Goal: Task Accomplishment & Management: Use online tool/utility

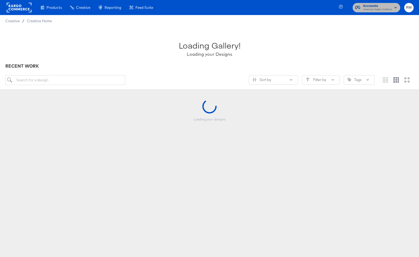
click at [389, 6] on span "Accounts" at bounding box center [377, 6] width 29 height 6
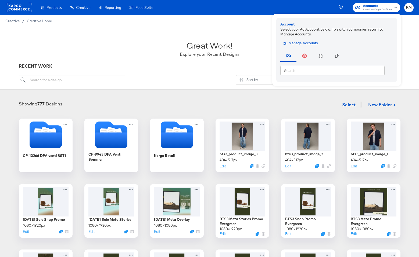
click at [309, 43] on span "Manage Accounts" at bounding box center [301, 43] width 34 height 6
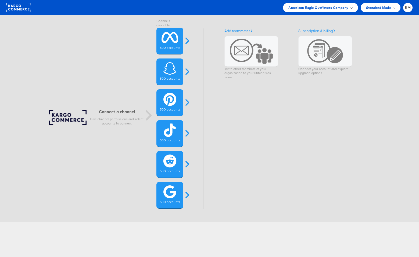
click at [347, 10] on span "American Eagle Outfitters Company" at bounding box center [318, 8] width 60 height 6
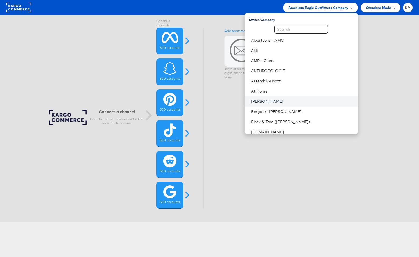
click at [296, 99] on link "[PERSON_NAME]" at bounding box center [302, 101] width 103 height 5
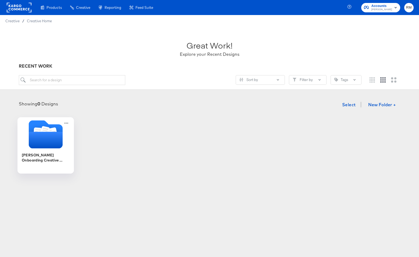
click at [50, 133] on icon "Folder" at bounding box center [45, 140] width 34 height 17
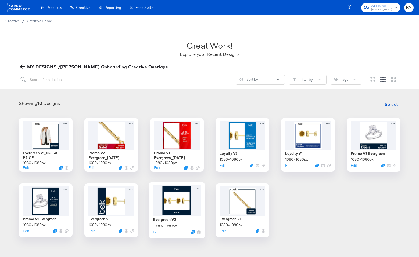
click at [177, 209] on div at bounding box center [177, 200] width 48 height 31
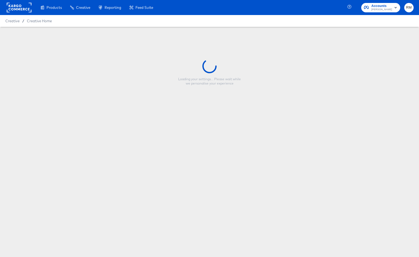
type input "Evergreen V2"
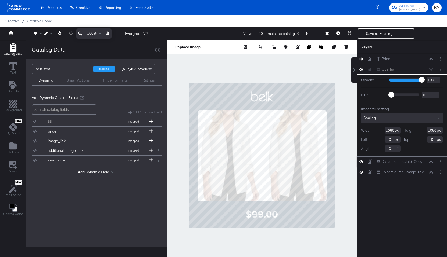
click at [362, 161] on icon at bounding box center [361, 162] width 4 height 5
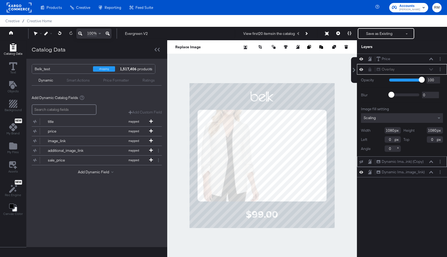
click at [362, 161] on icon at bounding box center [361, 161] width 4 height 3
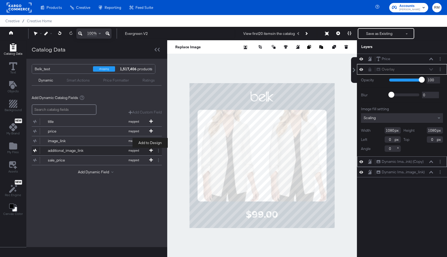
click at [152, 149] on span at bounding box center [150, 151] width 5 height 5
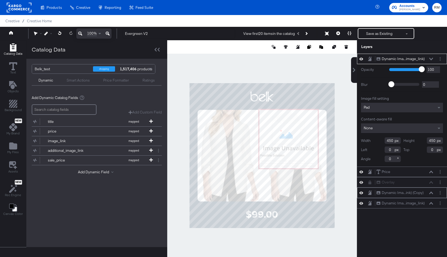
type input "510"
type input "192"
type input "519"
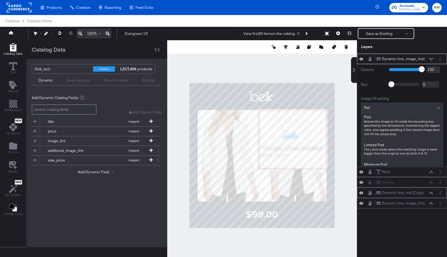
click at [383, 107] on div "Pad" at bounding box center [401, 107] width 81 height 9
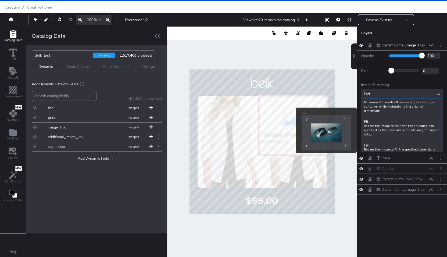
scroll to position [57, 0]
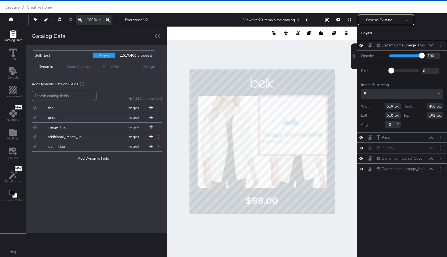
type input "703"
click at [419, 158] on icon at bounding box center [431, 158] width 4 height 3
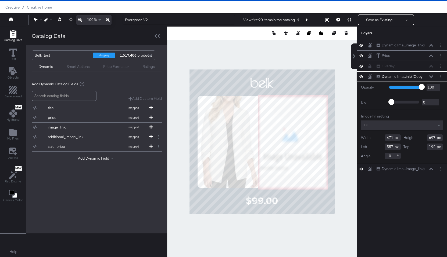
click at [419, 44] on button at bounding box center [431, 45] width 4 height 3
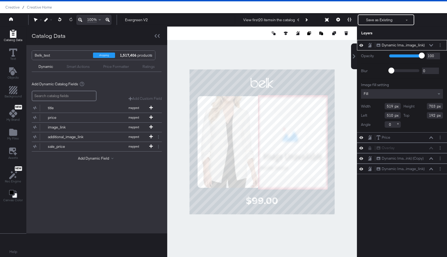
click at [389, 109] on input "519" at bounding box center [392, 106] width 16 height 6
type input "471"
click at [419, 160] on icon at bounding box center [431, 158] width 4 height 3
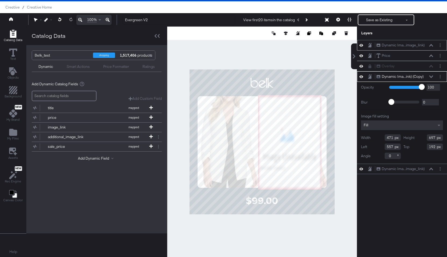
click at [419, 45] on icon at bounding box center [431, 45] width 4 height 2
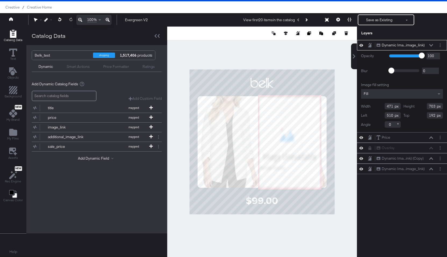
click at [419, 107] on input "703" at bounding box center [435, 106] width 16 height 6
type input "697"
type input "550"
click at [419, 45] on icon at bounding box center [431, 45] width 4 height 3
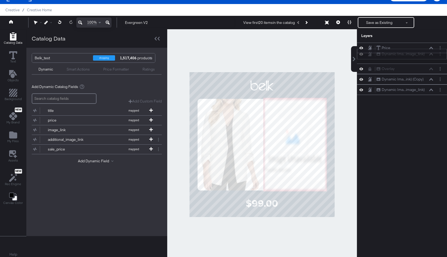
scroll to position [6, 0]
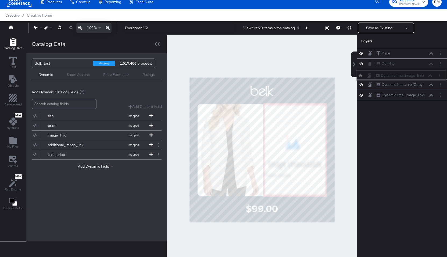
drag, startPoint x: 425, startPoint y: 43, endPoint x: 424, endPoint y: 76, distance: 33.1
click at [419, 77] on div "Dynamic Ima...image_link) Dynamic Image (additional_image_link)" at bounding box center [403, 76] width 57 height 6
click at [362, 85] on icon at bounding box center [361, 84] width 4 height 5
click at [309, 27] on button "Next Product" at bounding box center [306, 28] width 8 height 10
click at [419, 86] on icon at bounding box center [431, 85] width 4 height 2
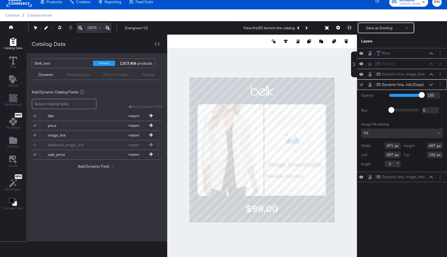
click at [419, 86] on icon at bounding box center [431, 85] width 4 height 3
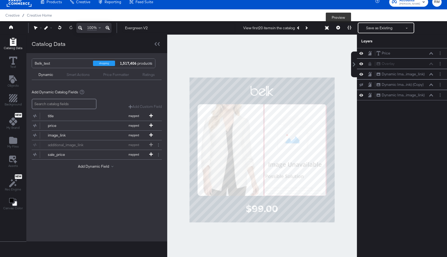
click at [337, 31] on button at bounding box center [337, 28] width 11 height 11
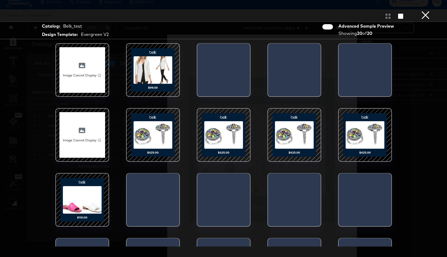
click at [138, 57] on div at bounding box center [153, 70] width 46 height 46
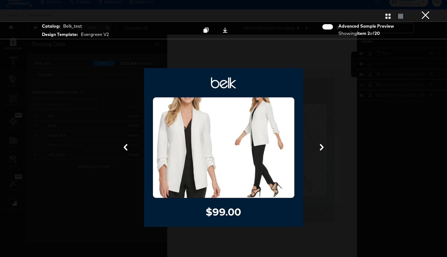
click at [419, 11] on button "×" at bounding box center [425, 5] width 11 height 11
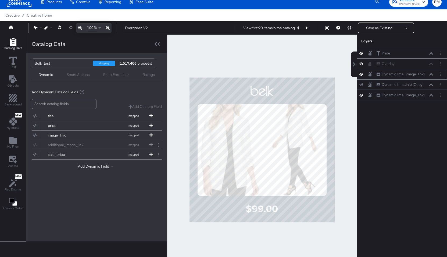
click at [419, 75] on icon at bounding box center [431, 74] width 4 height 3
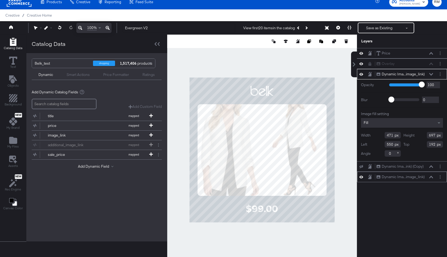
click at [419, 177] on icon at bounding box center [431, 177] width 4 height 3
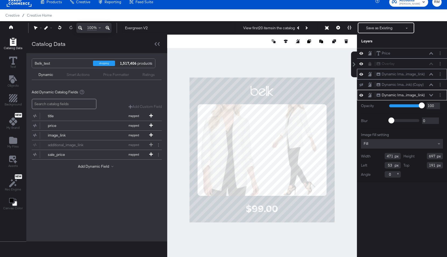
click at [419, 74] on icon at bounding box center [431, 74] width 4 height 2
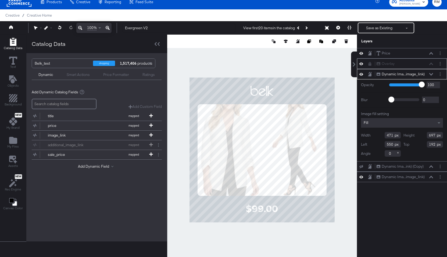
click at [369, 65] on icon at bounding box center [369, 64] width 3 height 4
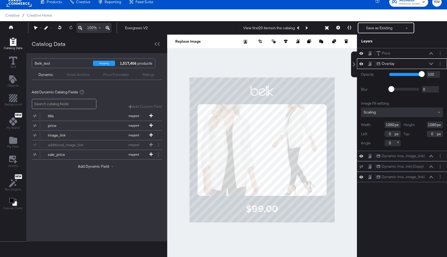
click at [362, 64] on icon at bounding box center [361, 64] width 4 height 5
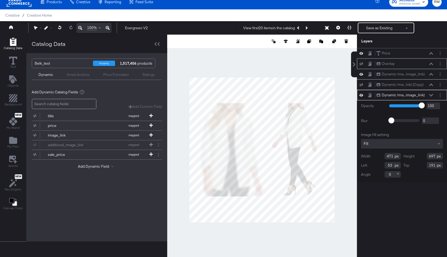
type input "497"
type input "696"
type input "192"
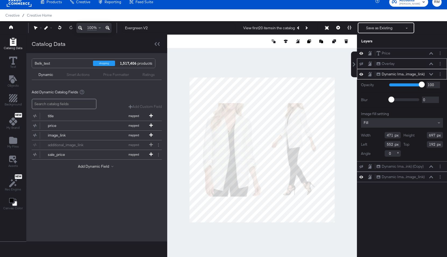
type input "556"
type input "470"
type input "557"
click at [419, 75] on div "Dynamic Ima...image_link) Dynamic Image (additional_image_link)" at bounding box center [406, 74] width 60 height 6
click at [419, 77] on div "Dynamic Ima...image_link) Dynamic Image (additional_image_link)" at bounding box center [402, 74] width 90 height 10
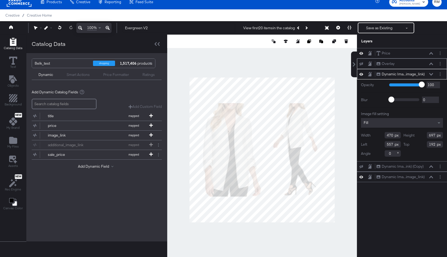
click at [419, 75] on icon at bounding box center [431, 74] width 4 height 3
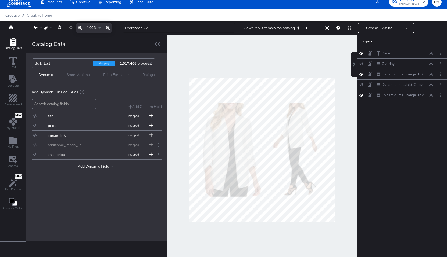
click at [362, 66] on button at bounding box center [361, 64] width 4 height 4
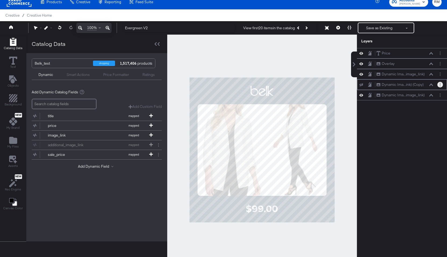
click at [419, 86] on button "Layer Options" at bounding box center [440, 85] width 6 height 6
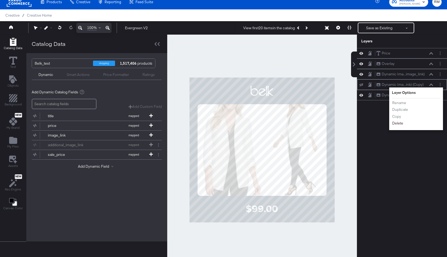
click at [397, 124] on button "Delete" at bounding box center [398, 124] width 12 height 6
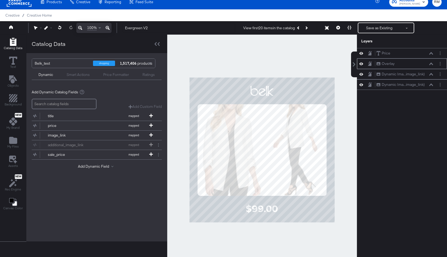
click at [369, 63] on icon at bounding box center [369, 63] width 2 height 3
click at [370, 30] on button "Save as Existing" at bounding box center [379, 28] width 42 height 10
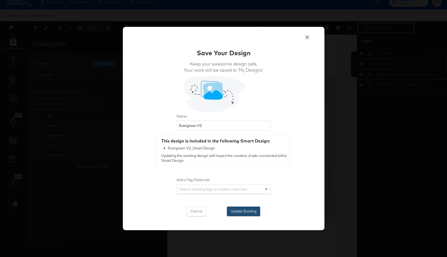
click at [245, 211] on button "Update Existing" at bounding box center [243, 212] width 33 height 10
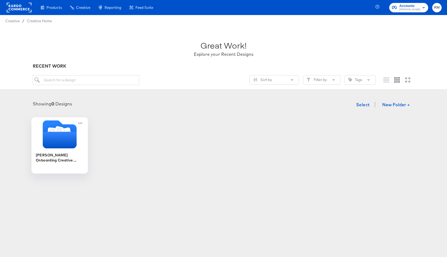
click at [48, 135] on icon "Folder" at bounding box center [59, 140] width 34 height 17
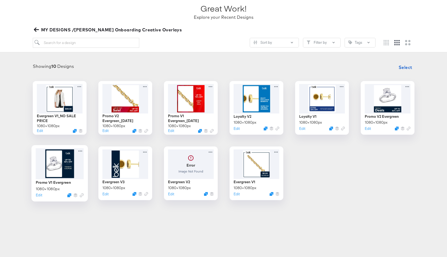
scroll to position [53, 0]
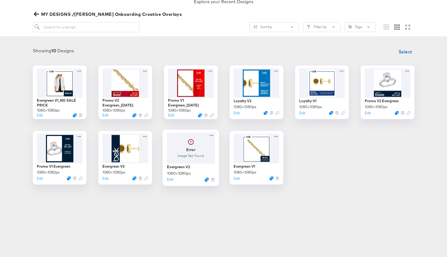
click at [183, 151] on div at bounding box center [191, 148] width 48 height 31
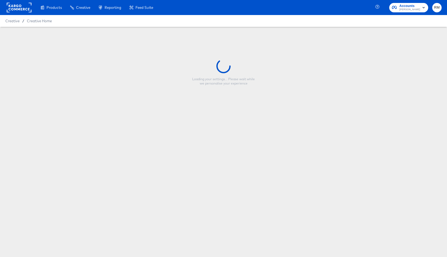
type input "Evergreen V2"
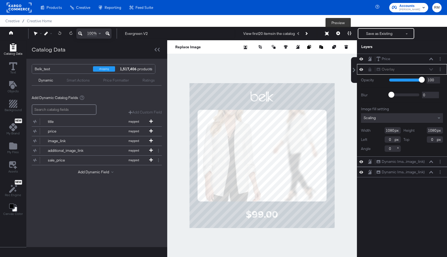
click at [336, 37] on button at bounding box center [337, 33] width 11 height 11
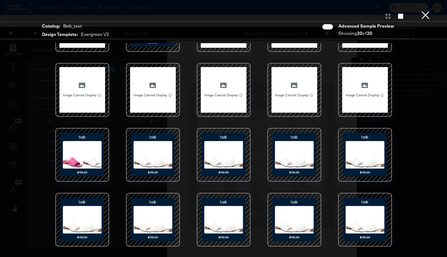
scroll to position [45, 0]
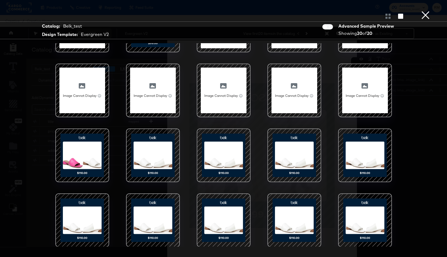
click at [84, 174] on div at bounding box center [82, 156] width 46 height 46
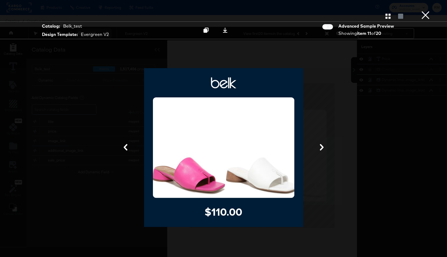
click at [319, 145] on icon at bounding box center [321, 147] width 6 height 6
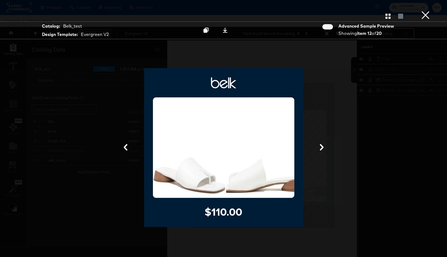
click at [419, 11] on button "×" at bounding box center [425, 5] width 11 height 11
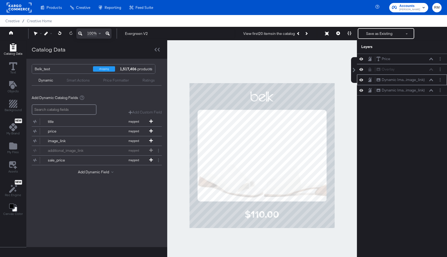
click at [419, 81] on icon at bounding box center [431, 80] width 4 height 3
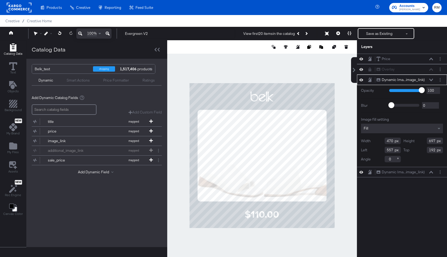
type input "474"
type input "553"
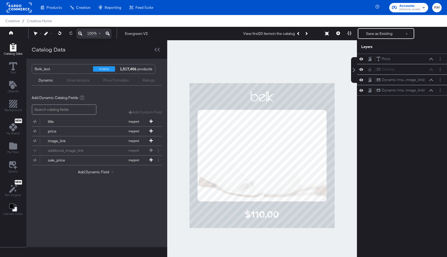
click at [339, 208] on div at bounding box center [262, 155] width 190 height 231
click at [369, 69] on icon at bounding box center [369, 70] width 3 height 4
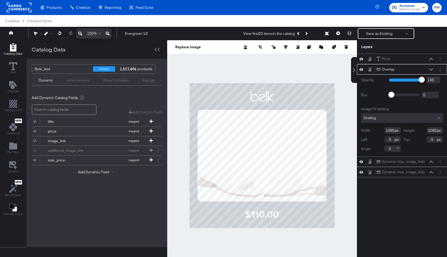
click at [369, 69] on icon at bounding box center [370, 69] width 4 height 5
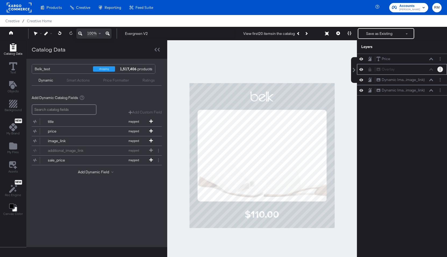
click at [419, 71] on button "Layer Options" at bounding box center [440, 70] width 6 height 6
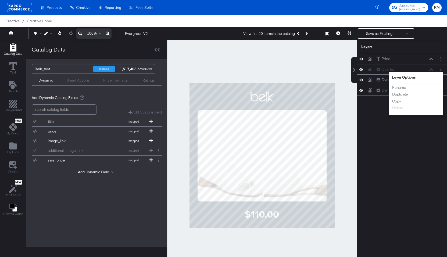
click at [374, 128] on div "Price Price Overlay Overlay Layer Options Rename Duplicate Copy Delete You cann…" at bounding box center [402, 158] width 90 height 209
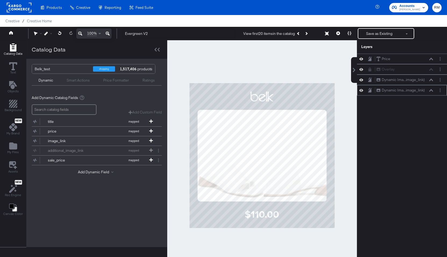
click at [419, 91] on icon at bounding box center [431, 90] width 4 height 2
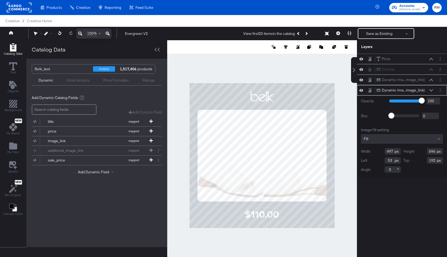
click at [419, 90] on icon at bounding box center [431, 90] width 4 height 2
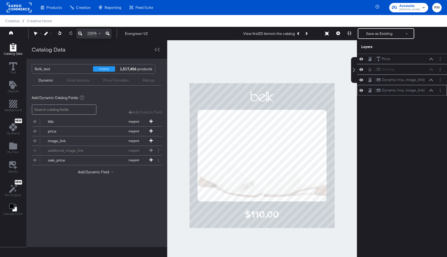
click at [419, 90] on icon at bounding box center [431, 90] width 4 height 2
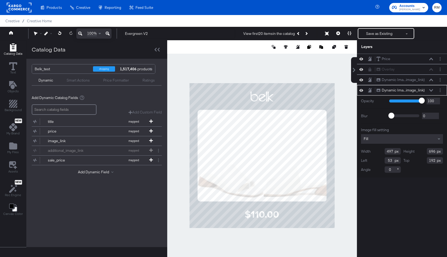
click at [419, 90] on icon at bounding box center [431, 90] width 4 height 2
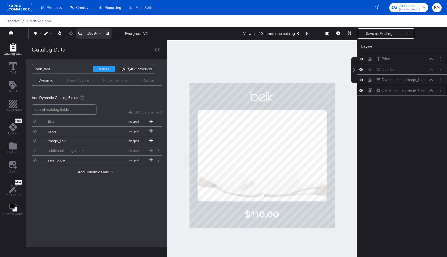
click at [419, 93] on div "Dynamic Ima...image_link) Dynamic Image (image_link)" at bounding box center [404, 91] width 57 height 6
click at [419, 90] on icon at bounding box center [431, 90] width 4 height 3
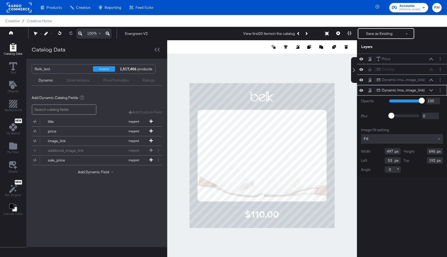
click at [419, 90] on icon at bounding box center [431, 90] width 4 height 3
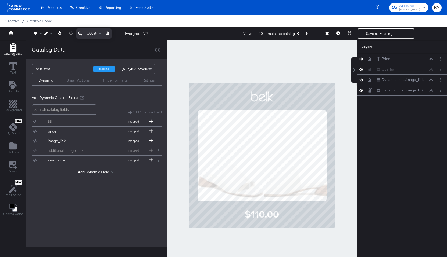
click at [419, 81] on icon at bounding box center [431, 80] width 4 height 2
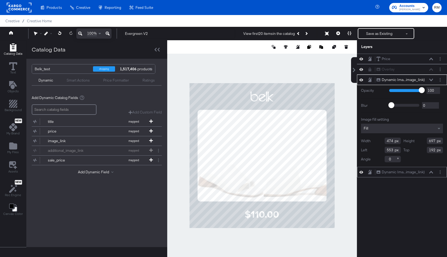
click at [419, 171] on icon at bounding box center [431, 172] width 4 height 3
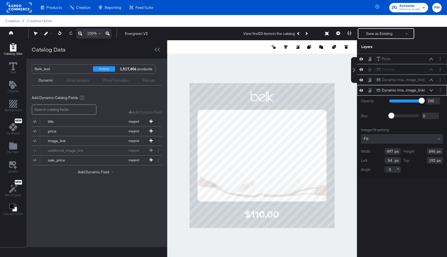
type input "55"
click at [406, 204] on div "Price Price Overlay Overlay Dynamic Ima...image_link) Dynamic Image (additional…" at bounding box center [402, 158] width 90 height 209
click at [349, 197] on div at bounding box center [262, 155] width 190 height 231
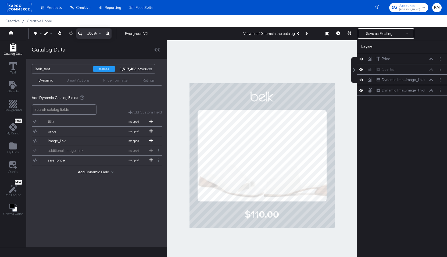
click at [78, 84] on div "Dynamic Smart Actions Price Formatter Ratings" at bounding box center [97, 80] width 130 height 12
click at [78, 80] on div "Smart Actions" at bounding box center [78, 80] width 23 height 5
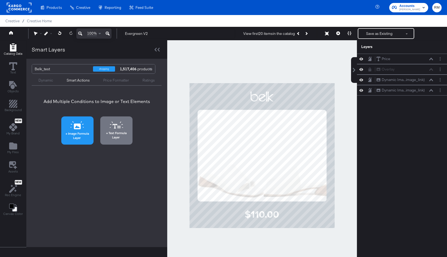
click at [78, 132] on span "Image Formula Layer" at bounding box center [77, 136] width 29 height 8
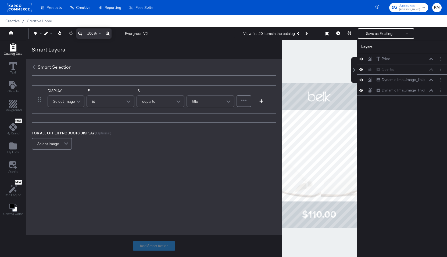
click at [70, 102] on div "Select Image" at bounding box center [66, 101] width 36 height 11
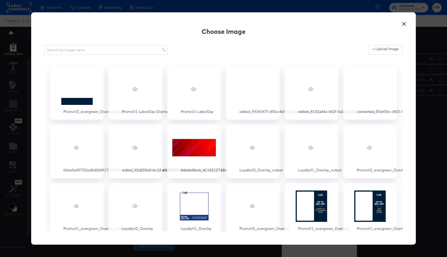
click at [402, 23] on button "×" at bounding box center [404, 23] width 10 height 10
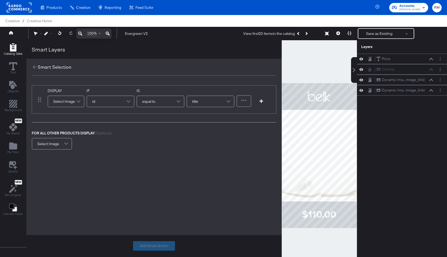
click at [55, 143] on div "Select Image" at bounding box center [51, 144] width 39 height 11
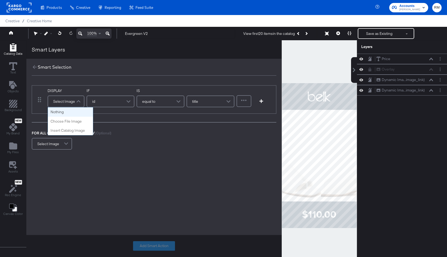
click at [69, 105] on div "Select Image" at bounding box center [66, 101] width 36 height 11
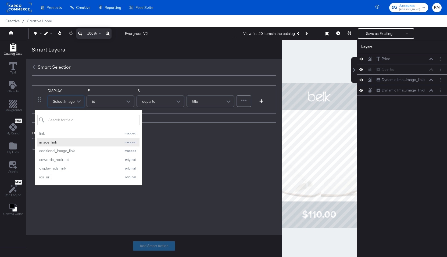
click at [66, 139] on button "image_link mapped" at bounding box center [88, 142] width 102 height 9
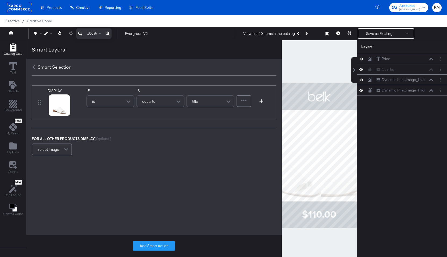
click at [118, 102] on div "id" at bounding box center [110, 101] width 47 height 11
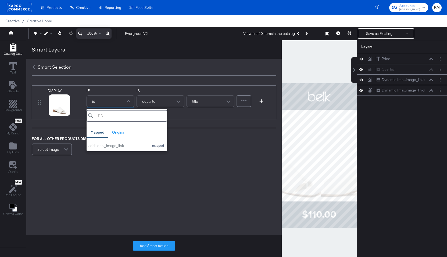
click at [132, 126] on div "DD Mapped Original Add a field from your catalog to use in your design. Origina…" at bounding box center [126, 129] width 81 height 41
click at [131, 113] on input "DD" at bounding box center [126, 116] width 81 height 12
type input "additi"
click at [137, 143] on button "additional_image_link mapped" at bounding box center [126, 146] width 81 height 9
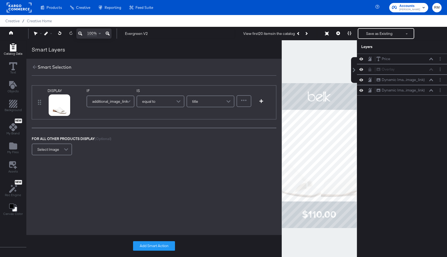
click at [156, 105] on div "equal to" at bounding box center [160, 101] width 47 height 11
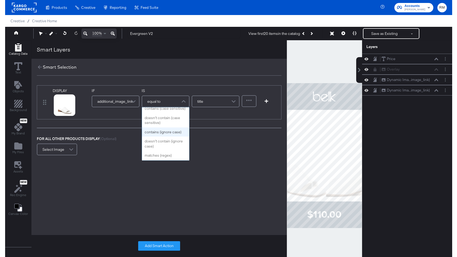
scroll to position [215, 0]
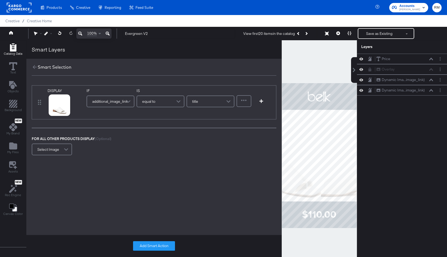
drag, startPoint x: 1, startPoint y: 125, endPoint x: -11, endPoint y: 125, distance: 11.6
click at [0, 125] on html "Products Creative Reporting Feed Suite Accounts Belk RM Creative / Creative Hom…" at bounding box center [223, 128] width 447 height 257
click at [187, 182] on div "DISPLAY link mapped image_link mapped additional_image_link mapped adwords_redi…" at bounding box center [153, 139] width 255 height 127
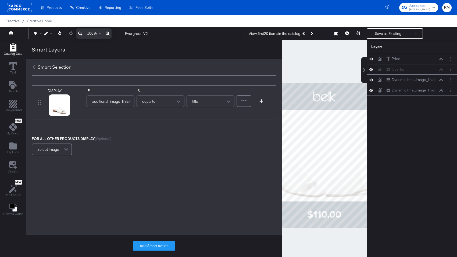
click at [130, 102] on span at bounding box center [128, 101] width 9 height 11
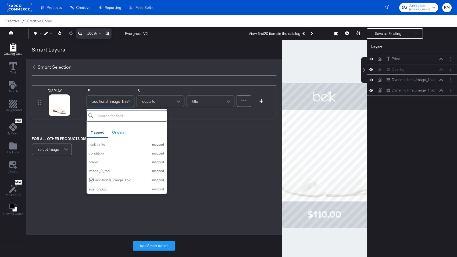
scroll to position [72, 0]
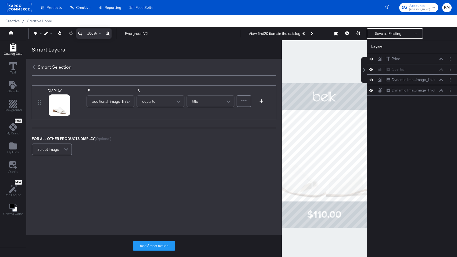
click at [192, 157] on div "DISPLAY link mapped image_link mapped additional_image_link mapped adwords_redi…" at bounding box center [153, 121] width 255 height 82
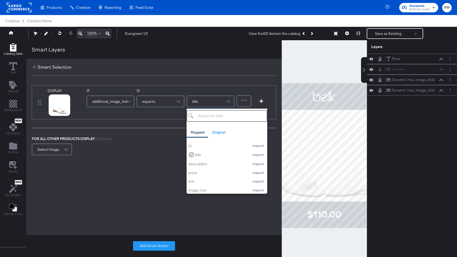
click at [223, 97] on div "title" at bounding box center [210, 101] width 47 height 11
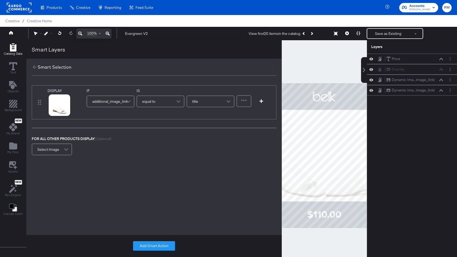
click at [157, 139] on div "FOR ALL OTHER PRODUCTS DISPLAY (Optional)" at bounding box center [99, 138] width 134 height 5
click at [166, 102] on div "equal to" at bounding box center [160, 101] width 47 height 11
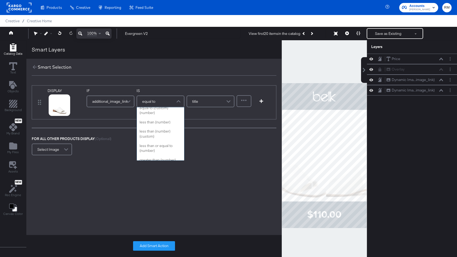
scroll to position [0, 0]
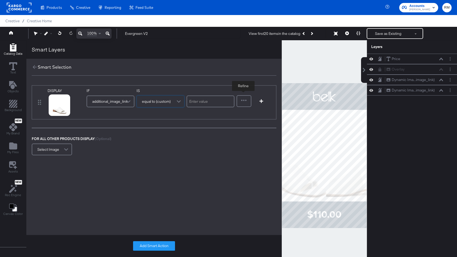
click at [248, 100] on div at bounding box center [244, 101] width 14 height 11
click at [174, 172] on div "DISPLAY link mapped image_link mapped additional_image_link mapped adwords_redi…" at bounding box center [153, 139] width 255 height 127
click at [59, 143] on div "Select Image" at bounding box center [52, 149] width 40 height 15
click at [59, 153] on div "Select Image" at bounding box center [51, 149] width 39 height 11
click at [165, 249] on button "Add Smart Action" at bounding box center [154, 246] width 42 height 10
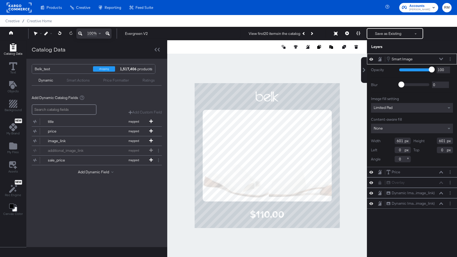
click at [347, 30] on button at bounding box center [346, 33] width 11 height 11
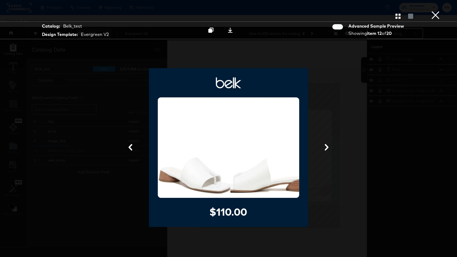
click at [397, 17] on icon "button" at bounding box center [397, 16] width 5 height 5
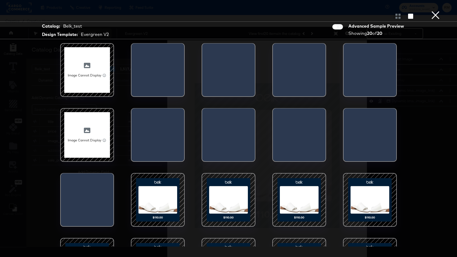
click at [93, 154] on div at bounding box center [87, 135] width 46 height 46
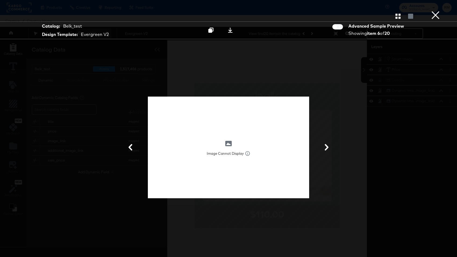
click at [419, 11] on button "×" at bounding box center [435, 5] width 11 height 11
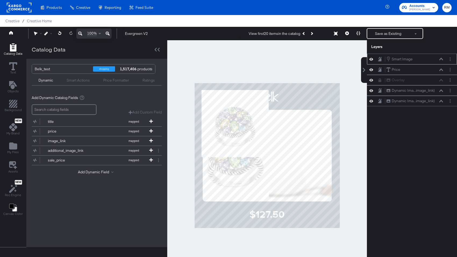
click at [419, 60] on icon at bounding box center [441, 59] width 4 height 3
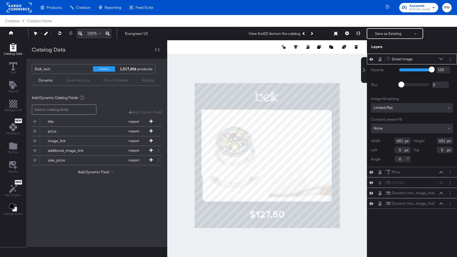
type input "144"
click at [419, 107] on div "Limited Pad" at bounding box center [412, 108] width 82 height 10
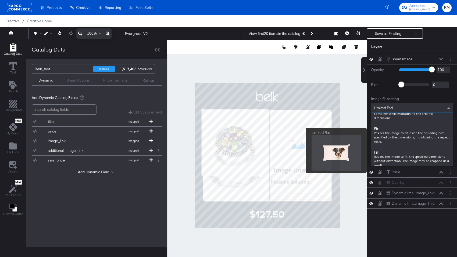
scroll to position [60, 0]
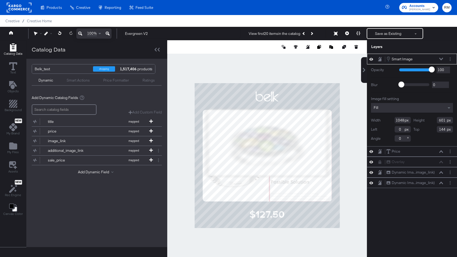
type input "1080"
type input "801"
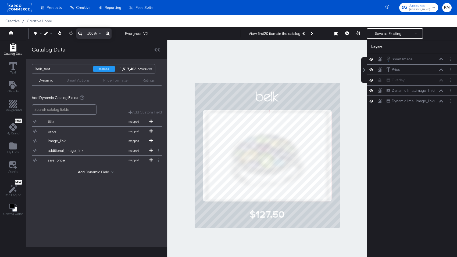
click at [347, 66] on div at bounding box center [267, 155] width 200 height 231
click at [419, 58] on icon at bounding box center [441, 59] width 4 height 3
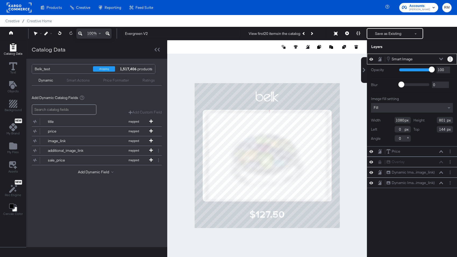
click at [419, 59] on button "Layer Options" at bounding box center [450, 59] width 6 height 6
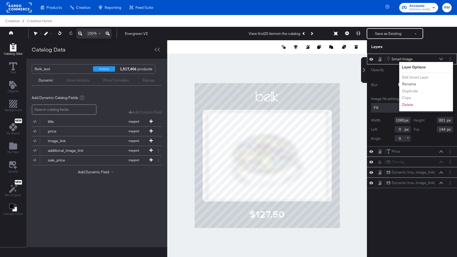
click at [413, 81] on ul "Edit Smart Layer Rename Duplicate Copy Delete" at bounding box center [417, 91] width 30 height 33
click at [412, 84] on button "Rename" at bounding box center [409, 84] width 15 height 6
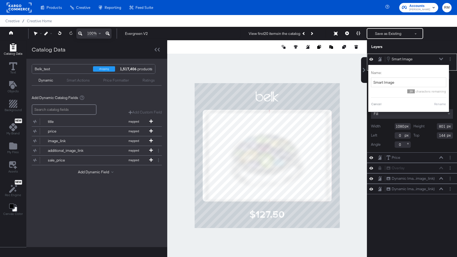
click at [412, 84] on input "Smart Image" at bounding box center [408, 83] width 75 height 10
type input "single image (no additional img)"
click at [419, 104] on button "Rename" at bounding box center [433, 104] width 12 height 5
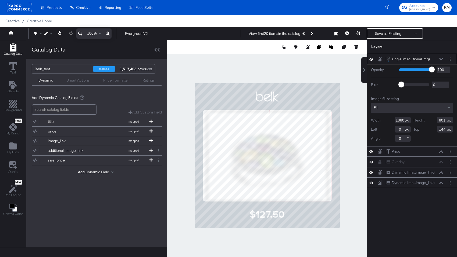
click at [419, 61] on div "single imag...tional img) single image (no additional img)" at bounding box center [414, 59] width 57 height 6
click at [419, 59] on button at bounding box center [441, 58] width 4 height 3
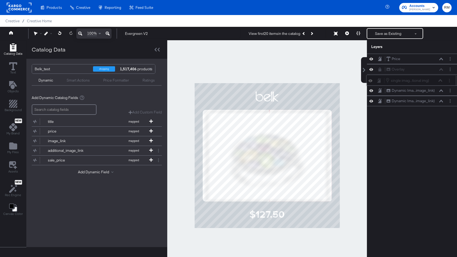
drag, startPoint x: 435, startPoint y: 56, endPoint x: 434, endPoint y: 80, distance: 23.4
click at [419, 80] on div "single imag...tional img) single image (no additional img)" at bounding box center [413, 81] width 57 height 6
click at [315, 34] on button "Next Product" at bounding box center [312, 34] width 8 height 10
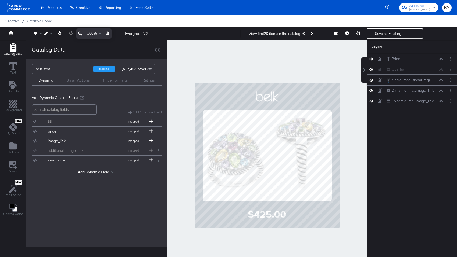
click at [419, 78] on div "single imag...tional img) single image (no additional img)" at bounding box center [414, 80] width 57 height 6
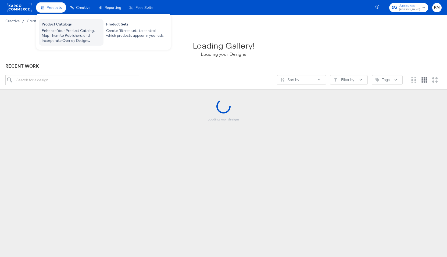
click at [61, 22] on div "Product Catalogs" at bounding box center [71, 25] width 59 height 6
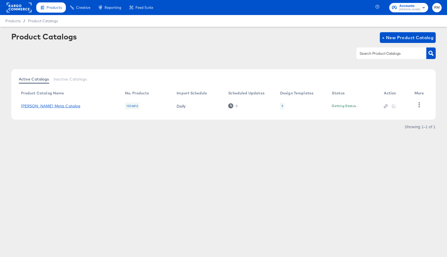
click at [52, 104] on link "[PERSON_NAME] Meta Catalog" at bounding box center [51, 106] width 60 height 4
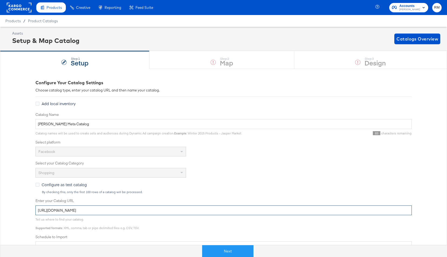
click at [111, 213] on input "https://ace.stitcherads.com/exports/1383/universal/none/universal/export.tsv.gz" at bounding box center [223, 211] width 376 height 10
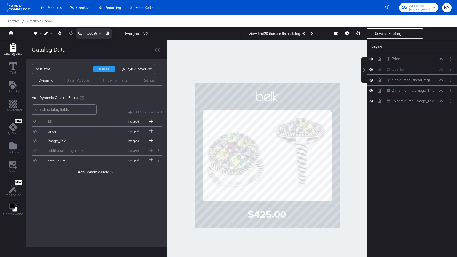
click at [440, 79] on icon at bounding box center [441, 80] width 4 height 3
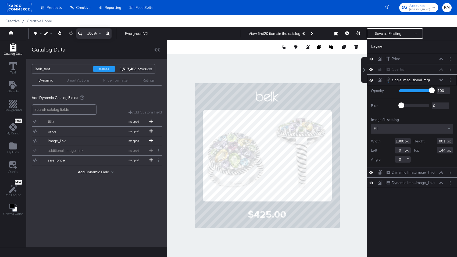
click at [440, 79] on icon at bounding box center [441, 80] width 4 height 3
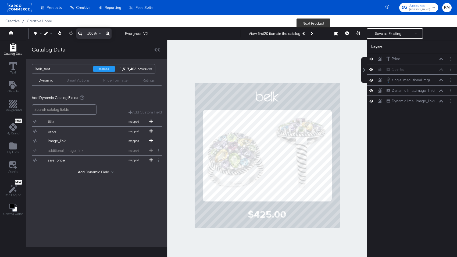
click at [314, 35] on button "Next Product" at bounding box center [312, 34] width 8 height 10
click at [344, 34] on button at bounding box center [346, 33] width 11 height 11
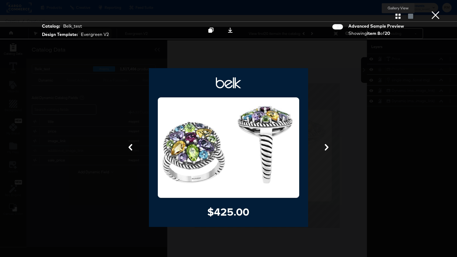
click at [400, 17] on button "button" at bounding box center [397, 16] width 9 height 5
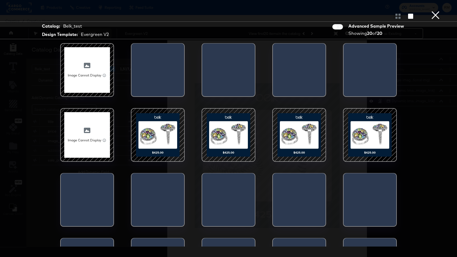
click at [437, 11] on button "×" at bounding box center [435, 5] width 11 height 11
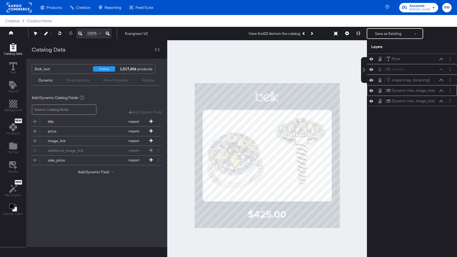
click at [440, 91] on icon at bounding box center [441, 90] width 4 height 2
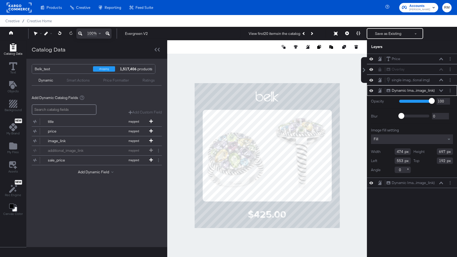
click at [440, 91] on icon at bounding box center [441, 90] width 4 height 2
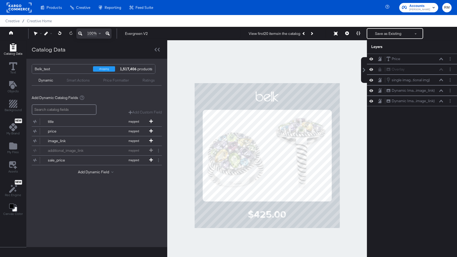
click at [81, 79] on div "Smart Actions" at bounding box center [78, 80] width 23 height 5
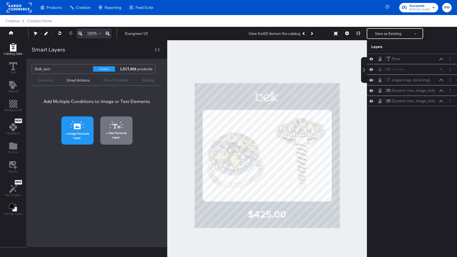
click at [81, 131] on button "Image Formula Layer" at bounding box center [77, 131] width 32 height 28
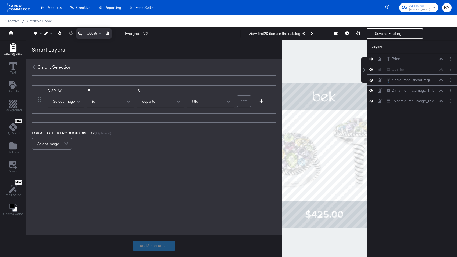
click at [69, 106] on div "Select Image" at bounding box center [66, 101] width 36 height 11
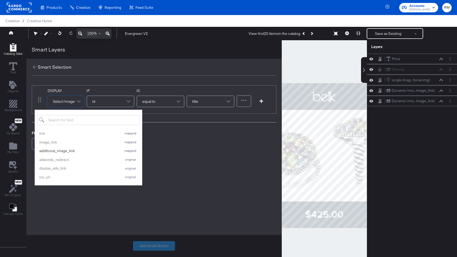
click at [93, 150] on div "additional_image_link" at bounding box center [79, 151] width 80 height 5
click at [93, 150] on div "FOR ALL OTHER PRODUCTS DISPLAY (Optional) Select Image" at bounding box center [154, 141] width 244 height 20
drag, startPoint x: 81, startPoint y: 131, endPoint x: 177, endPoint y: 144, distance: 96.7
click at [177, 144] on div "FOR ALL OTHER PRODUCTS DISPLAY (Optional) Select Image" at bounding box center [154, 141] width 244 height 20
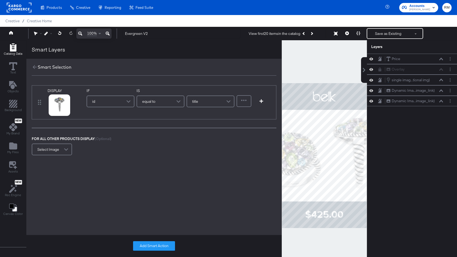
click at [152, 143] on div "FOR ALL OTHER PRODUCTS DISPLAY (Optional) Select Image" at bounding box center [154, 146] width 244 height 20
click at [53, 113] on icon at bounding box center [53, 112] width 4 height 4
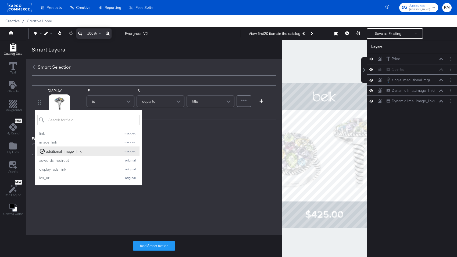
click at [62, 153] on div "additional_image_link" at bounding box center [82, 151] width 73 height 5
click at [185, 138] on div "FOR ALL OTHER PRODUCTS DISPLAY (Optional) Select Image" at bounding box center [154, 146] width 244 height 20
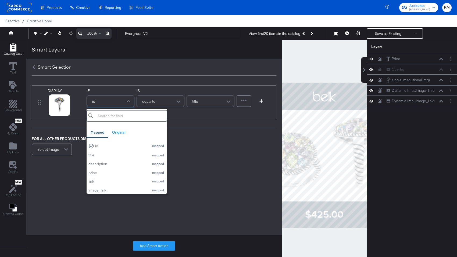
click at [99, 102] on div "id" at bounding box center [110, 101] width 47 height 11
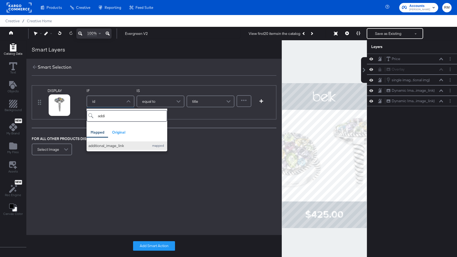
type input "addi"
click at [120, 144] on div "additional_image_link" at bounding box center [117, 145] width 58 height 5
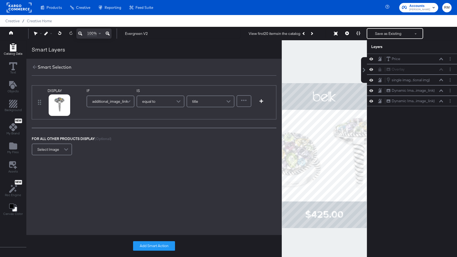
click at [172, 100] on div "equal to" at bounding box center [160, 101] width 47 height 11
click at [166, 98] on span "equal to (custom)" at bounding box center [156, 101] width 29 height 9
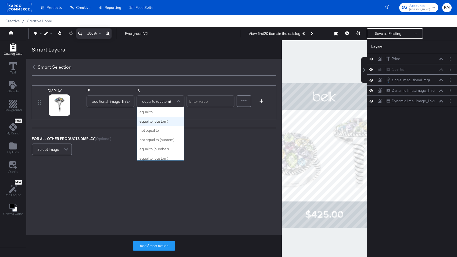
scroll to position [9, 0]
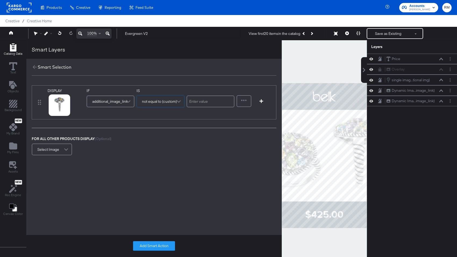
click at [240, 119] on div "DISPLAY link mapped image_link mapped additional_image_link mapped adwords_redi…" at bounding box center [154, 102] width 244 height 34
click at [58, 149] on div "Select Image" at bounding box center [51, 149] width 39 height 11
click at [162, 245] on button "Add Smart Action" at bounding box center [154, 246] width 42 height 10
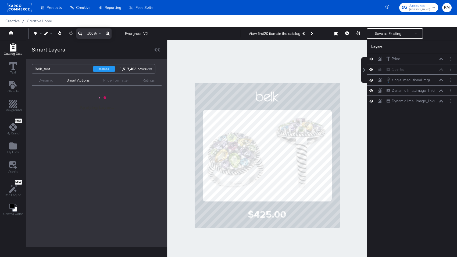
click at [441, 81] on icon at bounding box center [441, 80] width 4 height 3
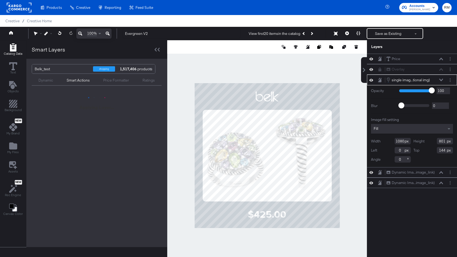
click at [441, 81] on icon at bounding box center [441, 80] width 4 height 3
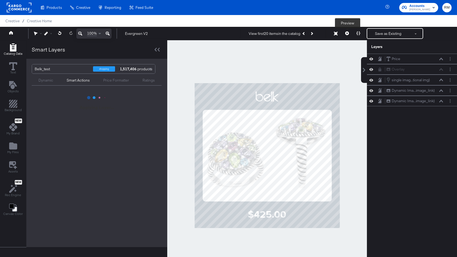
click at [348, 33] on icon at bounding box center [347, 33] width 4 height 4
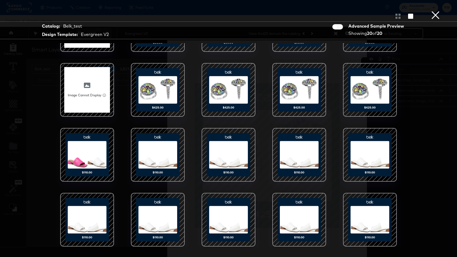
scroll to position [0, 0]
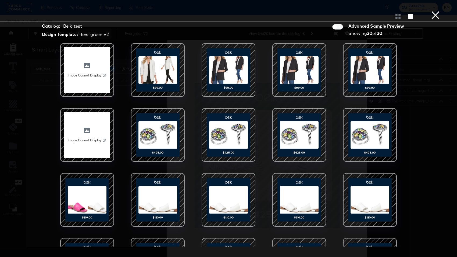
click at [438, 11] on button "×" at bounding box center [435, 5] width 11 height 11
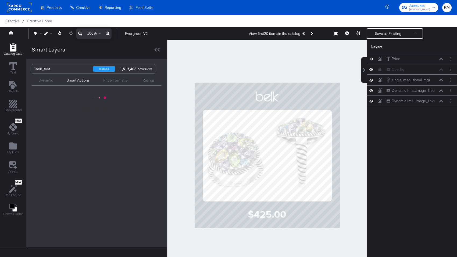
click at [441, 80] on icon at bounding box center [441, 80] width 4 height 3
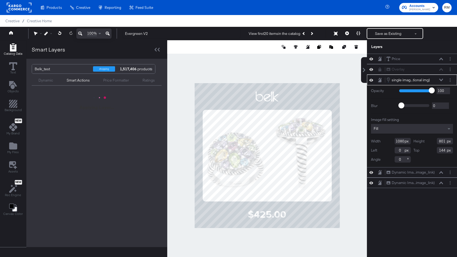
click at [441, 80] on icon at bounding box center [441, 80] width 4 height 2
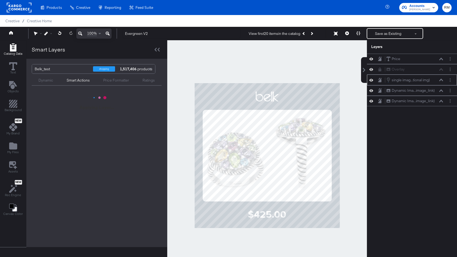
click at [441, 80] on icon at bounding box center [441, 80] width 4 height 3
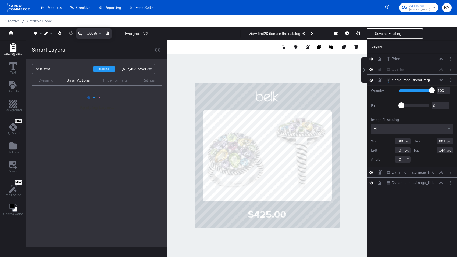
click at [361, 32] on button at bounding box center [357, 33] width 11 height 11
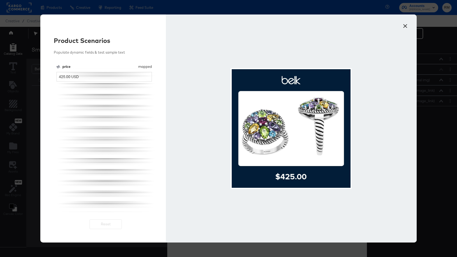
click at [404, 25] on button "×" at bounding box center [405, 25] width 10 height 10
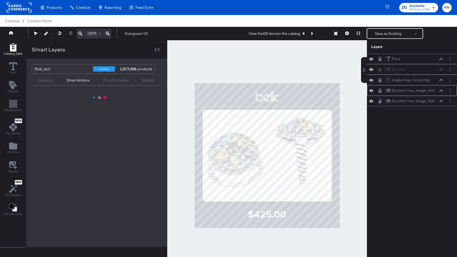
click at [371, 89] on icon at bounding box center [371, 90] width 4 height 5
click at [371, 89] on icon at bounding box center [371, 90] width 4 height 3
click at [449, 92] on button "Layer Options" at bounding box center [450, 91] width 6 height 6
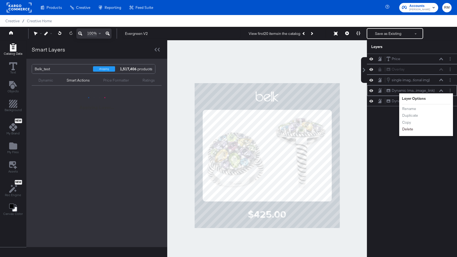
click at [409, 131] on button "Delete" at bounding box center [408, 130] width 12 height 6
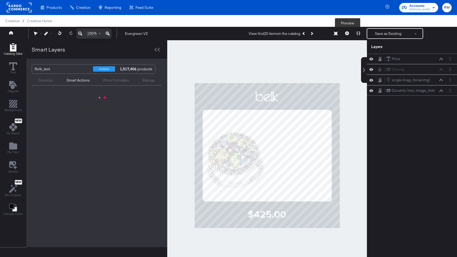
click at [350, 38] on button at bounding box center [346, 33] width 11 height 11
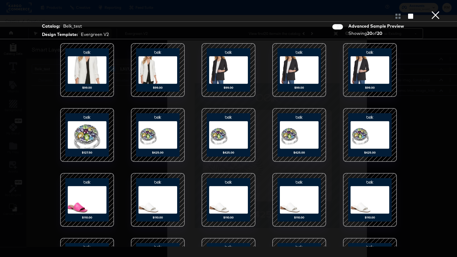
click at [104, 70] on div at bounding box center [87, 70] width 46 height 46
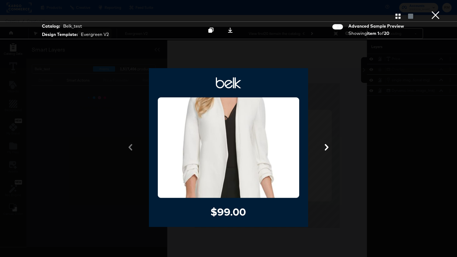
click at [436, 11] on button "×" at bounding box center [435, 5] width 11 height 11
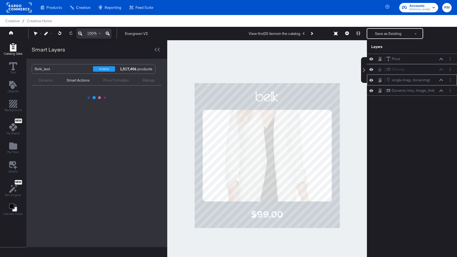
click at [440, 79] on icon at bounding box center [441, 80] width 4 height 3
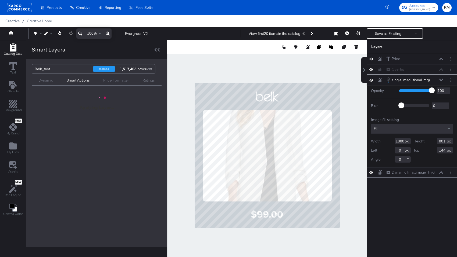
type input "754"
type input "192"
type input "969"
type input "55"
type input "698"
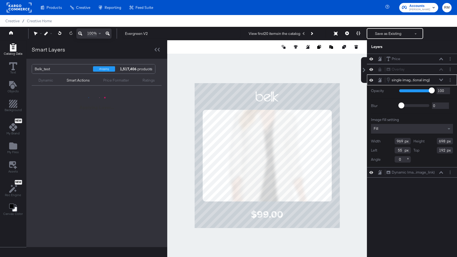
click at [441, 80] on icon at bounding box center [441, 80] width 4 height 2
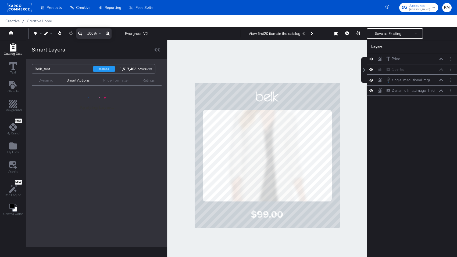
click at [441, 91] on icon at bounding box center [441, 90] width 4 height 2
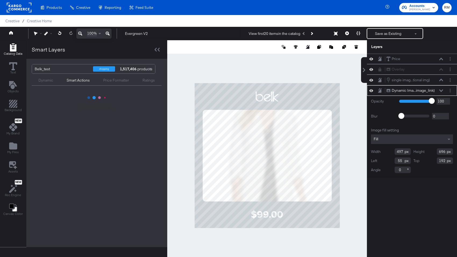
click at [441, 91] on icon at bounding box center [441, 90] width 4 height 3
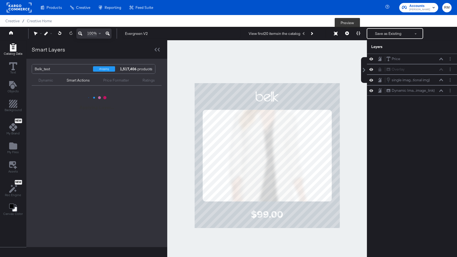
click at [349, 35] on button at bounding box center [346, 33] width 11 height 11
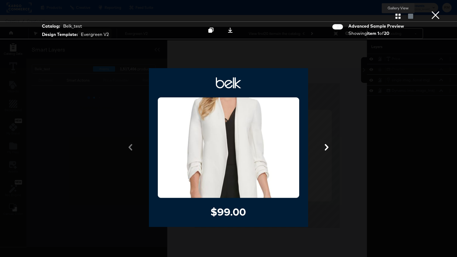
click at [398, 18] on icon "button" at bounding box center [397, 16] width 5 height 5
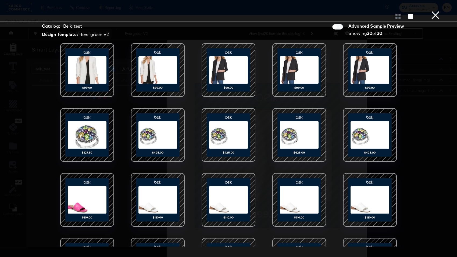
click at [230, 79] on div at bounding box center [228, 70] width 46 height 46
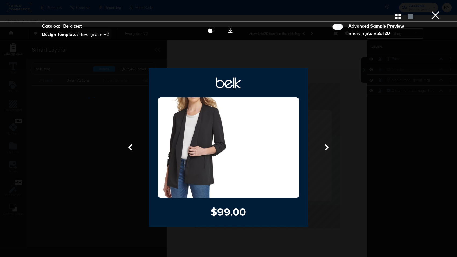
click at [439, 11] on button "×" at bounding box center [435, 5] width 11 height 11
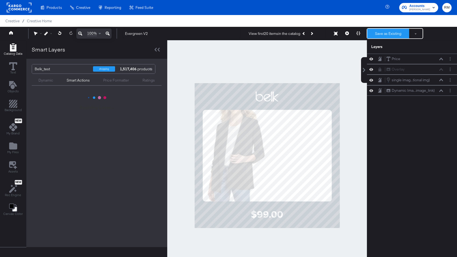
click at [378, 34] on button "Save as Existing" at bounding box center [388, 34] width 42 height 10
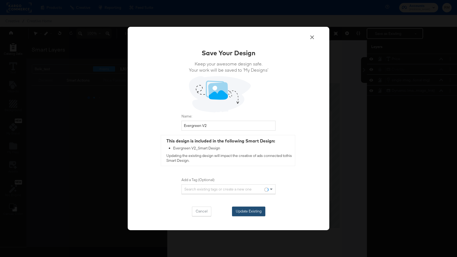
click at [252, 211] on button "Update Existing" at bounding box center [248, 212] width 33 height 10
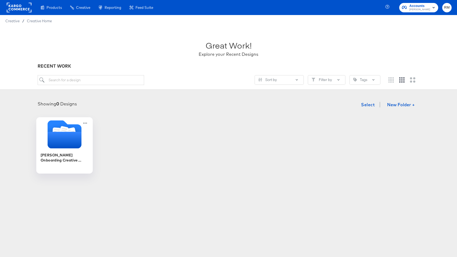
click at [62, 147] on icon "Folder" at bounding box center [65, 140] width 34 height 17
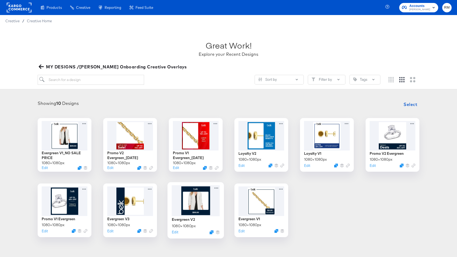
click at [213, 192] on div at bounding box center [215, 188] width 7 height 7
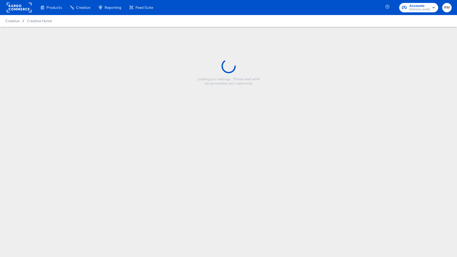
type input "Evergreen V2"
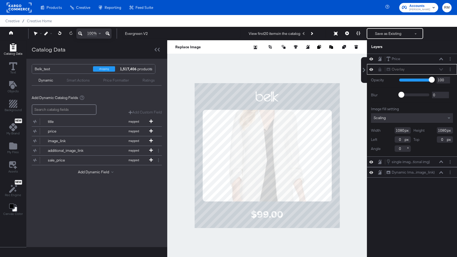
click at [82, 80] on div "Smart Actions" at bounding box center [78, 80] width 23 height 5
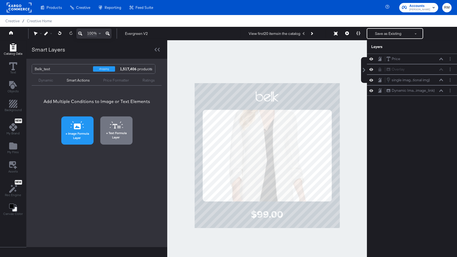
click at [76, 142] on button "Image Formula Layer" at bounding box center [77, 131] width 32 height 28
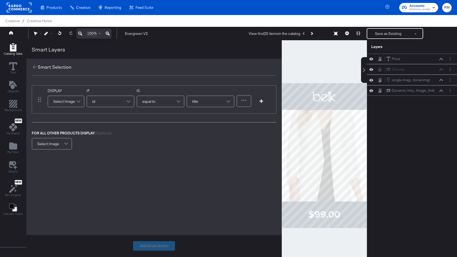
click at [75, 101] on span at bounding box center [78, 101] width 9 height 11
click at [257, 218] on div "DISPLAY Select Image link mapped image_link mapped adwords_redirect original di…" at bounding box center [153, 148] width 255 height 144
click at [70, 109] on div "DISPLAY Select Image" at bounding box center [66, 99] width 37 height 23
click at [70, 103] on div "Select Image" at bounding box center [66, 101] width 36 height 11
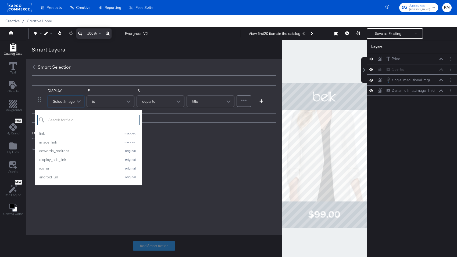
click at [75, 119] on input "search" at bounding box center [88, 120] width 102 height 10
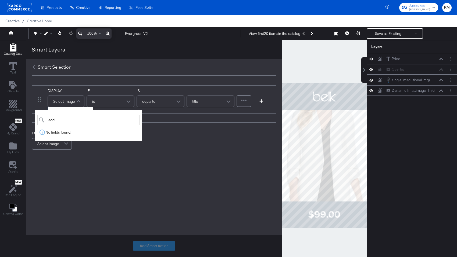
click at [69, 104] on div "Select Image" at bounding box center [66, 101] width 36 height 11
click at [68, 120] on input "add" at bounding box center [88, 120] width 102 height 10
type input "a"
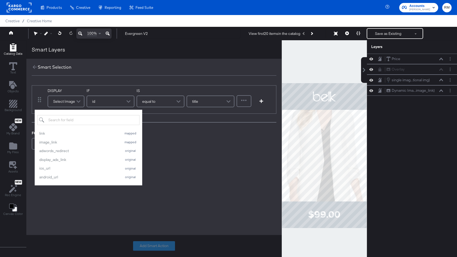
click at [172, 155] on div "DISPLAY Select Image link mapped image_link mapped adwords_redirect original di…" at bounding box center [153, 118] width 255 height 76
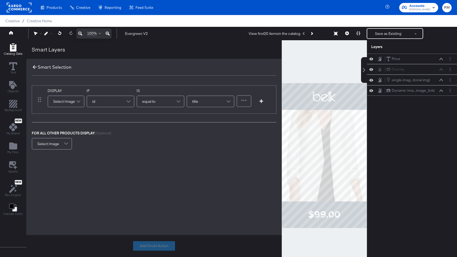
click at [33, 67] on icon at bounding box center [35, 67] width 4 height 4
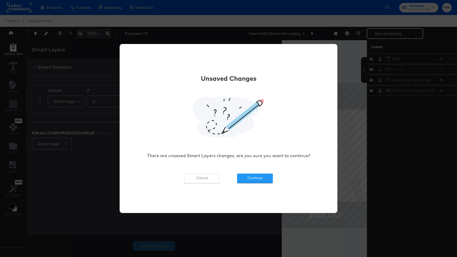
click at [257, 185] on div "Unsaved Changes There are unsaved Smart Layers changes, are you sure you want t…" at bounding box center [228, 128] width 201 height 142
click at [257, 180] on button "Continue" at bounding box center [255, 179] width 36 height 10
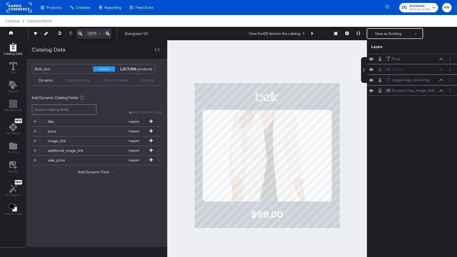
click at [78, 80] on div "Smart Actions" at bounding box center [78, 80] width 23 height 5
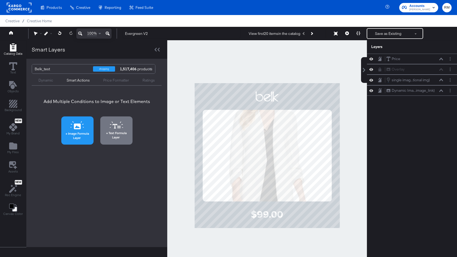
click at [72, 132] on span "Image Formula Layer" at bounding box center [77, 136] width 29 height 8
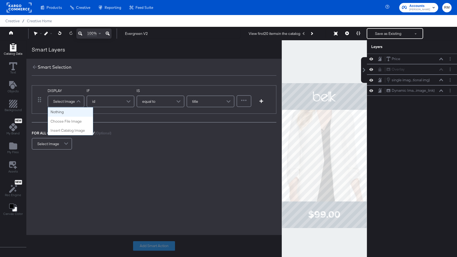
click at [80, 105] on span at bounding box center [78, 101] width 9 height 11
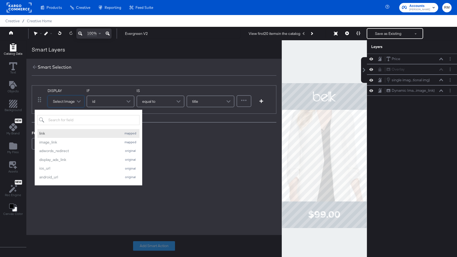
scroll to position [1, 0]
click at [78, 121] on input "search" at bounding box center [88, 120] width 102 height 10
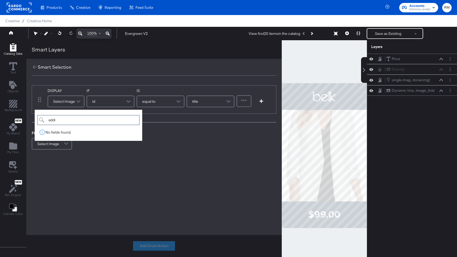
type input "addi"
click at [80, 148] on div "FOR ALL OTHER PRODUCTS DISPLAY (Optional) Select Image" at bounding box center [154, 141] width 244 height 20
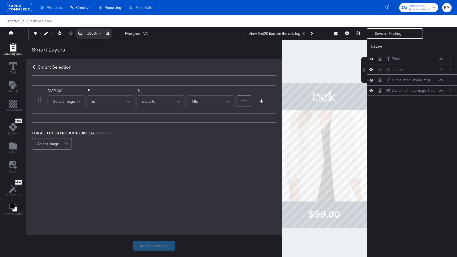
click at [36, 67] on icon at bounding box center [35, 67] width 6 height 6
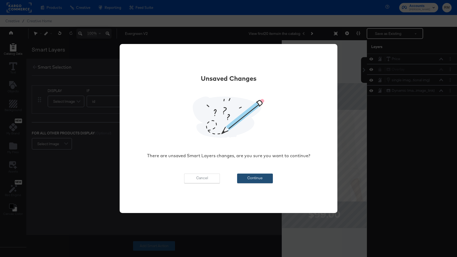
click at [262, 180] on button "Continue" at bounding box center [255, 179] width 36 height 10
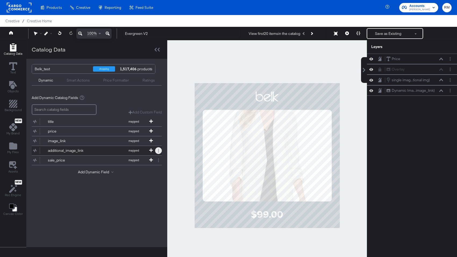
click at [159, 149] on button at bounding box center [158, 150] width 7 height 7
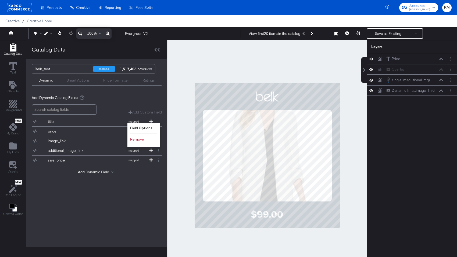
click at [116, 201] on div "Belk_test shopping 1,517,406 products Dynamic Smart Actions Price Formatter Rat…" at bounding box center [96, 153] width 141 height 189
click at [82, 78] on div "Smart Actions" at bounding box center [78, 80] width 23 height 5
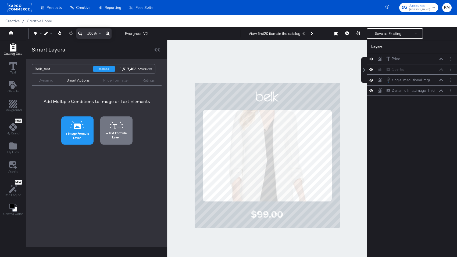
click at [78, 121] on button "Image Formula Layer" at bounding box center [77, 131] width 32 height 28
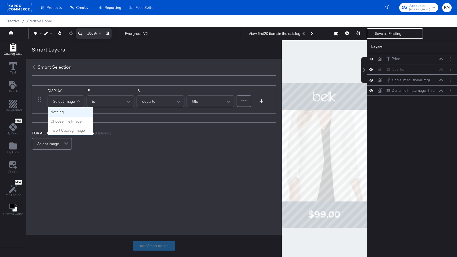
click at [70, 104] on div "Select Image" at bounding box center [66, 101] width 36 height 11
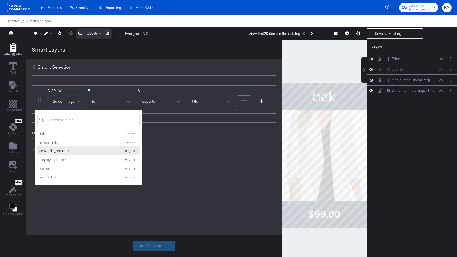
scroll to position [1, 0]
click at [75, 97] on span at bounding box center [79, 101] width 9 height 11
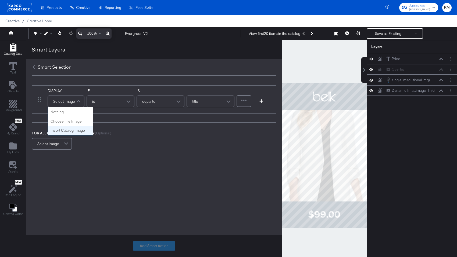
click at [75, 90] on div "DISPLAY Select Image Nothing Choose File Image Insert Catalog Image" at bounding box center [66, 99] width 37 height 23
click at [75, 106] on span at bounding box center [78, 101] width 9 height 11
click at [66, 149] on div "Select Image" at bounding box center [52, 144] width 40 height 12
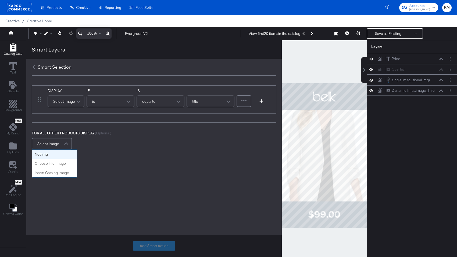
click at [80, 137] on div "FOR ALL OTHER PRODUCTS DISPLAY (Optional) Select Image Nothing Choose File Imag…" at bounding box center [154, 141] width 244 height 20
click at [75, 104] on span at bounding box center [78, 101] width 9 height 11
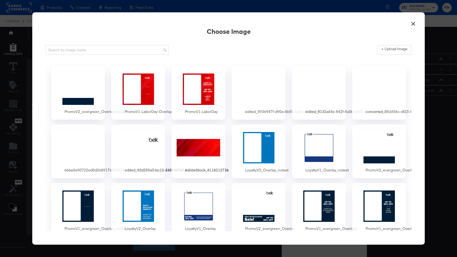
click at [413, 25] on button "×" at bounding box center [413, 23] width 10 height 10
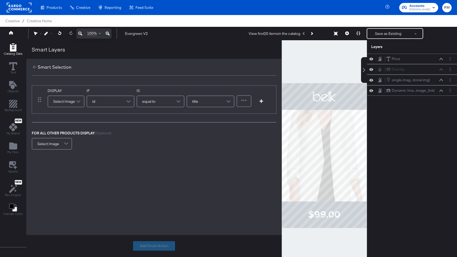
click at [68, 100] on div "Select Image" at bounding box center [66, 101] width 36 height 11
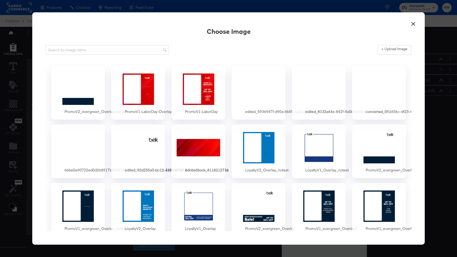
click at [22, 117] on div "× Choose Image + Upload Image PromoV2_evergreen_Overlaynologo PromoV1-LaborDay-…" at bounding box center [228, 128] width 457 height 257
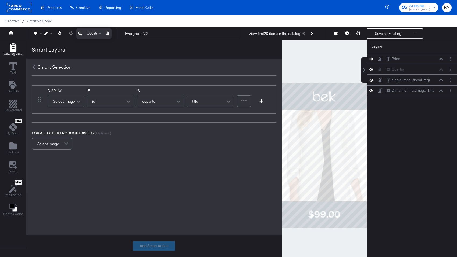
click at [67, 103] on div "Select Image" at bounding box center [66, 101] width 36 height 11
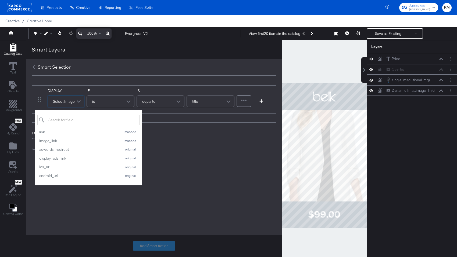
click at [88, 70] on div "Smart Selection" at bounding box center [153, 67] width 255 height 17
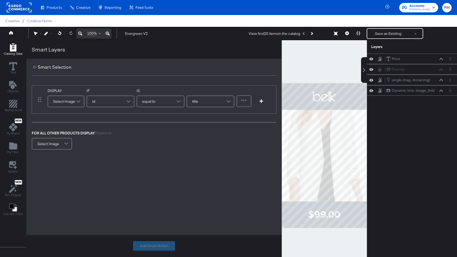
click at [38, 67] on div "Smart Selection" at bounding box center [55, 67] width 34 height 6
click at [34, 67] on icon at bounding box center [35, 67] width 6 height 6
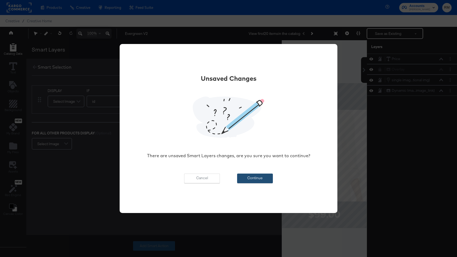
click at [242, 178] on button "Continue" at bounding box center [255, 179] width 36 height 10
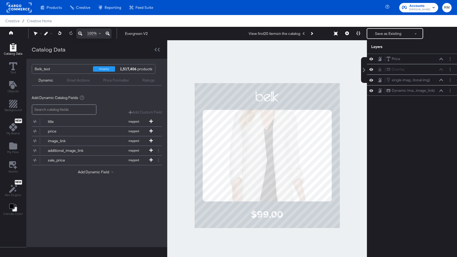
click at [74, 77] on div "Smart Actions" at bounding box center [78, 80] width 37 height 6
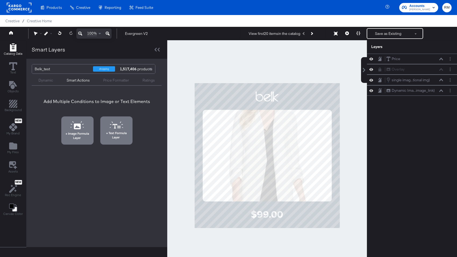
click at [57, 136] on div "Image Formula Layer Text Formula Layer" at bounding box center [96, 129] width 136 height 30
click at [77, 132] on span "Image Formula Layer" at bounding box center [77, 136] width 29 height 8
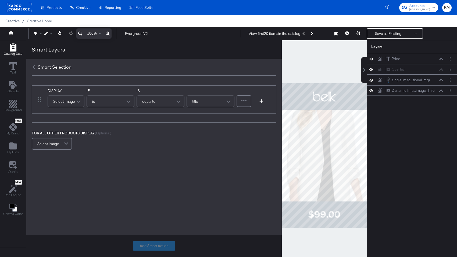
click at [68, 101] on div "Select Image" at bounding box center [66, 101] width 36 height 11
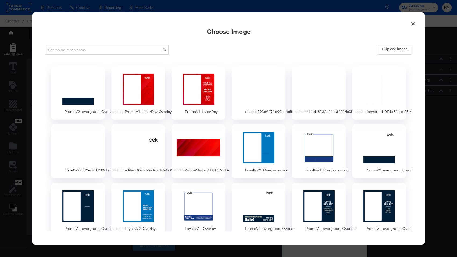
click at [26, 127] on div "× Choose Image + Upload Image PromoV2_evergreen_Overlaynologo PromoV1-LaborDay-…" at bounding box center [228, 128] width 457 height 257
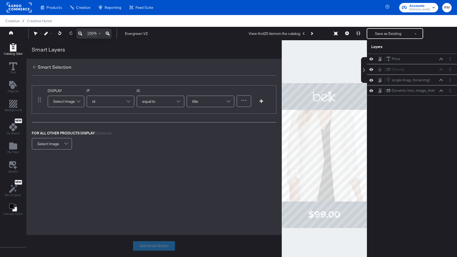
click at [73, 104] on div "Select Image" at bounding box center [66, 101] width 36 height 11
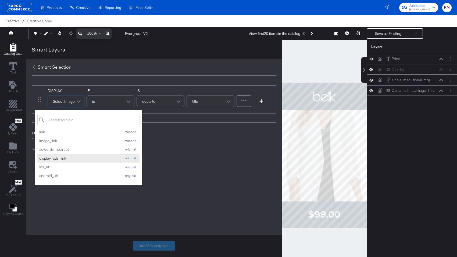
scroll to position [0, 0]
click at [69, 119] on input "search" at bounding box center [88, 120] width 102 height 10
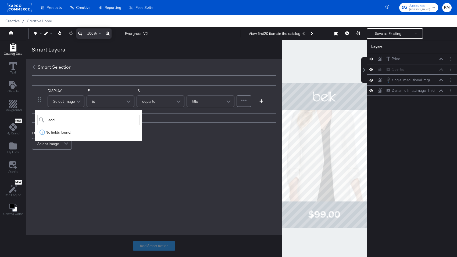
click at [66, 103] on div "Select Image" at bounding box center [66, 101] width 36 height 11
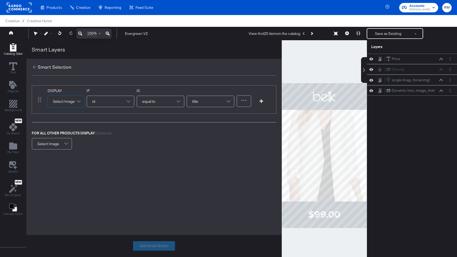
click at [66, 103] on div "Select Image" at bounding box center [66, 101] width 36 height 11
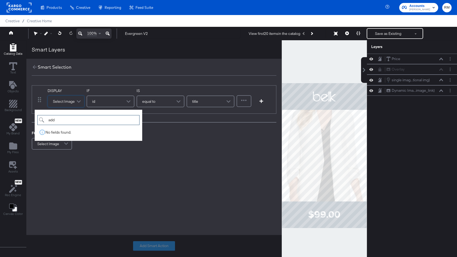
click at [70, 120] on input "add" at bounding box center [88, 120] width 102 height 10
type input "additional"
click at [86, 171] on div "DISPLAY Select Image additional No fields found. IF id IS equal to title Refine…" at bounding box center [153, 136] width 255 height 121
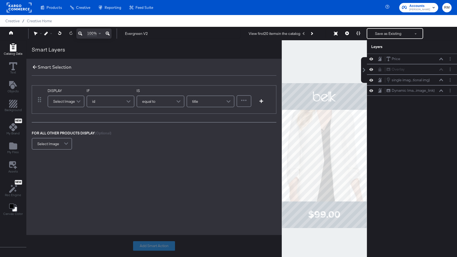
click at [32, 67] on icon at bounding box center [35, 67] width 6 height 6
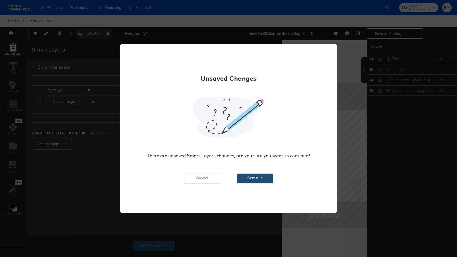
click at [264, 175] on button "Continue" at bounding box center [255, 179] width 36 height 10
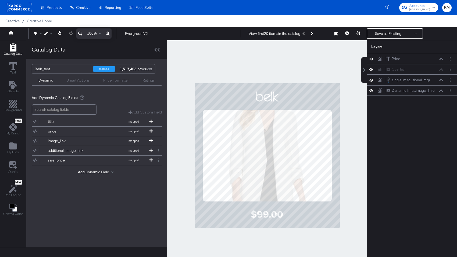
click at [382, 40] on div "100% Evergreen V2 View first 20 items in the catalog Save as Existing See more …" at bounding box center [228, 33] width 457 height 13
click at [382, 35] on button "Save as Existing" at bounding box center [388, 34] width 42 height 10
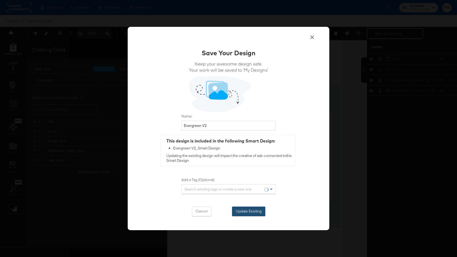
click at [255, 208] on button "Update Existing" at bounding box center [248, 212] width 33 height 10
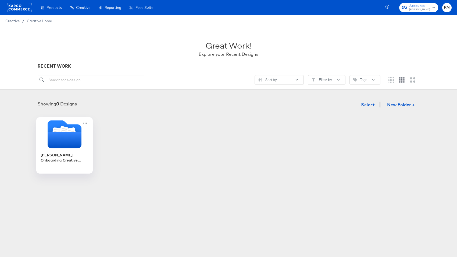
click at [83, 131] on icon "Folder" at bounding box center [64, 134] width 56 height 28
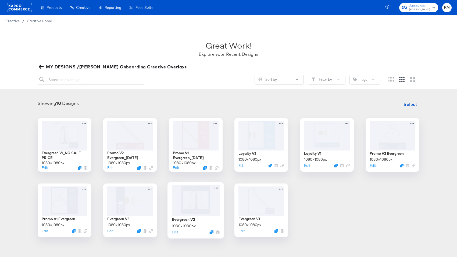
click at [193, 205] on div at bounding box center [196, 200] width 48 height 31
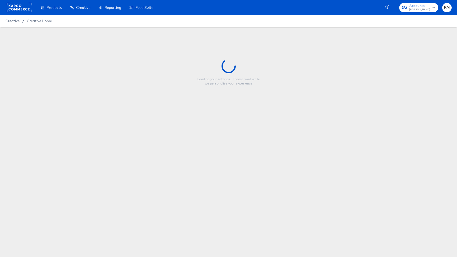
type input "Evergreen V2"
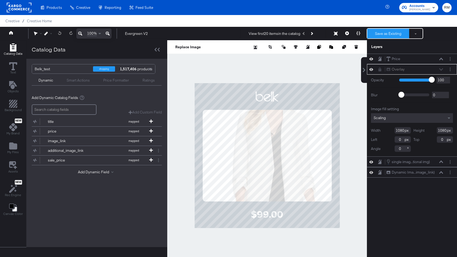
click at [387, 37] on button "Save as Existing" at bounding box center [388, 34] width 42 height 10
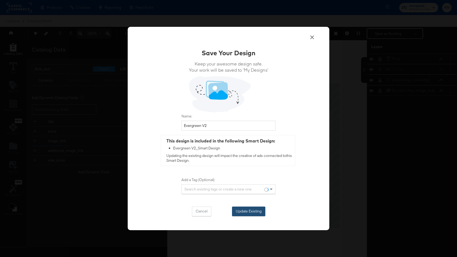
click at [253, 211] on button "Update Existing" at bounding box center [248, 212] width 33 height 10
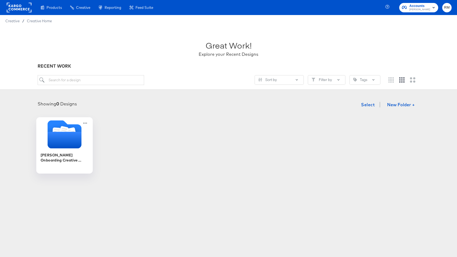
click at [51, 137] on icon "Folder" at bounding box center [65, 140] width 34 height 17
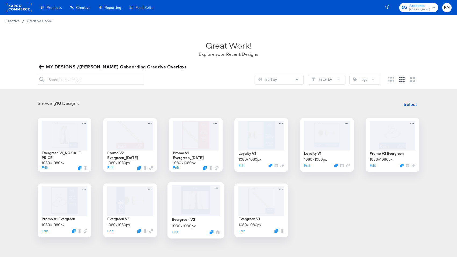
click at [194, 200] on div at bounding box center [196, 200] width 48 height 31
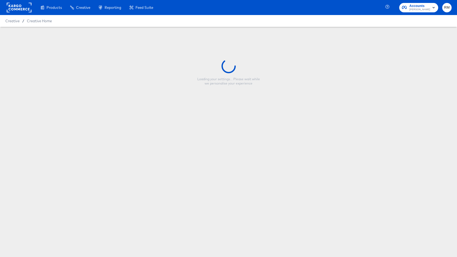
type input "Evergreen V2"
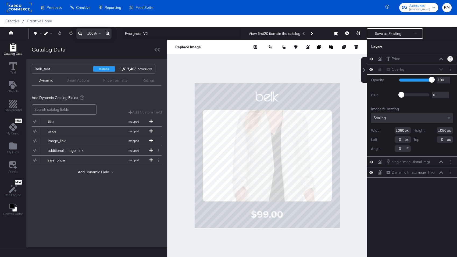
click at [452, 58] on button "Layer Options" at bounding box center [450, 59] width 6 height 6
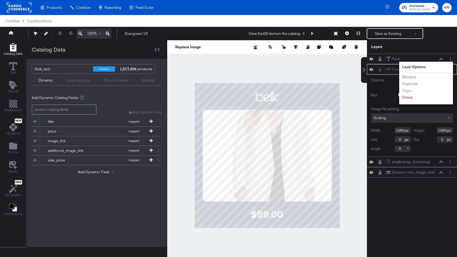
click at [410, 47] on div "Layers" at bounding box center [398, 46] width 55 height 5
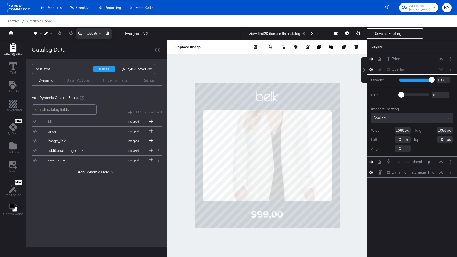
click at [83, 85] on div "Dynamic Smart Actions Price Formatter Ratings" at bounding box center [97, 80] width 130 height 12
click at [81, 78] on div "Smart Actions" at bounding box center [78, 80] width 23 height 5
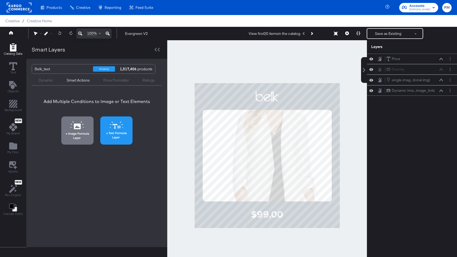
click at [107, 127] on button "Text Formula Layer" at bounding box center [116, 131] width 32 height 28
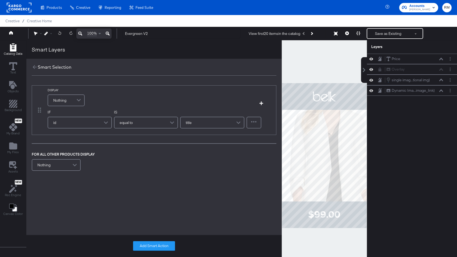
click at [69, 100] on div "Nothing" at bounding box center [66, 100] width 36 height 11
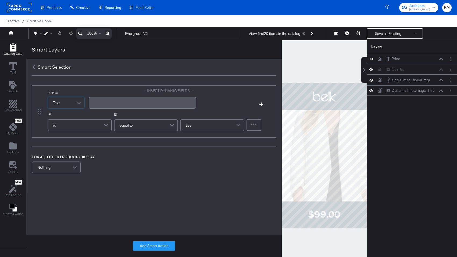
click at [159, 93] on button "+ INSERT DYNAMIC FIELDS" at bounding box center [170, 90] width 52 height 5
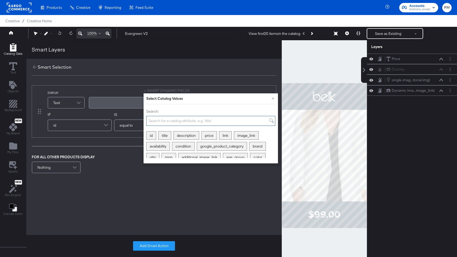
click at [157, 117] on input "Search:" at bounding box center [210, 121] width 129 height 10
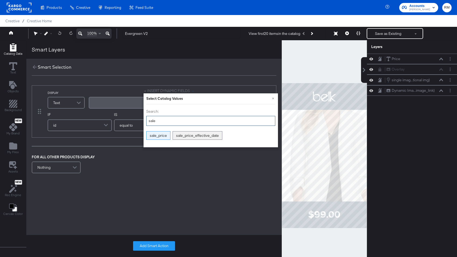
type input "sale"
click at [157, 138] on div "sale_price" at bounding box center [158, 136] width 24 height 8
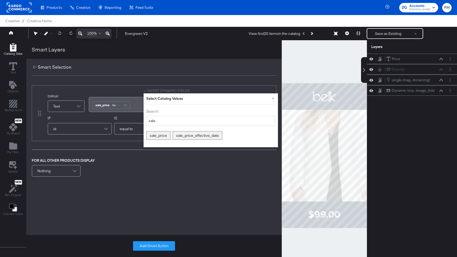
click at [101, 224] on div "DISPLAY Text + INSERT DYNAMIC FIELDS × Select Catalog Values Search: sale sale_…" at bounding box center [153, 150] width 255 height 148
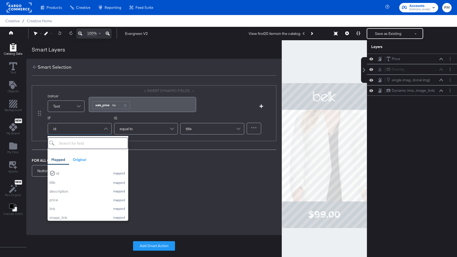
click at [85, 127] on div "id" at bounding box center [79, 129] width 63 height 11
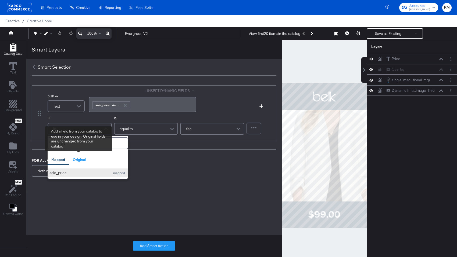
type input "sale"
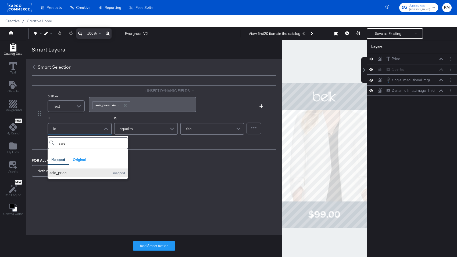
click at [77, 173] on div "sale_price" at bounding box center [78, 173] width 58 height 5
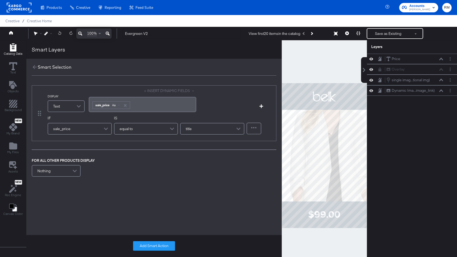
click at [145, 134] on div "equal to" at bounding box center [145, 129] width 63 height 11
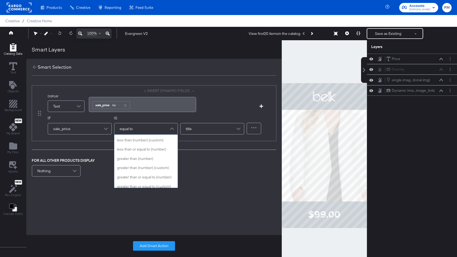
scroll to position [67, 0]
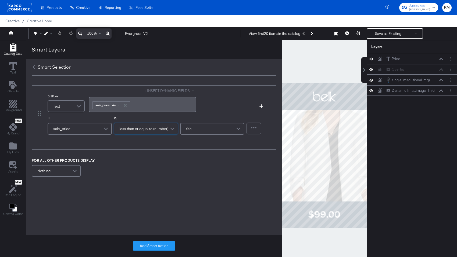
click at [199, 127] on div "title" at bounding box center [212, 129] width 63 height 11
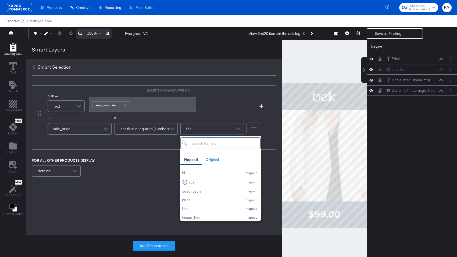
click at [164, 129] on span "less than or equal to (number)" at bounding box center [144, 128] width 49 height 9
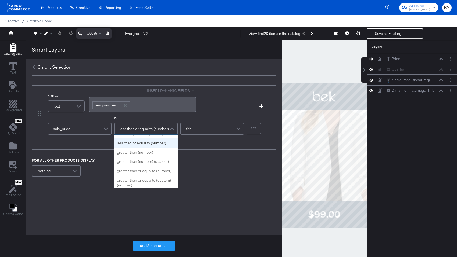
scroll to position [66, 0]
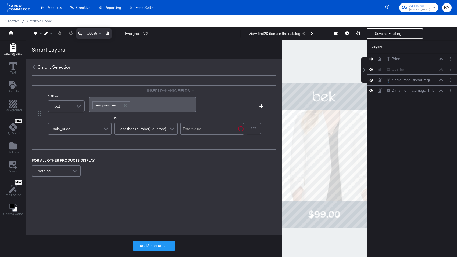
click at [191, 136] on div at bounding box center [212, 129] width 64 height 15
click at [192, 133] on input "text" at bounding box center [212, 129] width 64 height 12
click at [160, 133] on span "less than (number) (custom)" at bounding box center [143, 128] width 46 height 9
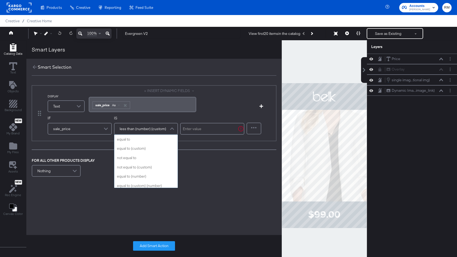
scroll to position [65, 0]
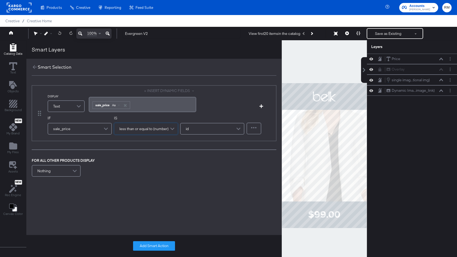
click at [205, 122] on div "id" at bounding box center [212, 129] width 64 height 15
click at [205, 130] on div "id" at bounding box center [212, 129] width 63 height 11
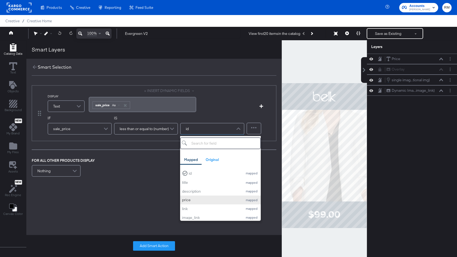
click at [195, 197] on button "price mapped" at bounding box center [220, 200] width 81 height 9
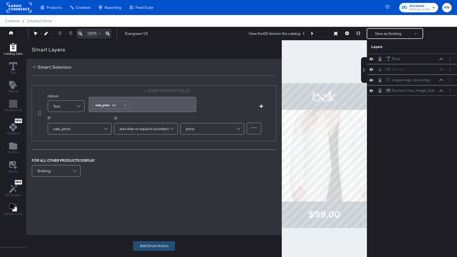
click at [156, 242] on button "Add Smart Action" at bounding box center [154, 246] width 42 height 10
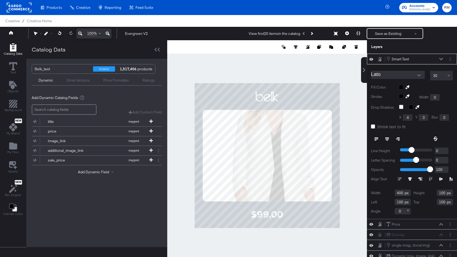
type input "136"
type input "930"
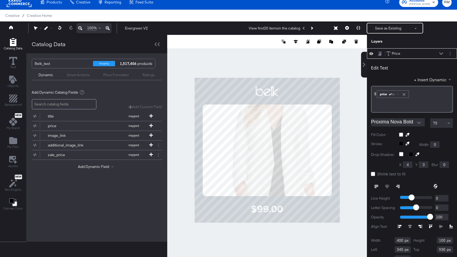
scroll to position [0, 0]
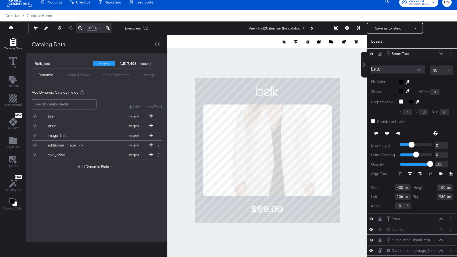
click at [397, 69] on input "Lato" at bounding box center [394, 70] width 46 height 8
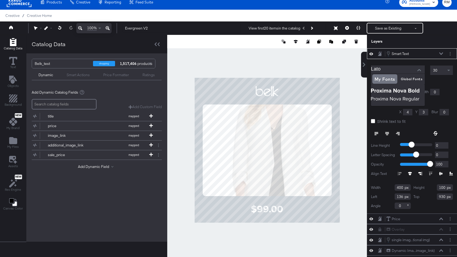
click at [385, 70] on input "Lato" at bounding box center [394, 70] width 46 height 8
click at [390, 88] on img at bounding box center [398, 91] width 54 height 9
type input "Proxima Nova Bold"
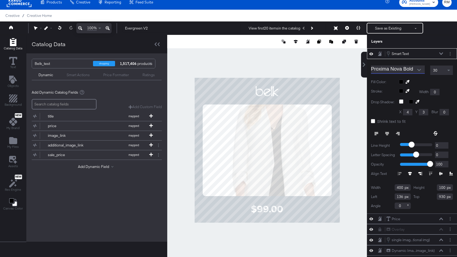
click at [402, 81] on div at bounding box center [426, 82] width 54 height 4
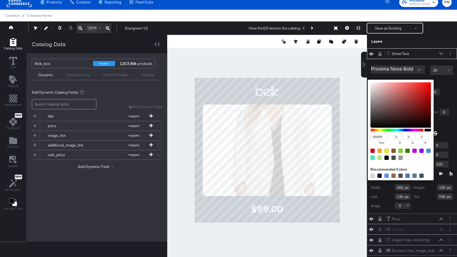
click at [405, 159] on div at bounding box center [407, 158] width 4 height 4
type input "FFFFFF"
type input "255"
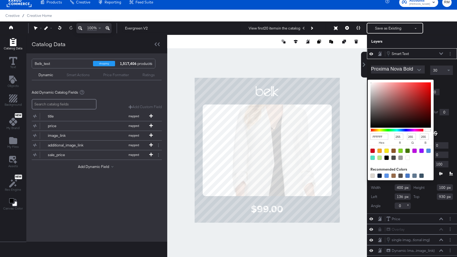
click at [441, 53] on icon at bounding box center [441, 53] width 4 height 3
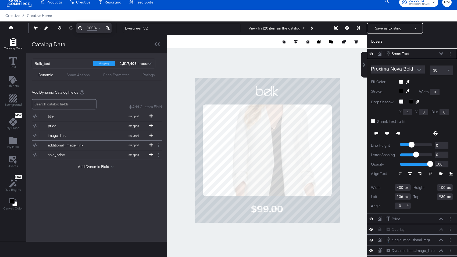
click at [345, 29] on button at bounding box center [346, 28] width 11 height 11
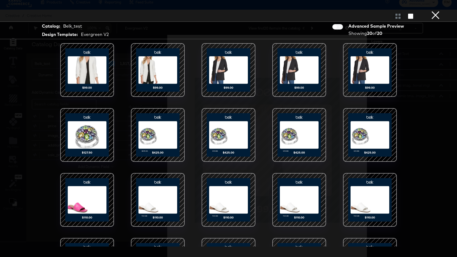
click at [151, 141] on div at bounding box center [158, 135] width 46 height 46
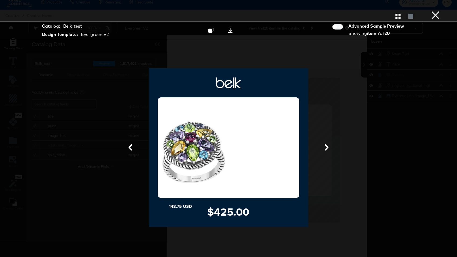
click at [434, 11] on button "×" at bounding box center [435, 5] width 11 height 11
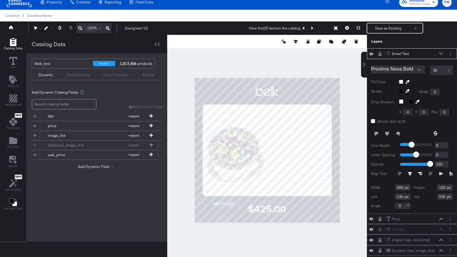
scroll to position [11, 0]
type input "138"
click at [438, 70] on div "30" at bounding box center [441, 70] width 22 height 9
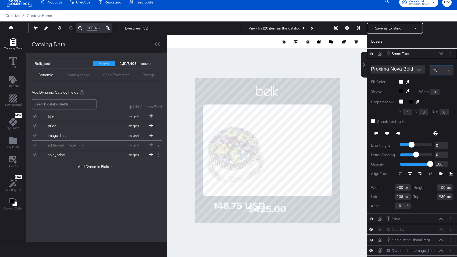
click at [411, 176] on div "Align Text" at bounding box center [412, 173] width 82 height 5
click at [440, 174] on icon at bounding box center [441, 173] width 4 height 3
click at [417, 76] on div "Proxima Nova Bold 75 Fill Color: Stroke: Width 0 Drop Shadow: X 4 Y 3 Blur 0 Sh…" at bounding box center [412, 136] width 90 height 155
click at [448, 53] on button "Layer Options" at bounding box center [450, 54] width 6 height 6
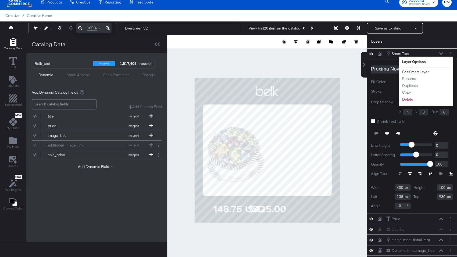
click at [418, 71] on button "Edit Smart Layer" at bounding box center [415, 72] width 27 height 6
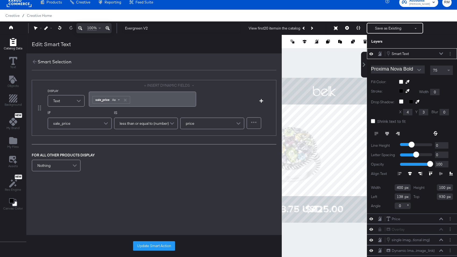
click at [118, 99] on div "Aa" at bounding box center [115, 100] width 13 height 4
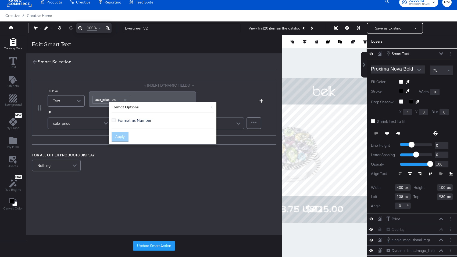
click at [118, 119] on span "Format as Number" at bounding box center [135, 120] width 34 height 5
click at [0, 0] on input "Format as Number" at bounding box center [0, 0] width 0 height 0
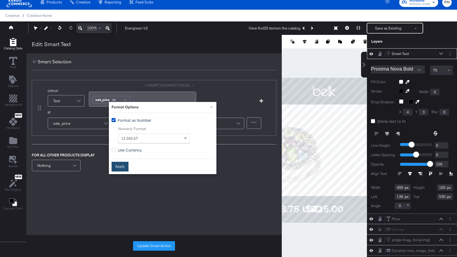
click at [116, 166] on button "Apply" at bounding box center [119, 167] width 17 height 10
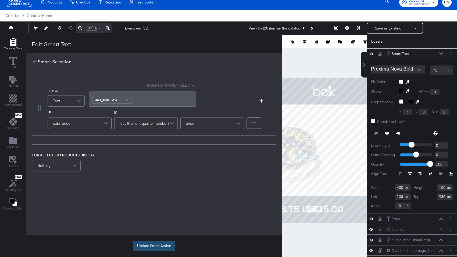
click at [138, 243] on button "Update Smart Action" at bounding box center [154, 246] width 42 height 10
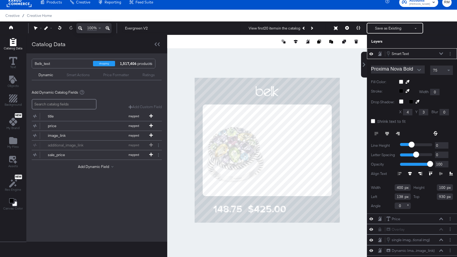
click at [446, 55] on div "Smart Text Smart Text" at bounding box center [412, 54] width 86 height 6
click at [447, 55] on div at bounding box center [450, 54] width 6 height 6
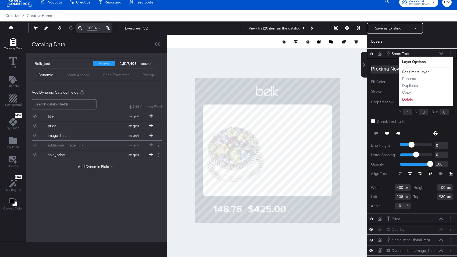
click at [421, 71] on button "Edit Smart Layer" at bounding box center [415, 72] width 27 height 6
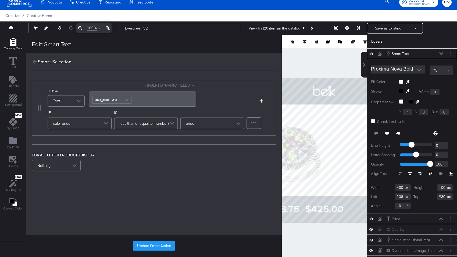
click at [90, 99] on div "﻿ ﻿ sale_price Aa ﻿" at bounding box center [142, 99] width 107 height 15
click at [157, 241] on div "Update Smart Action" at bounding box center [153, 246] width 255 height 22
click at [157, 246] on button "Update Smart Action" at bounding box center [154, 246] width 42 height 10
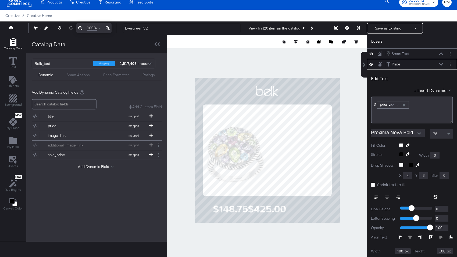
scroll to position [11, 0]
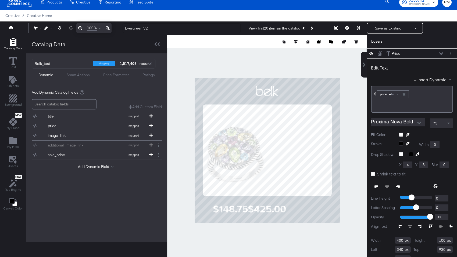
click at [89, 75] on div "Smart Actions" at bounding box center [78, 75] width 23 height 5
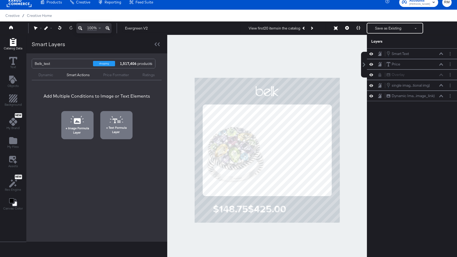
scroll to position [0, 0]
click at [104, 121] on button "Text Formula Layer" at bounding box center [116, 125] width 32 height 28
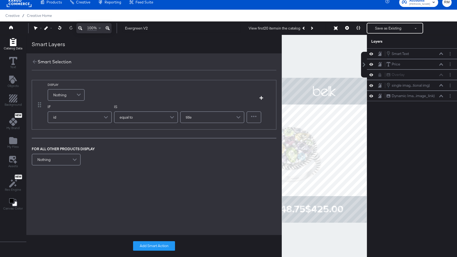
click at [71, 95] on div "Nothing" at bounding box center [66, 95] width 36 height 11
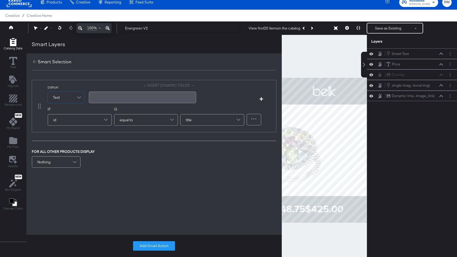
click at [168, 88] on div "+ INSERT DYNAMIC FIELDS ﻿" at bounding box center [142, 94] width 107 height 22
click at [168, 87] on button "+ INSERT DYNAMIC FIELDS" at bounding box center [170, 85] width 52 height 5
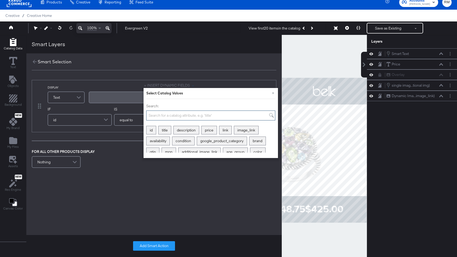
click at [171, 115] on input "Search:" at bounding box center [210, 116] width 129 height 10
type input "r"
type input "o"
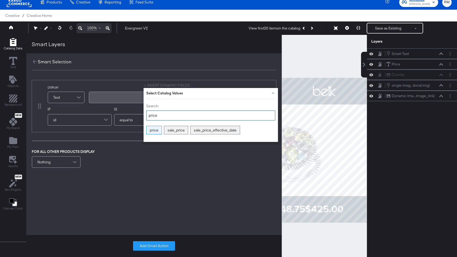
type input "price"
click at [150, 134] on div "price" at bounding box center [153, 130] width 15 height 8
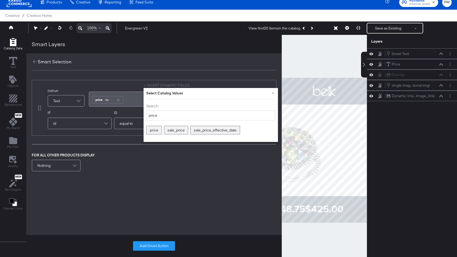
click at [118, 168] on div "FOR ALL OTHER PRODUCTS DISPLAY Nothing" at bounding box center [154, 163] width 244 height 20
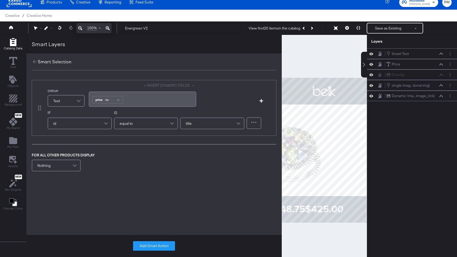
click at [92, 130] on div "IF id" at bounding box center [80, 120] width 64 height 20
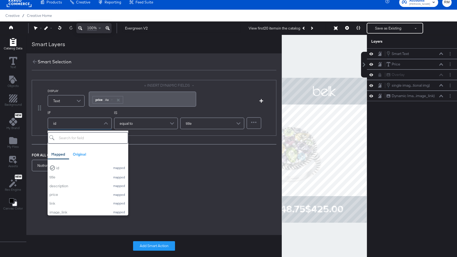
click at [92, 127] on div "id" at bounding box center [79, 123] width 63 height 11
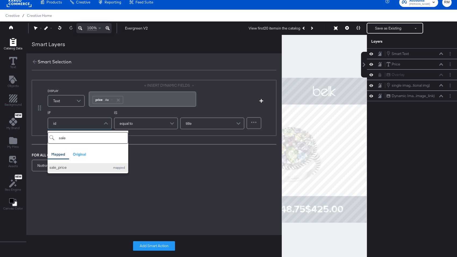
type input "sale"
click at [92, 170] on button "sale_price mapped" at bounding box center [88, 167] width 81 height 9
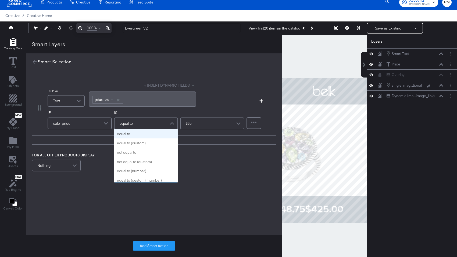
click at [132, 124] on div "equal to" at bounding box center [145, 123] width 63 height 11
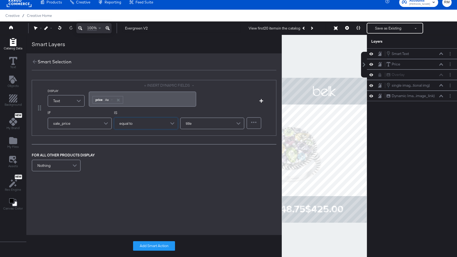
click at [166, 121] on div "equal to" at bounding box center [146, 123] width 64 height 11
click at [257, 120] on div at bounding box center [254, 123] width 14 height 11
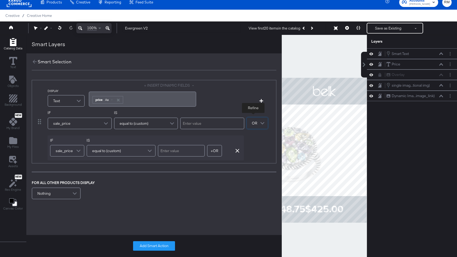
click at [67, 148] on span "sale_price" at bounding box center [64, 150] width 17 height 9
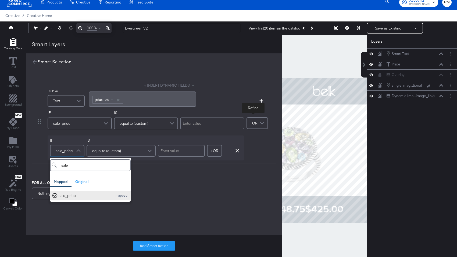
type input "sale"
click at [92, 196] on div "sale_price" at bounding box center [84, 195] width 51 height 5
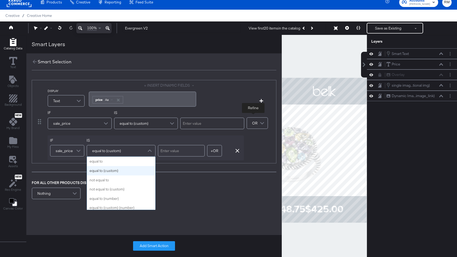
click at [125, 153] on div "equal to (custom)" at bounding box center [121, 151] width 68 height 11
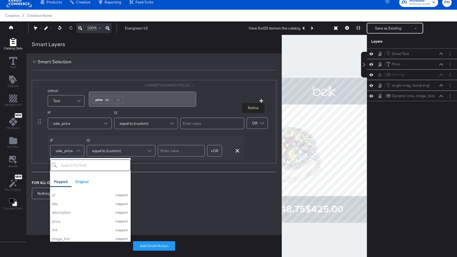
click at [58, 152] on span "sale_price" at bounding box center [64, 150] width 17 height 9
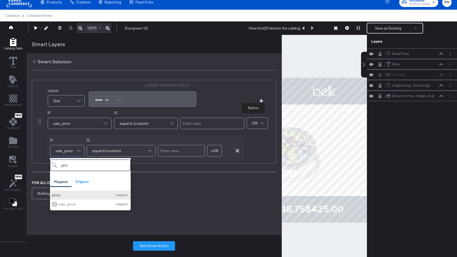
type input "pric"
click at [72, 197] on div "price" at bounding box center [81, 195] width 58 height 5
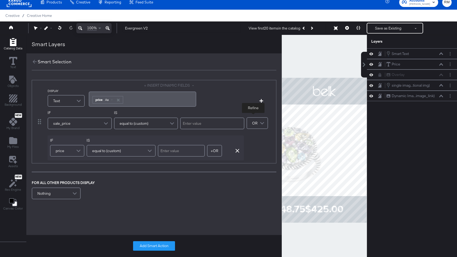
click at [133, 132] on div "IF sale_price IS equal to (custom)" at bounding box center [146, 121] width 197 height 23
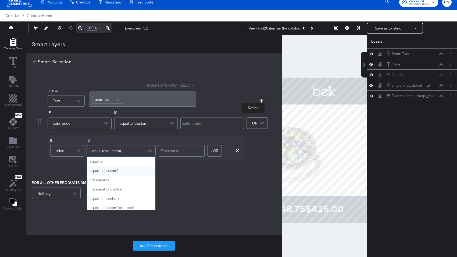
click at [126, 155] on div "equal to (custom)" at bounding box center [121, 151] width 68 height 11
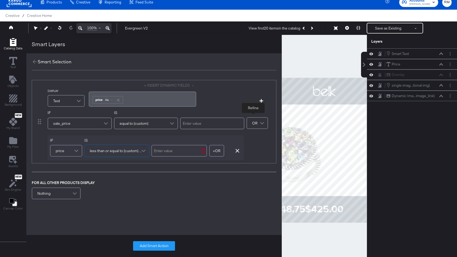
click at [58, 148] on span "price" at bounding box center [60, 150] width 9 height 9
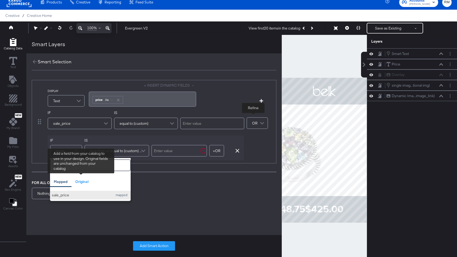
type input "sa"
click at [85, 194] on div "sale_price" at bounding box center [81, 195] width 58 height 5
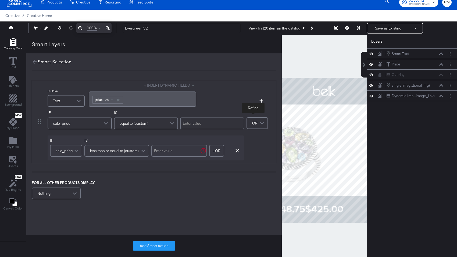
click at [113, 154] on span "less than or equal to (custom) (number)" at bounding box center [116, 150] width 52 height 9
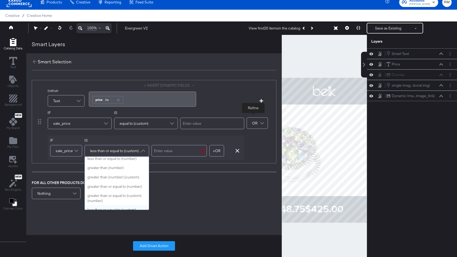
scroll to position [70, 0]
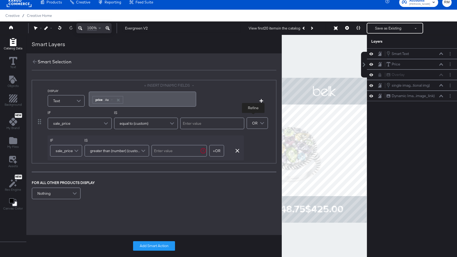
click at [128, 157] on div "IS greater than (number) (custom)" at bounding box center [116, 148] width 65 height 20
click at [128, 152] on span "greater than (number) (custom)" at bounding box center [116, 150] width 52 height 9
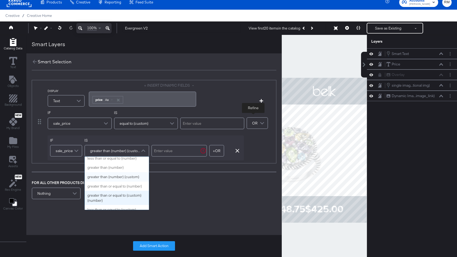
scroll to position [77, 0]
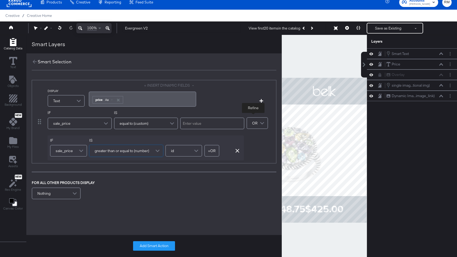
click at [181, 150] on div "id" at bounding box center [184, 151] width 36 height 11
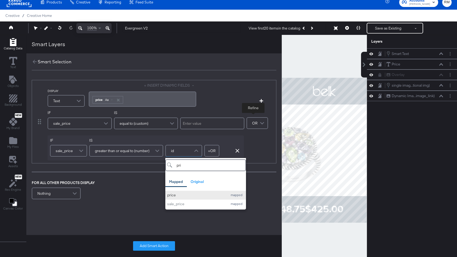
type input "pri"
click at [208, 193] on div "price" at bounding box center [196, 195] width 58 height 5
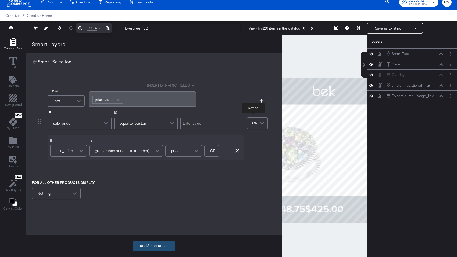
click at [160, 245] on button "Add Smart Action" at bounding box center [154, 246] width 42 height 10
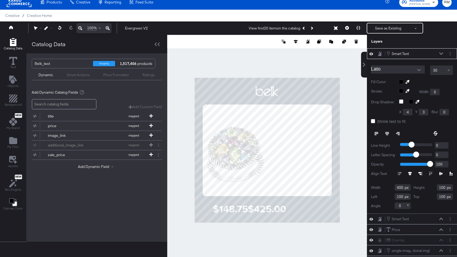
type input "354"
type input "830"
click at [445, 55] on div "Smart Text Smart Text" at bounding box center [416, 54] width 60 height 6
click at [448, 55] on button "Layer Options" at bounding box center [450, 54] width 6 height 6
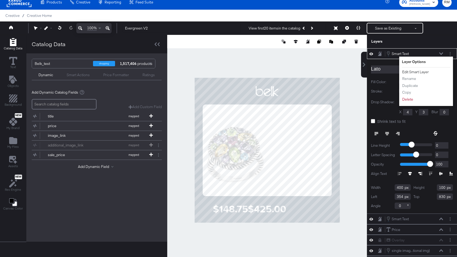
drag, startPoint x: 419, startPoint y: 71, endPoint x: 415, endPoint y: 76, distance: 6.3
click at [415, 76] on ul "Edit Smart Layer Rename Duplicate Copy Delete" at bounding box center [417, 85] width 30 height 33
click at [413, 77] on button "Rename" at bounding box center [409, 79] width 15 height 6
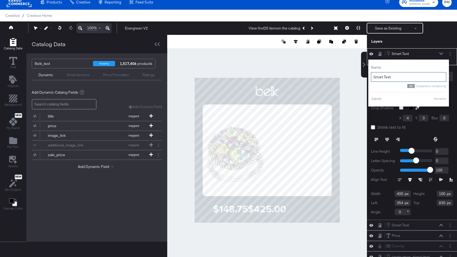
click at [409, 80] on input "Smart Text" at bounding box center [408, 77] width 75 height 10
type input "reg price - no sale"
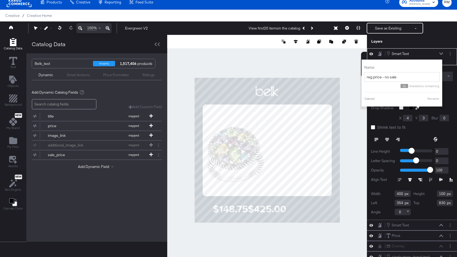
click at [437, 100] on button "Rename" at bounding box center [433, 98] width 12 height 5
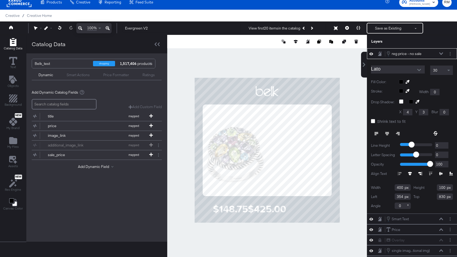
click at [441, 52] on icon at bounding box center [441, 53] width 4 height 3
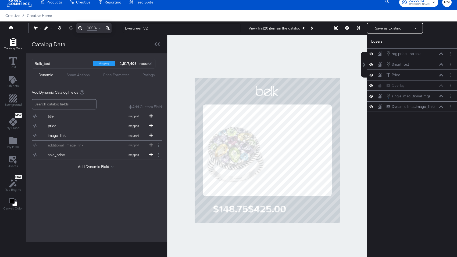
click at [442, 76] on icon at bounding box center [441, 75] width 4 height 3
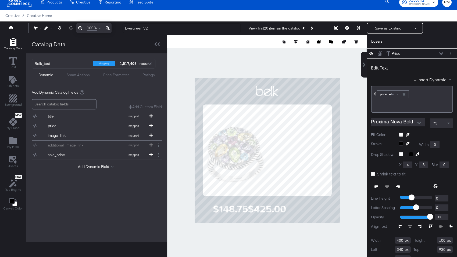
click at [441, 54] on icon at bounding box center [441, 53] width 4 height 2
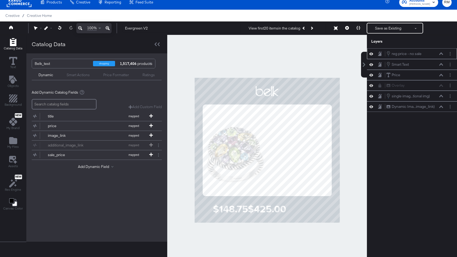
click at [441, 54] on icon at bounding box center [441, 53] width 4 height 3
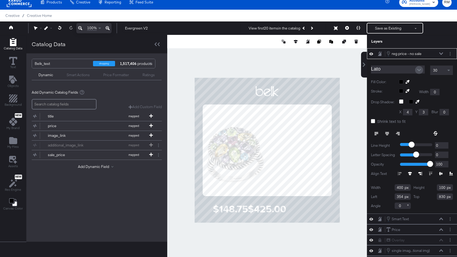
click at [420, 70] on icon "Open" at bounding box center [419, 70] width 4 height 2
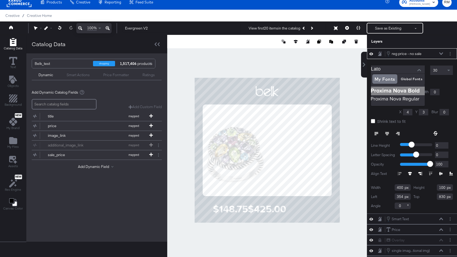
click at [388, 88] on img at bounding box center [398, 91] width 54 height 9
type input "Proxima Nova Bold"
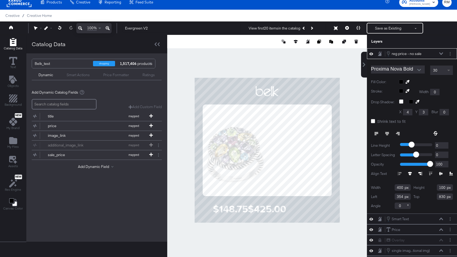
click at [447, 70] on span at bounding box center [449, 70] width 7 height 9
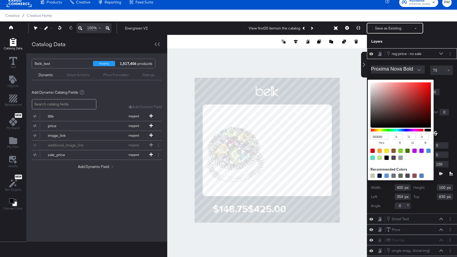
click at [401, 82] on div "000000 hex 0 r 0 g 0 b 100 a Recommended Colors" at bounding box center [426, 82] width 54 height 4
click at [407, 157] on div at bounding box center [407, 158] width 4 height 4
type input "FFFFFF"
type input "255"
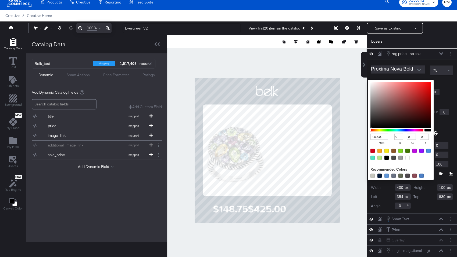
type input "255"
click at [416, 70] on button "Open" at bounding box center [419, 70] width 8 height 8
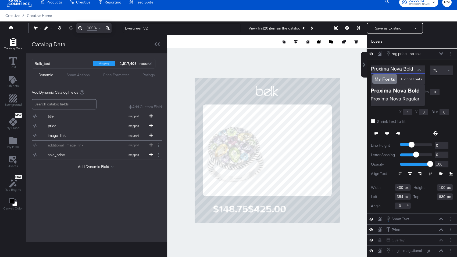
click at [420, 70] on icon "Close" at bounding box center [419, 70] width 4 height 2
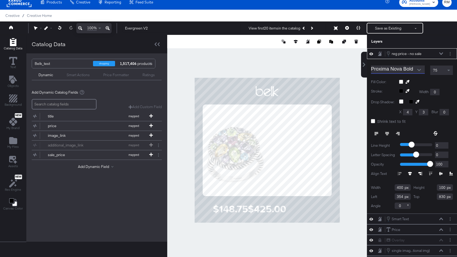
click at [442, 81] on div at bounding box center [426, 82] width 54 height 4
click at [439, 52] on div "reg price - no sale reg price - no sale" at bounding box center [414, 54] width 57 height 6
click at [442, 55] on icon at bounding box center [441, 53] width 4 height 3
click at [444, 53] on div "reg price - no sale reg price - no sale" at bounding box center [416, 54] width 60 height 6
click at [439, 53] on button at bounding box center [441, 53] width 4 height 3
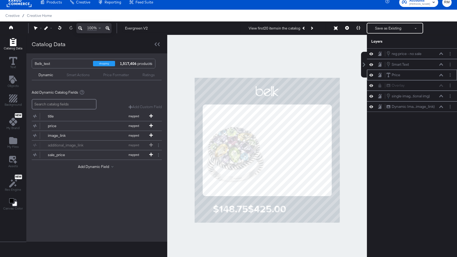
click at [442, 76] on icon at bounding box center [441, 75] width 4 height 3
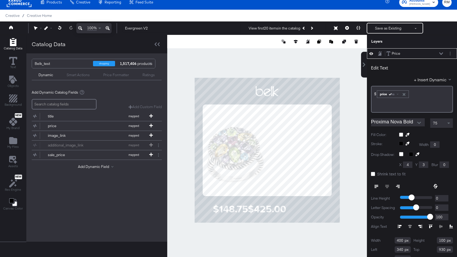
scroll to position [0, 0]
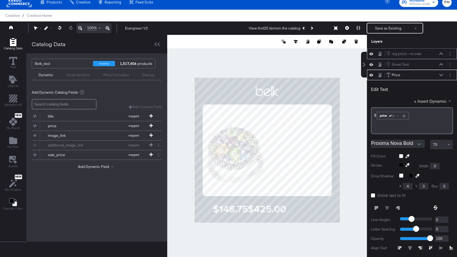
click at [440, 53] on icon at bounding box center [441, 53] width 4 height 3
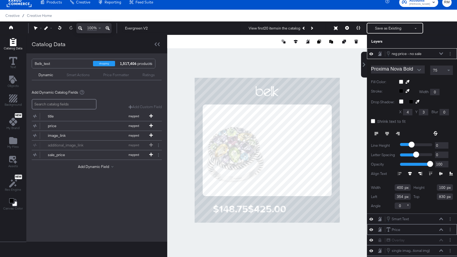
click at [441, 230] on icon at bounding box center [441, 230] width 4 height 2
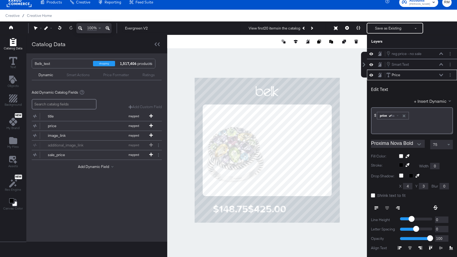
scroll to position [21, 0]
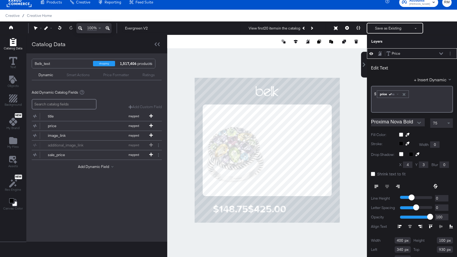
click at [441, 53] on icon at bounding box center [441, 53] width 4 height 3
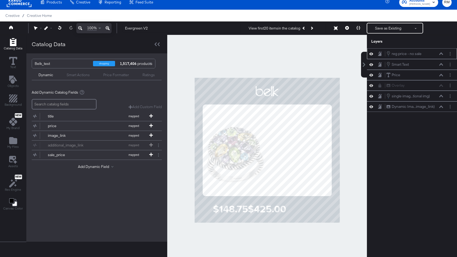
click at [441, 52] on div "reg price - no sale reg price - no sale" at bounding box center [414, 54] width 57 height 6
click at [440, 56] on div "reg price - no sale reg price - no sale" at bounding box center [414, 54] width 57 height 6
click at [441, 54] on icon at bounding box center [441, 53] width 4 height 3
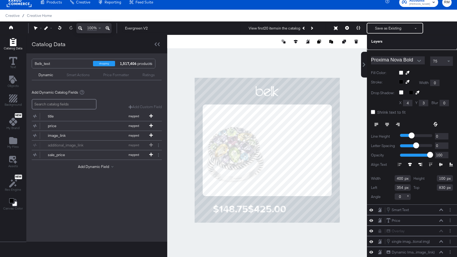
scroll to position [8, 0]
click at [401, 190] on input "354" at bounding box center [402, 189] width 16 height 6
type input "340"
click at [441, 189] on input "830" at bounding box center [445, 189] width 16 height 6
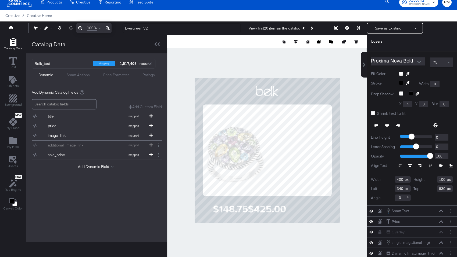
click at [441, 189] on input "830" at bounding box center [445, 189] width 16 height 6
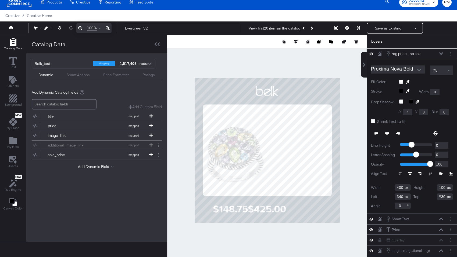
type input "930"
click at [439, 53] on icon at bounding box center [441, 53] width 4 height 2
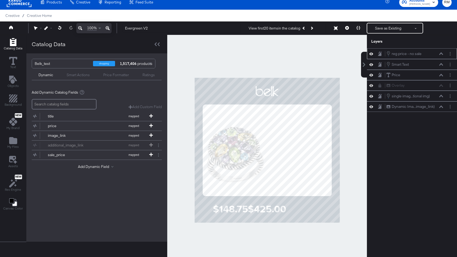
scroll to position [4, 0]
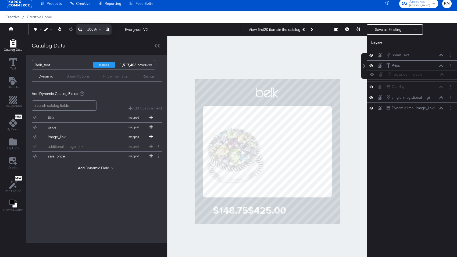
drag, startPoint x: 433, startPoint y: 53, endPoint x: 434, endPoint y: 75, distance: 22.0
click at [434, 75] on div "reg price - no sale reg price - no sale" at bounding box center [415, 74] width 57 height 6
click at [371, 65] on icon at bounding box center [371, 65] width 4 height 5
click at [441, 78] on div "reg price - no sale reg price - no sale" at bounding box center [414, 76] width 57 height 6
click at [441, 76] on icon at bounding box center [441, 76] width 4 height 2
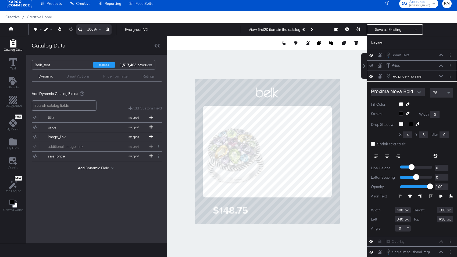
click at [441, 76] on icon at bounding box center [441, 76] width 4 height 3
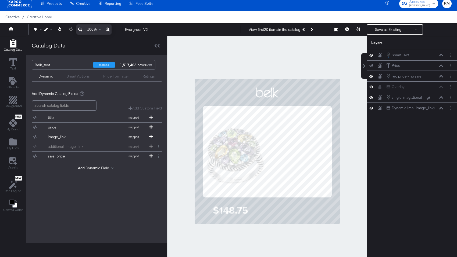
click at [441, 67] on icon at bounding box center [441, 65] width 4 height 3
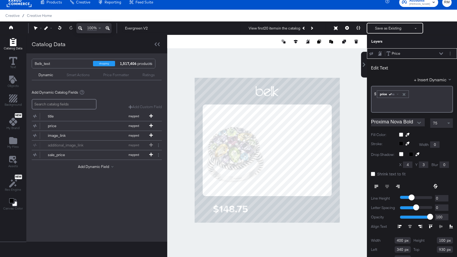
click at [441, 67] on div "Edit Text" at bounding box center [412, 68] width 82 height 7
click at [440, 53] on icon at bounding box center [441, 53] width 4 height 2
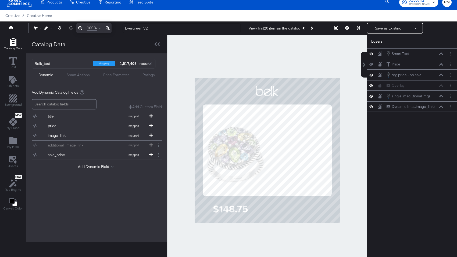
scroll to position [0, 0]
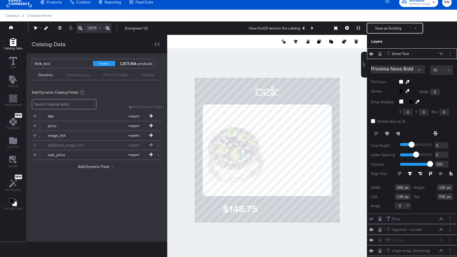
type input "210"
click at [452, 53] on div at bounding box center [450, 54] width 6 height 6
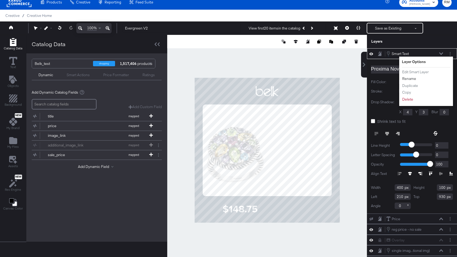
click at [408, 80] on button "Rename" at bounding box center [409, 79] width 15 height 6
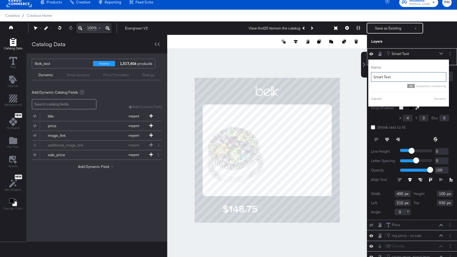
click at [408, 80] on input "Smart Text" at bounding box center [408, 77] width 75 height 10
click at [408, 80] on input "s" at bounding box center [408, 77] width 75 height 10
type input "sale price"
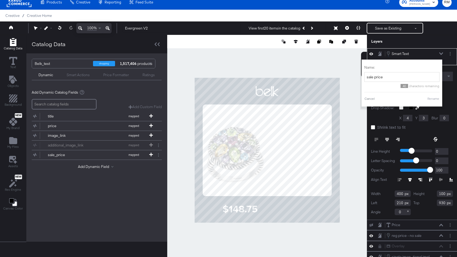
click at [435, 99] on button "Rename" at bounding box center [433, 98] width 12 height 5
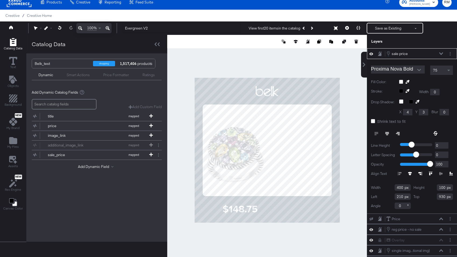
click at [439, 52] on icon at bounding box center [441, 53] width 4 height 3
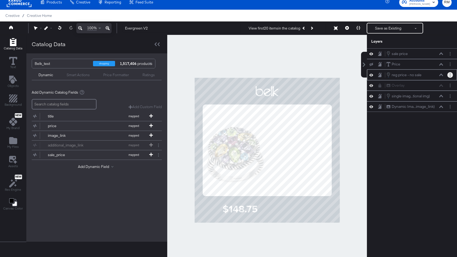
click at [450, 75] on circle "Layer Options" at bounding box center [449, 75] width 1 height 1
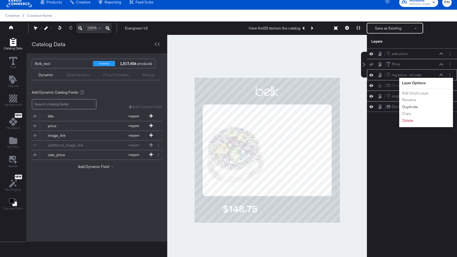
click at [416, 106] on button "Duplicate" at bounding box center [410, 107] width 16 height 6
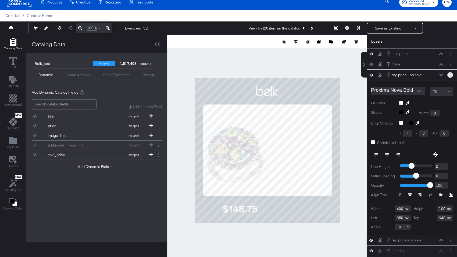
click at [450, 74] on button "Layer Options" at bounding box center [450, 75] width 6 height 6
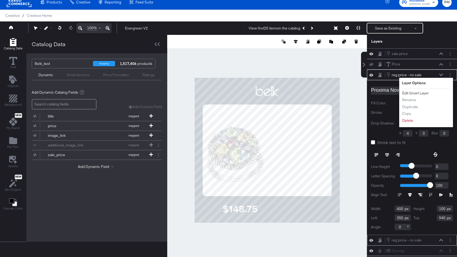
click at [419, 92] on button "Edit Smart Layer" at bounding box center [415, 94] width 27 height 6
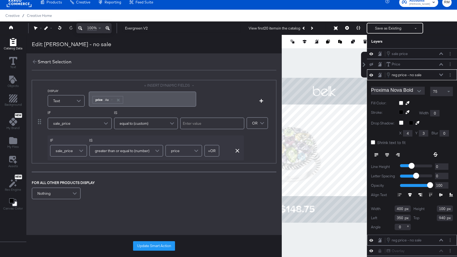
click at [141, 125] on span "equal to (custom)" at bounding box center [134, 123] width 29 height 9
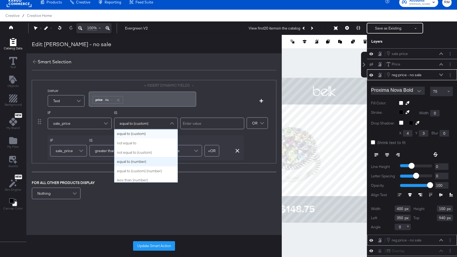
scroll to position [53, 0]
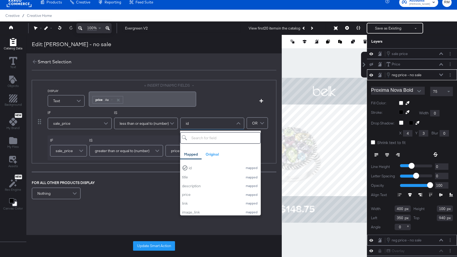
click at [196, 127] on div "id" at bounding box center [212, 123] width 63 height 11
click at [190, 192] on button "price mapped" at bounding box center [220, 194] width 81 height 9
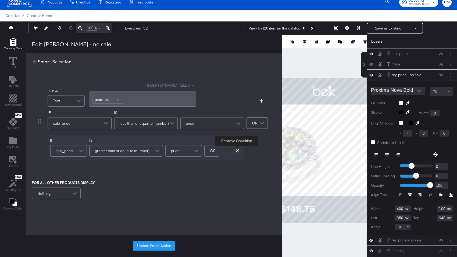
click at [237, 151] on icon "button" at bounding box center [237, 151] width 4 height 4
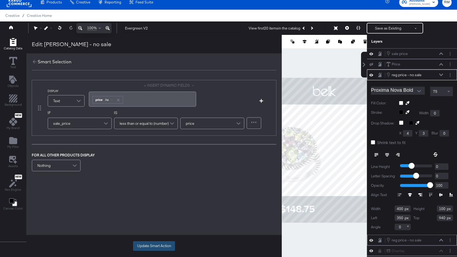
click at [140, 247] on button "Update Smart Action" at bounding box center [154, 246] width 42 height 10
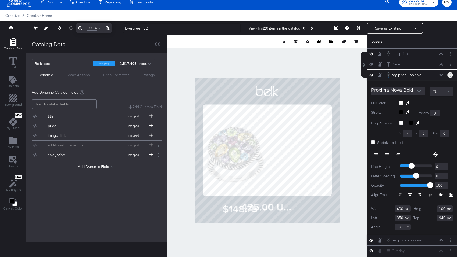
click at [450, 75] on button "Layer Options" at bounding box center [450, 75] width 6 height 6
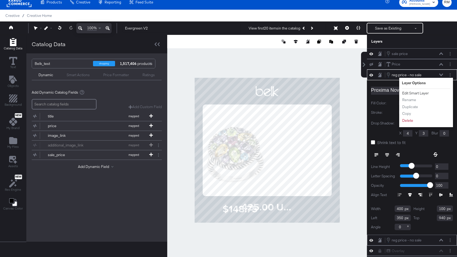
click at [425, 92] on button "Edit Smart Layer" at bounding box center [415, 94] width 27 height 6
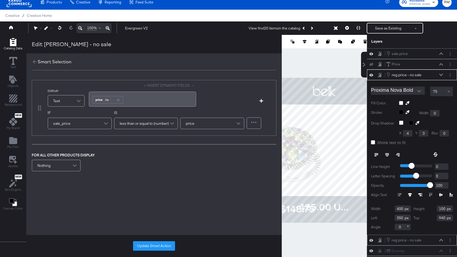
click at [109, 103] on div "price Aa" at bounding box center [108, 99] width 30 height 7
click at [109, 98] on div "Aa" at bounding box center [108, 100] width 13 height 4
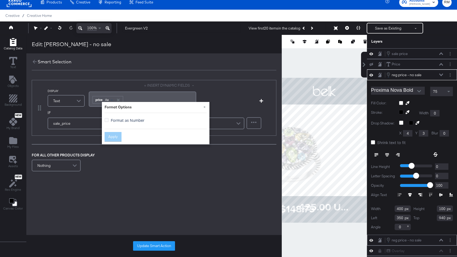
click at [115, 121] on span "Format as Number" at bounding box center [128, 120] width 34 height 5
click at [0, 0] on input "Format as Number" at bounding box center [0, 0] width 0 height 0
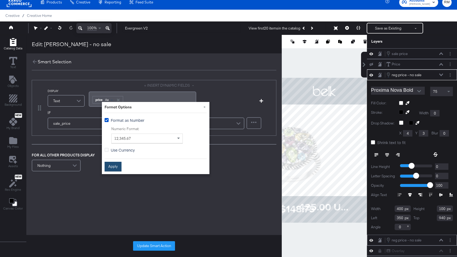
click at [114, 166] on button "Apply" at bounding box center [112, 167] width 17 height 10
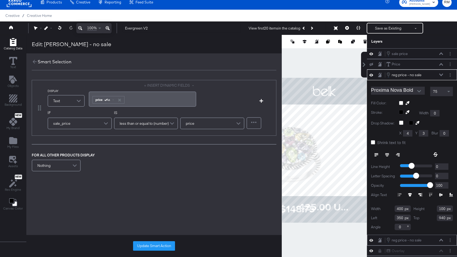
click at [91, 99] on div "﻿ ﻿ price Aa ﻿" at bounding box center [142, 99] width 107 height 15
click at [148, 240] on div "Update Smart Action" at bounding box center [153, 246] width 255 height 22
click at [148, 243] on button "Update Smart Action" at bounding box center [154, 246] width 42 height 10
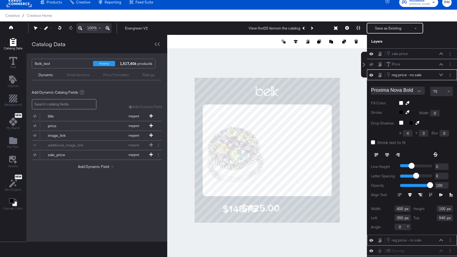
click at [409, 195] on icon at bounding box center [410, 195] width 4 height 4
click at [440, 195] on icon at bounding box center [441, 194] width 4 height 3
click at [397, 159] on button at bounding box center [397, 155] width 11 height 10
type input "410"
type input "929"
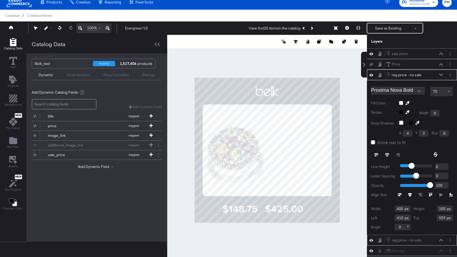
type input "409"
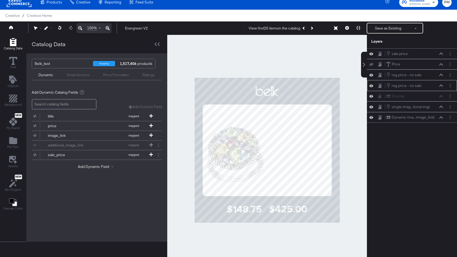
click at [291, 237] on div at bounding box center [267, 150] width 200 height 231
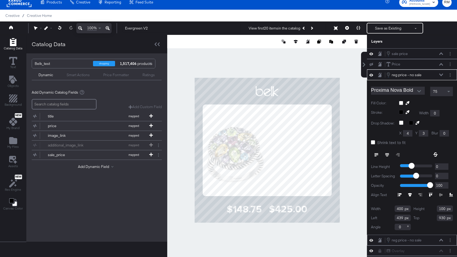
type input "438"
type input "930"
click at [436, 156] on icon at bounding box center [435, 155] width 4 height 4
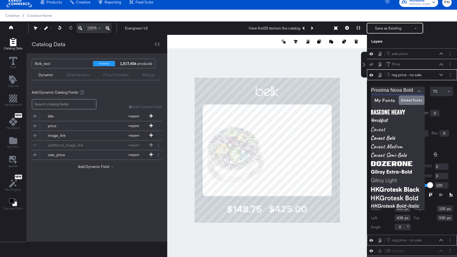
click at [412, 93] on input "Proxima Nova Bold" at bounding box center [394, 91] width 46 height 8
click at [389, 91] on input "Proxima Nova Bold" at bounding box center [394, 91] width 46 height 8
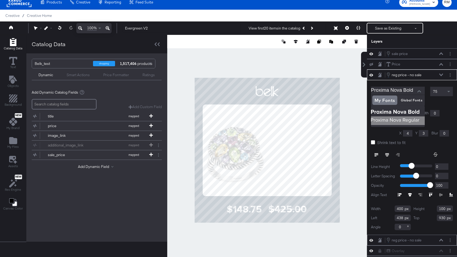
click at [388, 121] on img at bounding box center [398, 121] width 54 height 9
type input "Proxima Nova Regular"
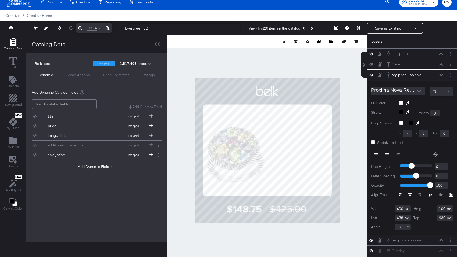
click at [329, 249] on div at bounding box center [267, 150] width 200 height 231
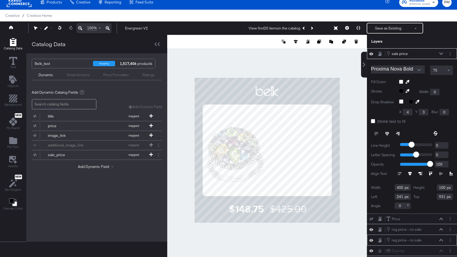
type input "259"
type input "930"
click at [286, 247] on div at bounding box center [267, 150] width 200 height 231
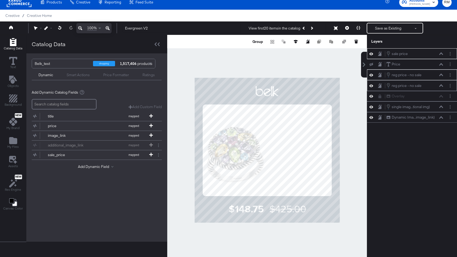
click at [302, 244] on div at bounding box center [267, 150] width 200 height 231
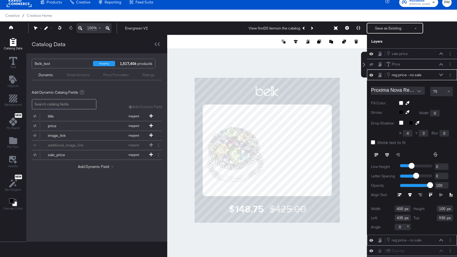
type input "929"
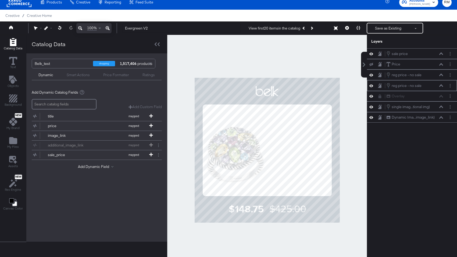
click at [304, 233] on div at bounding box center [267, 150] width 200 height 231
click at [313, 29] on icon "Next Product" at bounding box center [311, 28] width 3 height 3
click at [348, 30] on button at bounding box center [346, 28] width 11 height 11
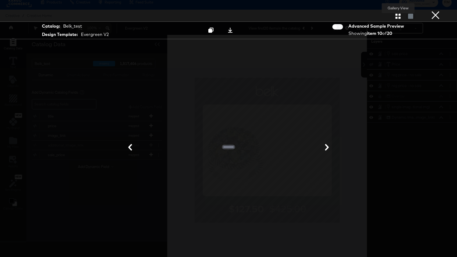
click at [395, 14] on icon "button" at bounding box center [397, 16] width 5 height 5
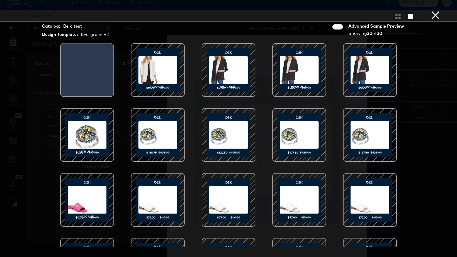
click at [168, 87] on div at bounding box center [158, 70] width 46 height 46
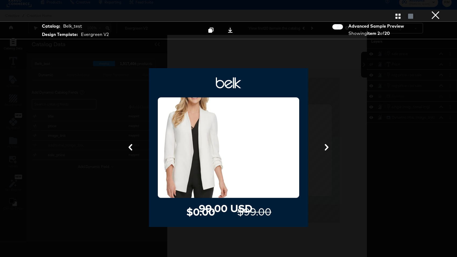
click at [433, 11] on button "×" at bounding box center [435, 5] width 11 height 11
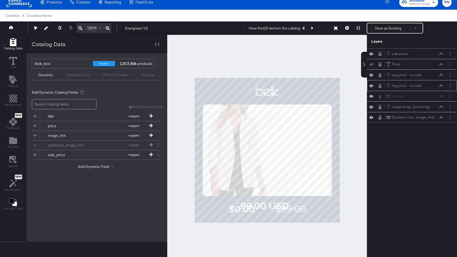
click at [282, 236] on div at bounding box center [267, 150] width 200 height 231
click at [451, 75] on button "Layer Options" at bounding box center [450, 75] width 6 height 6
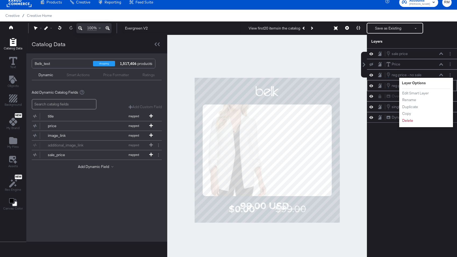
click at [360, 184] on div at bounding box center [267, 150] width 200 height 231
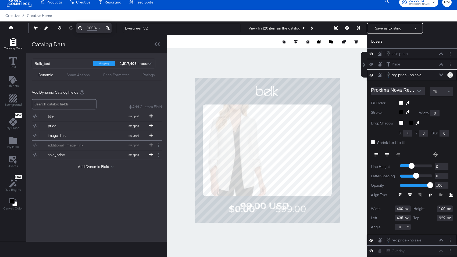
click at [448, 75] on button "Layer Options" at bounding box center [450, 75] width 6 height 6
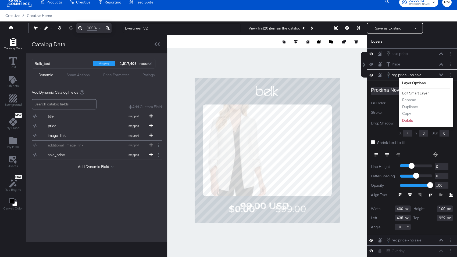
click at [422, 93] on button "Edit Smart Layer" at bounding box center [415, 94] width 27 height 6
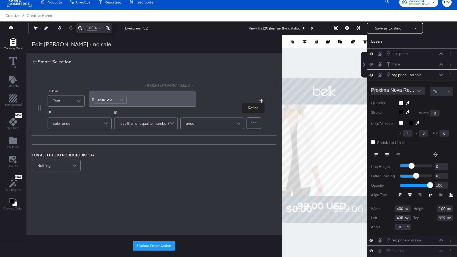
click at [254, 120] on div at bounding box center [254, 123] width 14 height 11
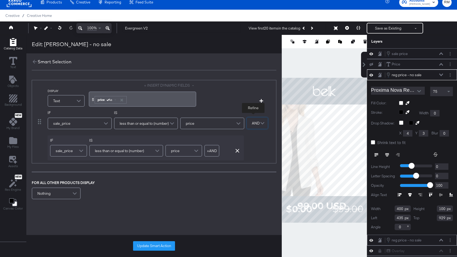
click at [121, 149] on span "less than or equal to (number)" at bounding box center [119, 150] width 49 height 9
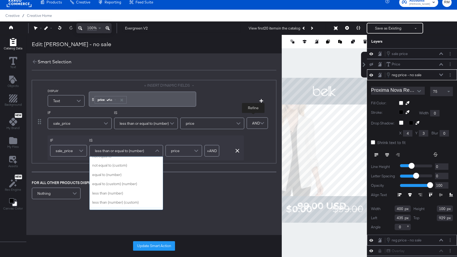
scroll to position [25, 0]
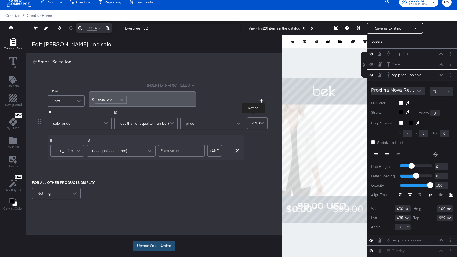
click at [162, 245] on button "Update Smart Action" at bounding box center [154, 246] width 42 height 10
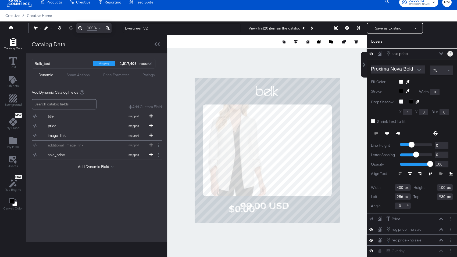
click at [450, 54] on icon "Layer Options" at bounding box center [449, 53] width 1 height 3
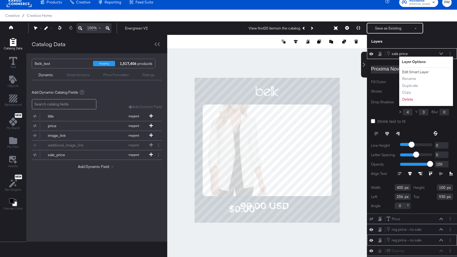
click at [415, 73] on button "Edit Smart Layer" at bounding box center [415, 72] width 27 height 6
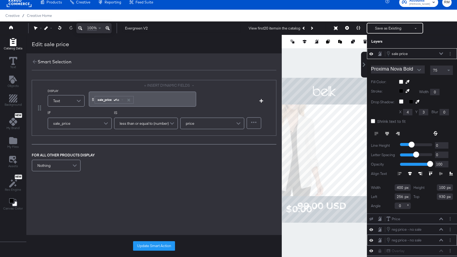
click at [256, 126] on div at bounding box center [254, 123] width 14 height 11
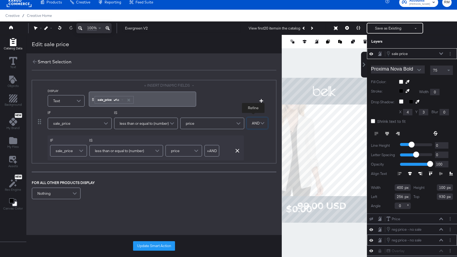
click at [146, 150] on div "less than or equal to (number)" at bounding box center [126, 151] width 73 height 11
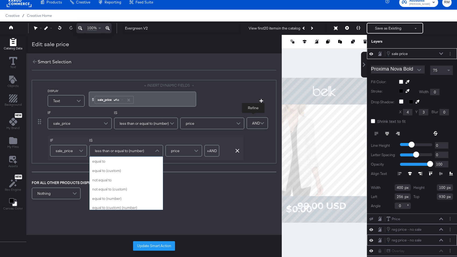
scroll to position [74, 0]
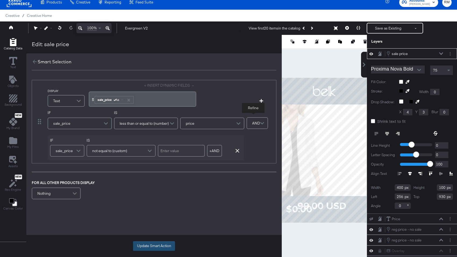
click at [154, 246] on button "Update Smart Action" at bounding box center [154, 246] width 42 height 10
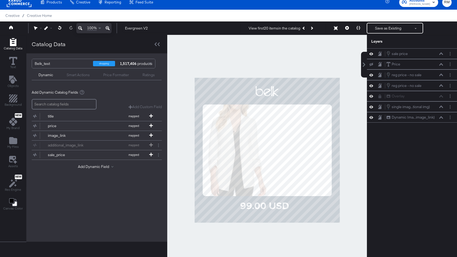
click at [187, 255] on div at bounding box center [267, 150] width 200 height 231
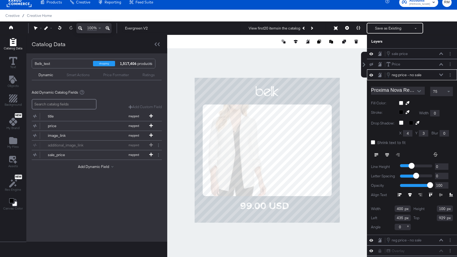
click at [440, 74] on icon at bounding box center [441, 75] width 4 height 3
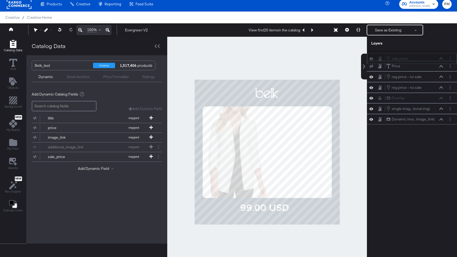
scroll to position [0, 0]
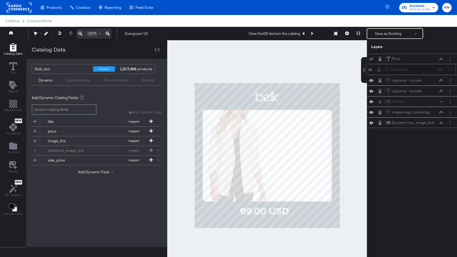
drag, startPoint x: 435, startPoint y: 52, endPoint x: 434, endPoint y: 69, distance: 17.0
click at [434, 70] on div "sale price sale price" at bounding box center [413, 70] width 57 height 6
click at [439, 91] on button at bounding box center [441, 90] width 4 height 3
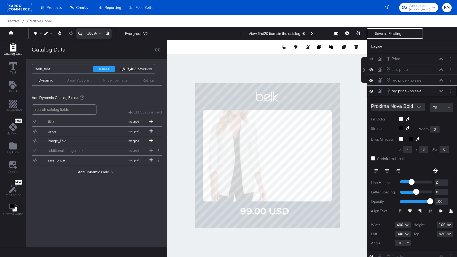
click at [410, 210] on icon at bounding box center [410, 211] width 4 height 4
click at [440, 210] on icon at bounding box center [441, 211] width 4 height 3
click at [452, 91] on button "Layer Options" at bounding box center [450, 91] width 6 height 6
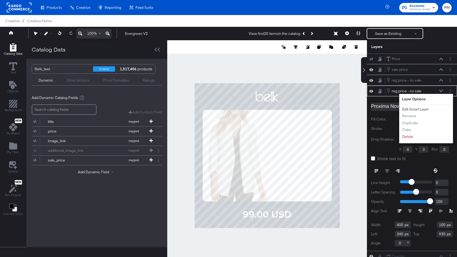
click at [418, 109] on button "Edit Smart Layer" at bounding box center [415, 110] width 27 height 6
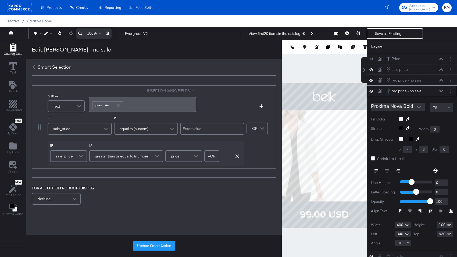
click at [89, 102] on div "﻿ ﻿ price Aa ﻿" at bounding box center [142, 104] width 107 height 15
click at [113, 106] on div "Aa" at bounding box center [110, 105] width 13 height 4
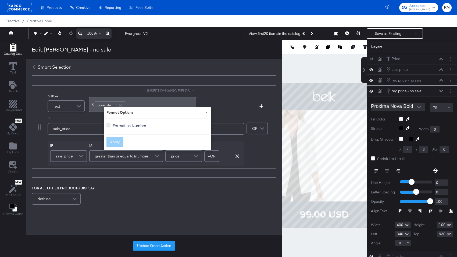
click at [110, 124] on icon at bounding box center [108, 126] width 4 height 4
click at [0, 0] on input "Format as Number" at bounding box center [0, 0] width 0 height 0
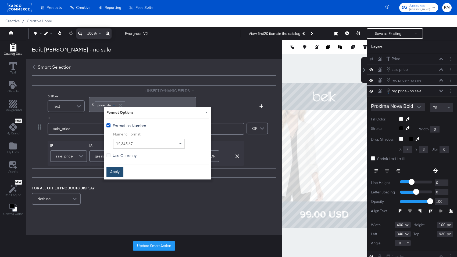
click at [114, 172] on button "Apply" at bounding box center [114, 172] width 17 height 10
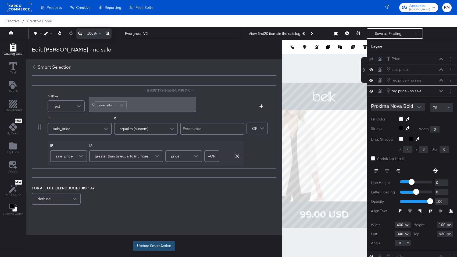
click at [140, 245] on button "Update Smart Action" at bounding box center [154, 246] width 42 height 10
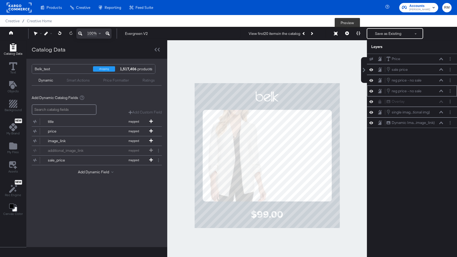
click at [349, 37] on button at bounding box center [346, 33] width 11 height 11
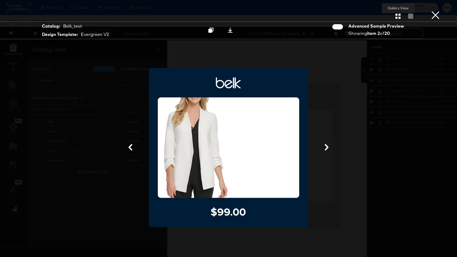
click at [396, 18] on icon "button" at bounding box center [397, 16] width 5 height 5
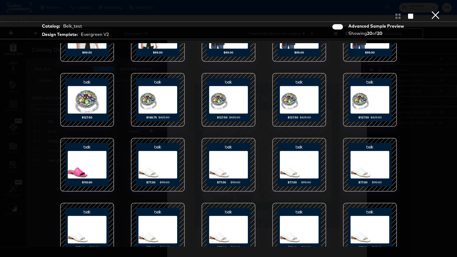
scroll to position [35, 0]
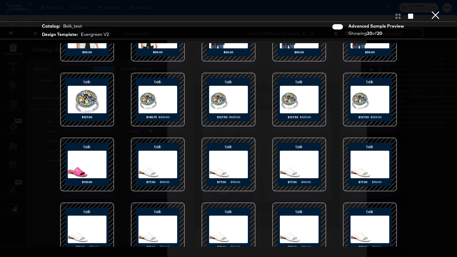
click at [169, 161] on div at bounding box center [158, 165] width 46 height 46
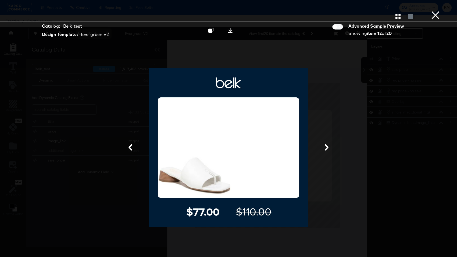
click at [432, 11] on button "×" at bounding box center [435, 5] width 11 height 11
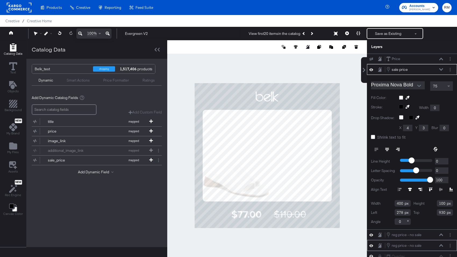
type input "279"
click at [272, 239] on div at bounding box center [267, 155] width 200 height 231
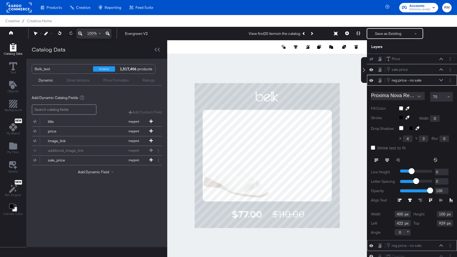
type input "421"
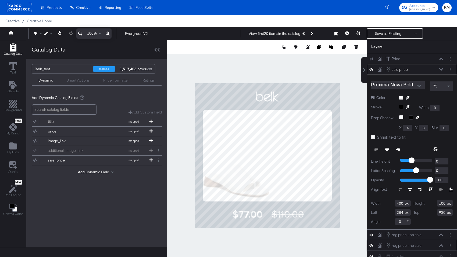
type input "285"
click at [272, 241] on div at bounding box center [267, 155] width 200 height 231
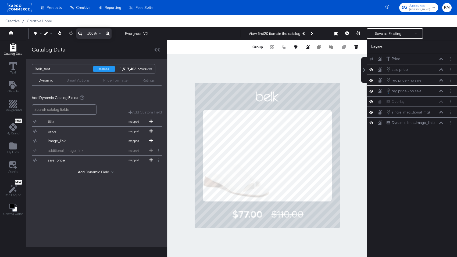
click at [252, 254] on div at bounding box center [267, 155] width 200 height 231
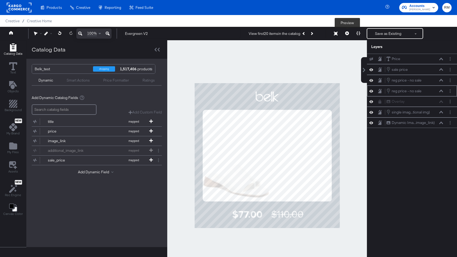
click at [350, 35] on button at bounding box center [346, 33] width 11 height 11
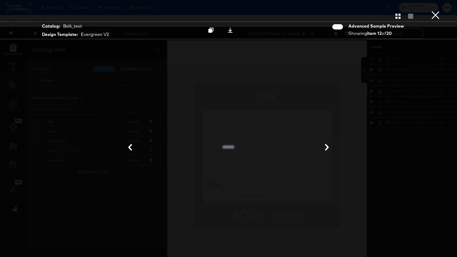
click at [399, 17] on icon "button" at bounding box center [397, 16] width 5 height 5
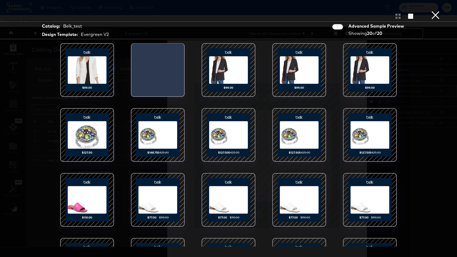
click at [228, 142] on div at bounding box center [228, 135] width 46 height 46
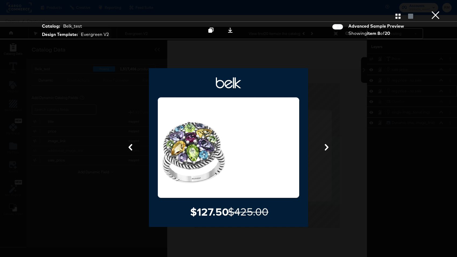
click at [432, 11] on button "×" at bounding box center [435, 5] width 11 height 11
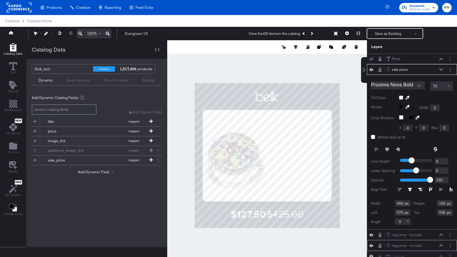
type input "269"
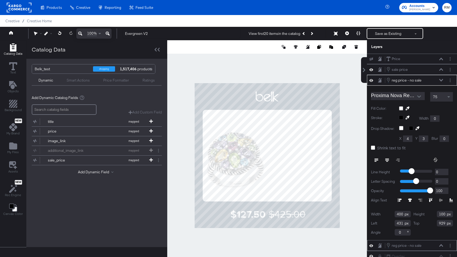
type input "432"
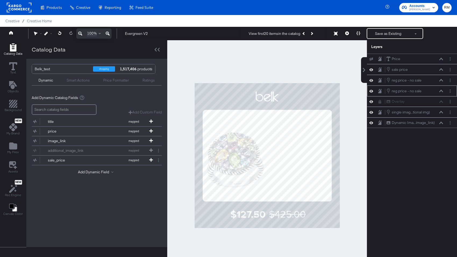
click at [304, 239] on div at bounding box center [267, 155] width 200 height 231
click at [347, 32] on icon at bounding box center [347, 33] width 4 height 4
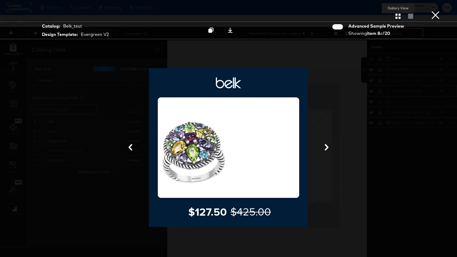
click at [397, 17] on icon "button" at bounding box center [397, 16] width 5 height 5
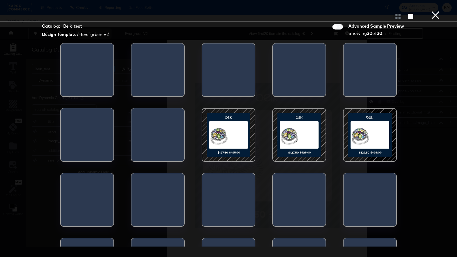
click at [437, 11] on button "×" at bounding box center [435, 5] width 11 height 11
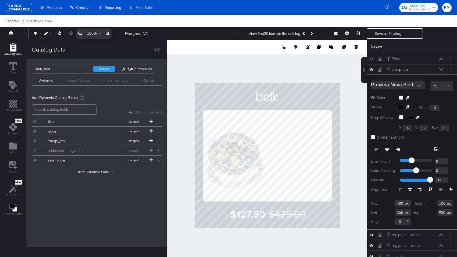
type input "264"
click at [269, 243] on div at bounding box center [267, 155] width 200 height 231
type input "263"
click at [251, 230] on div at bounding box center [267, 155] width 200 height 231
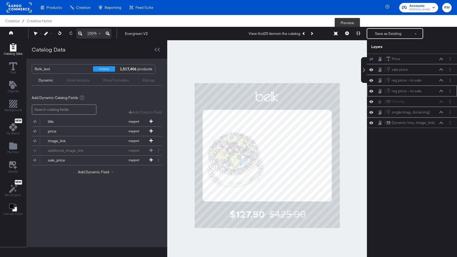
click at [347, 31] on icon at bounding box center [347, 33] width 4 height 4
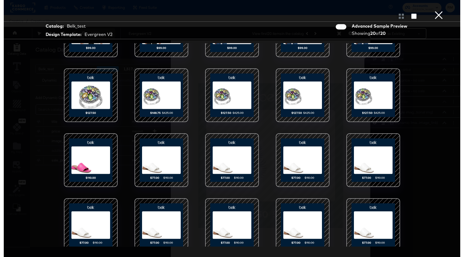
scroll to position [45, 0]
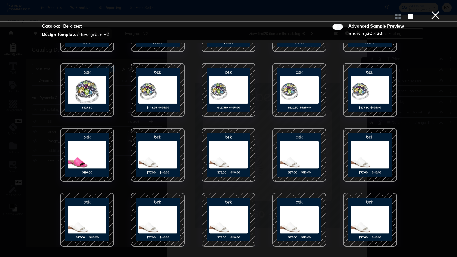
click at [168, 165] on div at bounding box center [158, 155] width 46 height 46
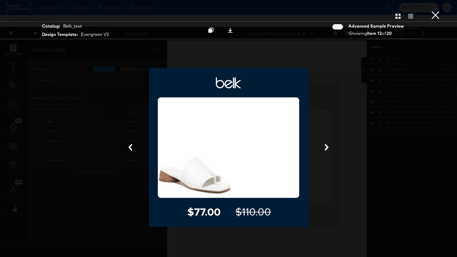
click at [431, 11] on button "×" at bounding box center [435, 5] width 11 height 11
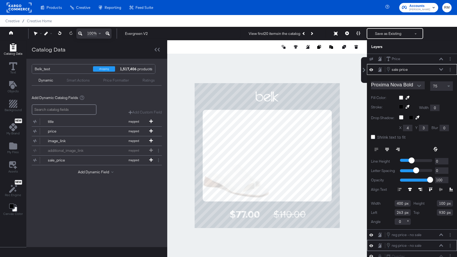
type input "277"
click at [373, 136] on icon at bounding box center [373, 137] width 4 height 4
click at [0, 0] on input "Shrink text to fit" at bounding box center [0, 0] width 0 height 0
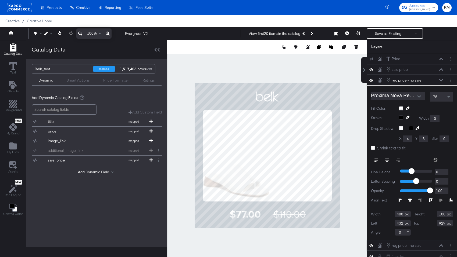
type input "242"
type input "590"
type input "930"
click at [372, 147] on icon at bounding box center [373, 148] width 4 height 4
click at [0, 0] on input "Shrink text to fit" at bounding box center [0, 0] width 0 height 0
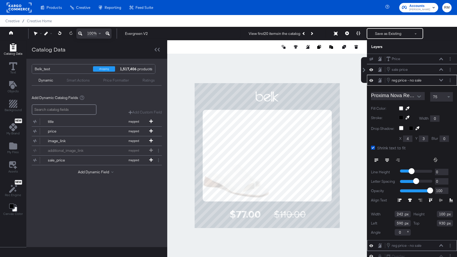
click at [311, 249] on div at bounding box center [267, 155] width 200 height 231
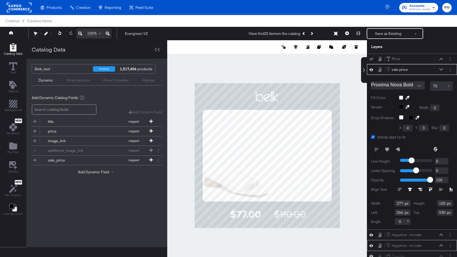
type input "267"
click at [268, 230] on div at bounding box center [267, 155] width 200 height 231
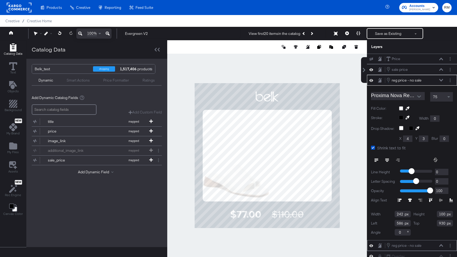
type input "574"
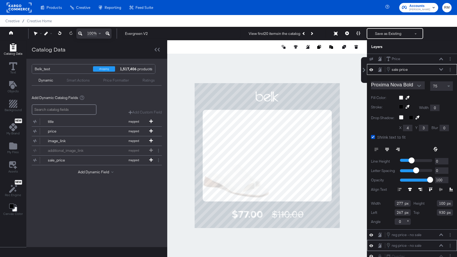
type input "283"
click at [261, 243] on div at bounding box center [267, 155] width 200 height 231
type input "241"
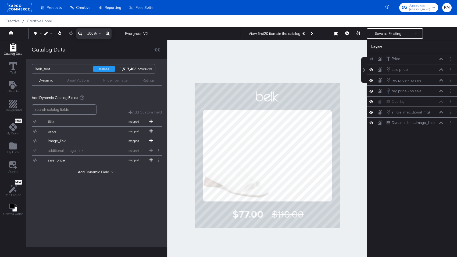
click at [284, 236] on div at bounding box center [267, 155] width 200 height 231
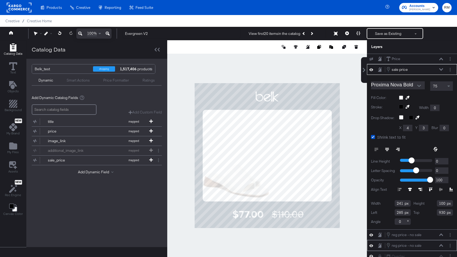
type input "286"
click at [270, 243] on div at bounding box center [267, 155] width 200 height 231
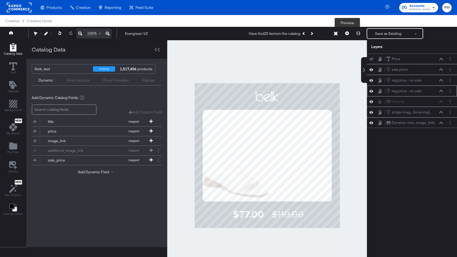
click at [350, 32] on button at bounding box center [346, 33] width 11 height 11
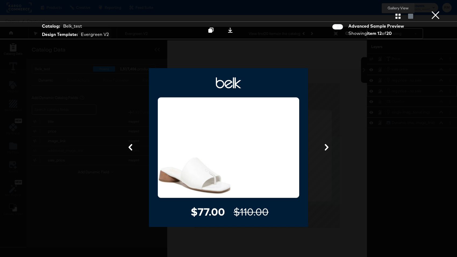
click at [398, 19] on icon "button" at bounding box center [397, 16] width 5 height 5
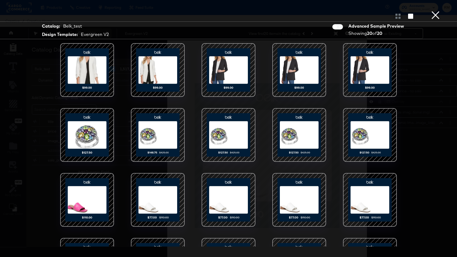
click at [429, 20] on div "Gallery View" at bounding box center [228, 16] width 457 height 11
click at [432, 11] on button "×" at bounding box center [435, 5] width 11 height 11
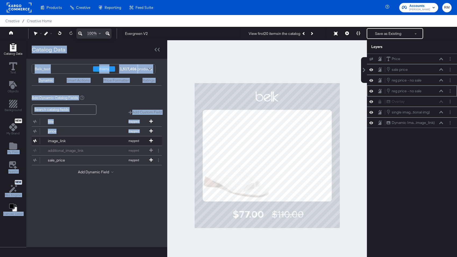
drag, startPoint x: 1, startPoint y: 137, endPoint x: 51, endPoint y: 137, distance: 50.2
click at [51, 137] on div "Catalog Data Text Objects Background New My Brand My Files Assets New Rec Engin…" at bounding box center [83, 155] width 167 height 231
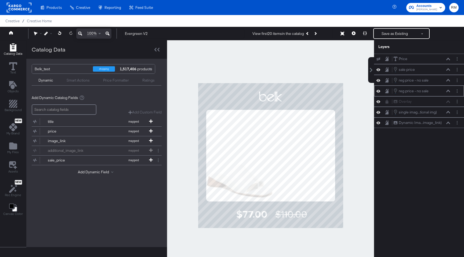
click at [189, 77] on div at bounding box center [270, 155] width 207 height 231
click at [81, 80] on div "Smart Actions" at bounding box center [78, 80] width 23 height 5
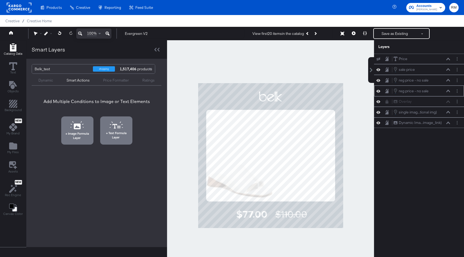
click at [48, 81] on div "Dynamic" at bounding box center [45, 80] width 15 height 5
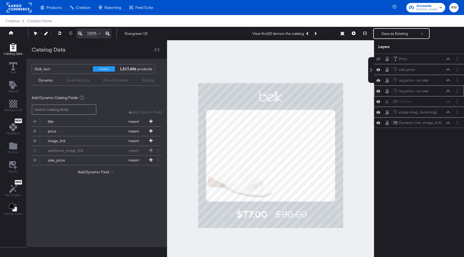
click at [84, 78] on div "Smart Actions" at bounding box center [78, 80] width 23 height 5
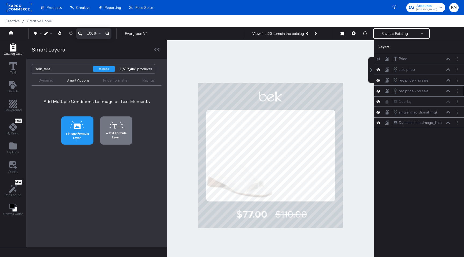
click at [82, 124] on icon at bounding box center [77, 125] width 14 height 8
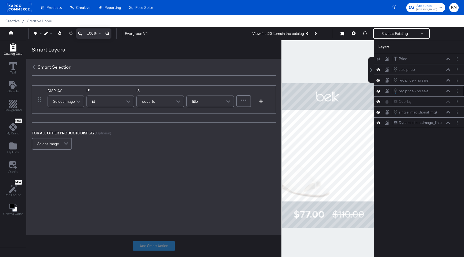
click at [75, 104] on span at bounding box center [78, 101] width 9 height 11
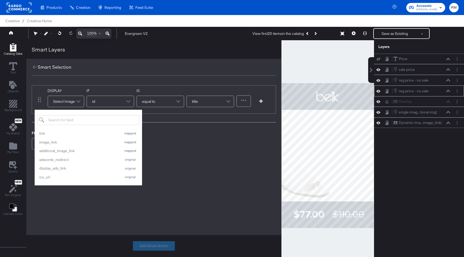
click at [95, 85] on div "DISPLAY Select Image link mapped image_link mapped additional_image_link mapped…" at bounding box center [153, 118] width 255 height 76
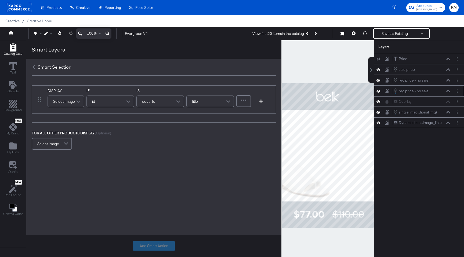
click at [78, 106] on span at bounding box center [78, 101] width 9 height 11
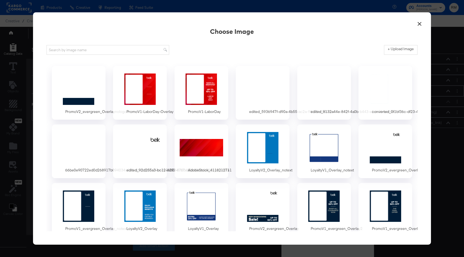
click at [421, 27] on button "×" at bounding box center [420, 23] width 10 height 10
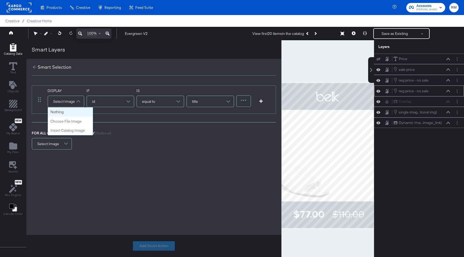
click at [58, 106] on div "Select Image" at bounding box center [66, 101] width 36 height 11
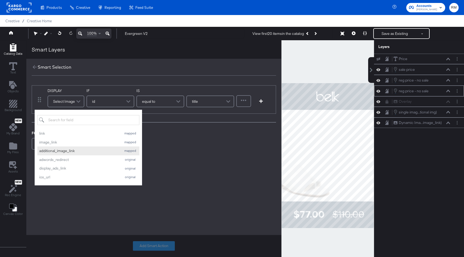
click at [93, 148] on button "additional_image_link mapped" at bounding box center [88, 151] width 102 height 9
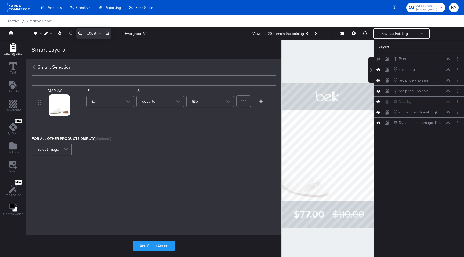
click at [124, 99] on span at bounding box center [128, 101] width 9 height 11
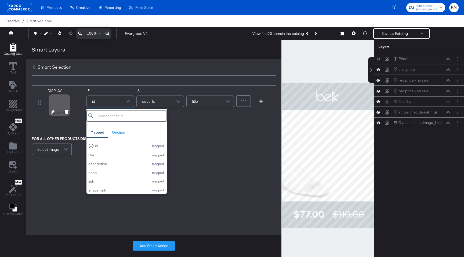
click at [79, 112] on div "DISPLAY" at bounding box center [66, 102] width 37 height 28
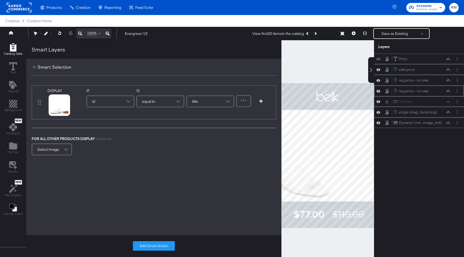
click at [124, 102] on span at bounding box center [128, 101] width 9 height 11
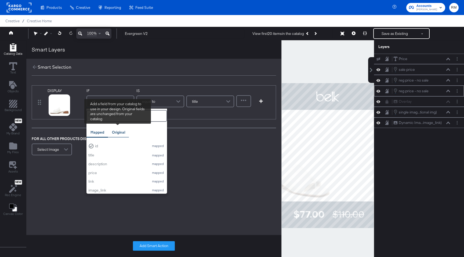
click at [118, 132] on div "Original" at bounding box center [118, 132] width 13 height 5
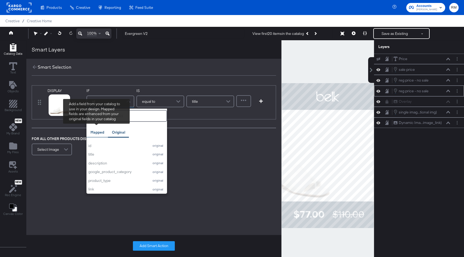
click at [94, 133] on div "Mapped" at bounding box center [98, 132] width 14 height 5
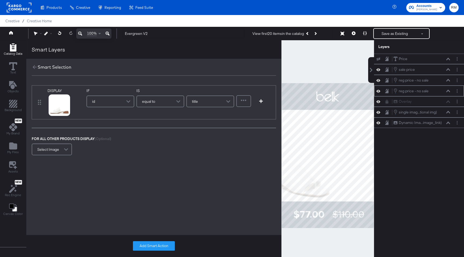
click at [57, 129] on div "DISPLAY link mapped image_link mapped additional_image_link mapped adwords_redi…" at bounding box center [153, 121] width 255 height 82
click at [52, 112] on icon at bounding box center [53, 112] width 4 height 4
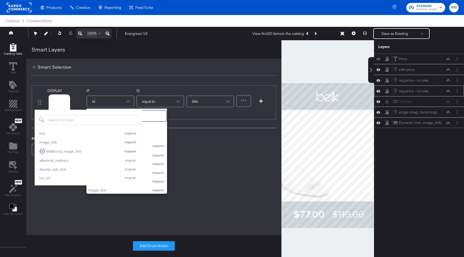
click at [109, 104] on div "id" at bounding box center [110, 101] width 47 height 11
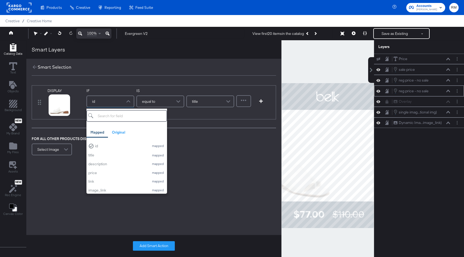
click at [66, 123] on div "DISPLAY link mapped image_link mapped additional_image_link mapped adwords_redi…" at bounding box center [153, 121] width 255 height 82
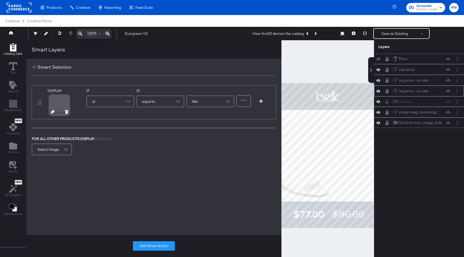
click at [51, 113] on icon at bounding box center [53, 112] width 4 height 4
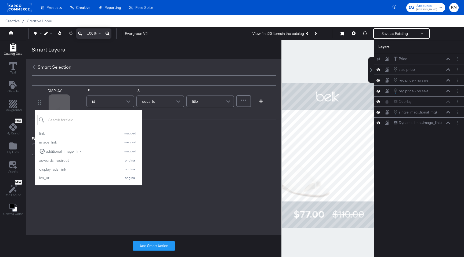
click at [79, 101] on div "DISPLAY" at bounding box center [66, 102] width 37 height 28
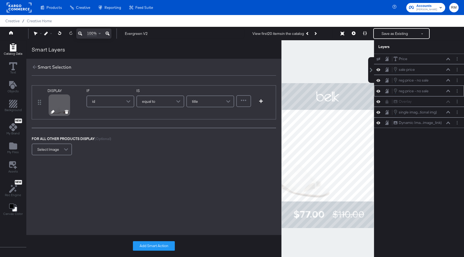
click at [51, 114] on icon at bounding box center [53, 112] width 4 height 4
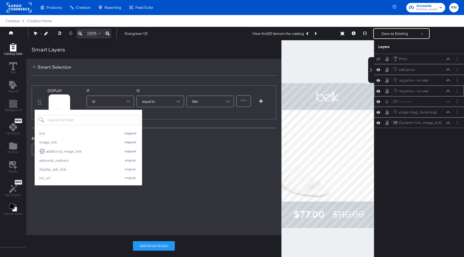
click at [111, 100] on div "id" at bounding box center [110, 101] width 47 height 11
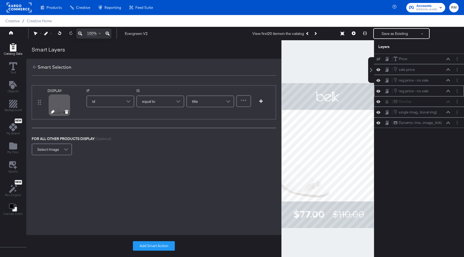
click at [53, 113] on icon at bounding box center [53, 112] width 4 height 4
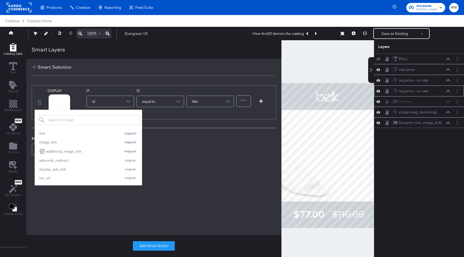
click at [81, 201] on div "DISPLAY link mapped image_link mapped additional_image_link mapped adwords_redi…" at bounding box center [153, 139] width 255 height 127
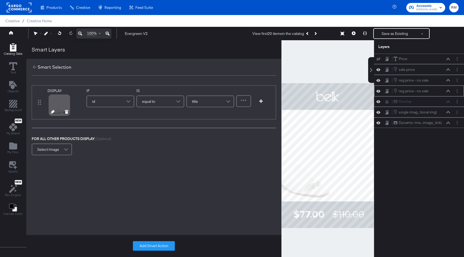
click at [53, 111] on icon at bounding box center [53, 112] width 4 height 4
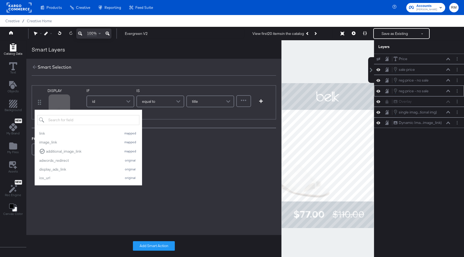
click at [75, 105] on div at bounding box center [63, 105] width 31 height 24
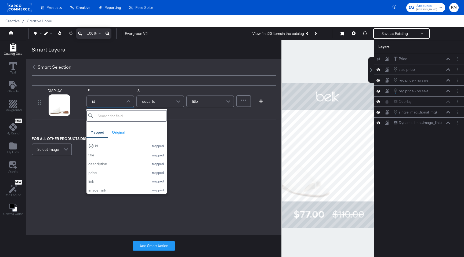
click at [103, 103] on div "id" at bounding box center [110, 101] width 47 height 11
click at [116, 80] on div "DISPLAY link mapped image_link mapped additional_image_link mapped adwords_redi…" at bounding box center [153, 119] width 255 height 86
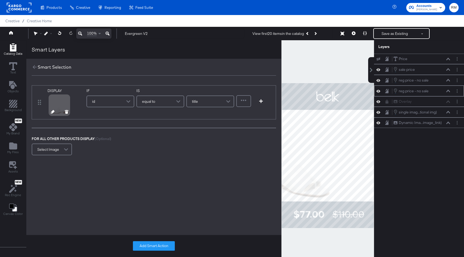
click at [54, 115] on div at bounding box center [59, 105] width 21 height 21
click at [51, 114] on button at bounding box center [53, 112] width 4 height 5
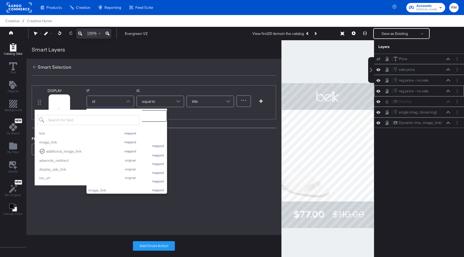
click at [109, 103] on div "id" at bounding box center [110, 101] width 47 height 11
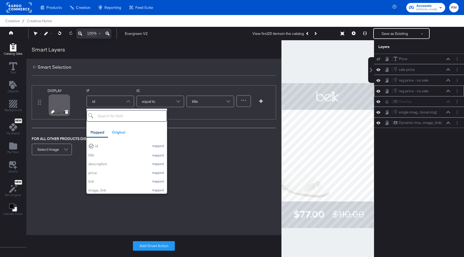
click at [51, 112] on icon at bounding box center [53, 112] width 4 height 4
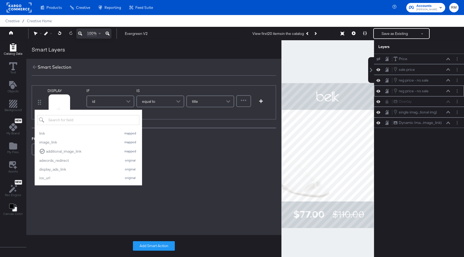
click at [116, 84] on div "DISPLAY link mapped image_link mapped additional_image_link mapped adwords_redi…" at bounding box center [153, 121] width 255 height 82
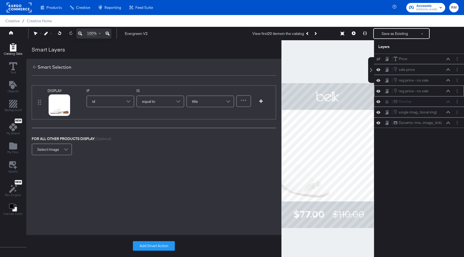
click at [120, 101] on div "id" at bounding box center [110, 101] width 47 height 11
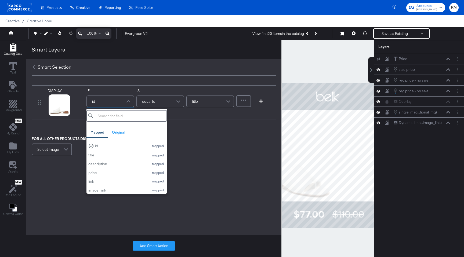
click at [203, 177] on div "DISPLAY link mapped image_link mapped additional_image_link mapped adwords_redi…" at bounding box center [153, 139] width 255 height 127
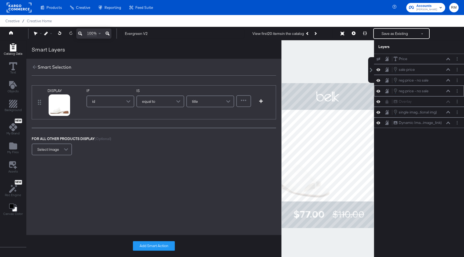
click at [120, 104] on div "id" at bounding box center [110, 101] width 47 height 11
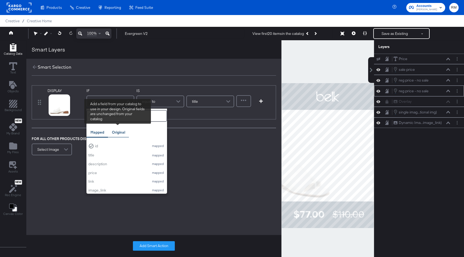
click at [116, 130] on div "Original" at bounding box center [118, 132] width 13 height 5
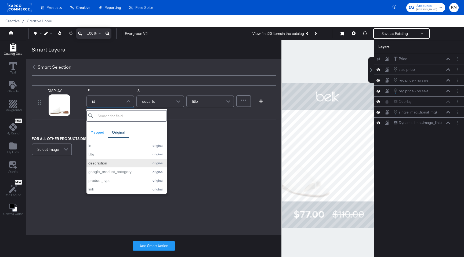
scroll to position [12, 0]
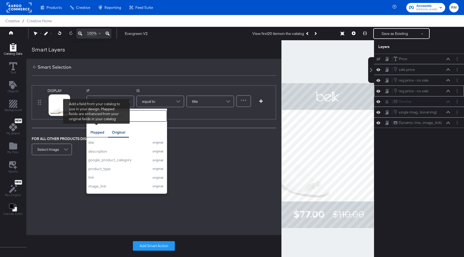
click at [106, 134] on div "Mapped" at bounding box center [96, 132] width 21 height 10
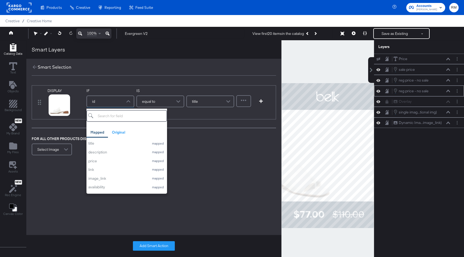
click at [122, 118] on input "search" at bounding box center [126, 116] width 81 height 12
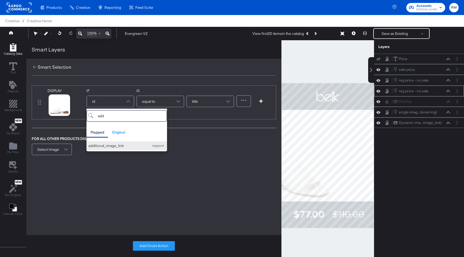
type input "add"
click at [118, 146] on div "additional_image_link" at bounding box center [117, 145] width 58 height 5
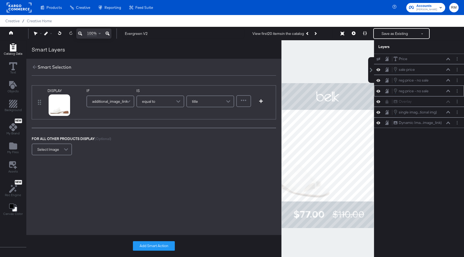
click at [147, 98] on span "equal to" at bounding box center [148, 101] width 13 height 9
click at [245, 103] on div at bounding box center [244, 101] width 14 height 11
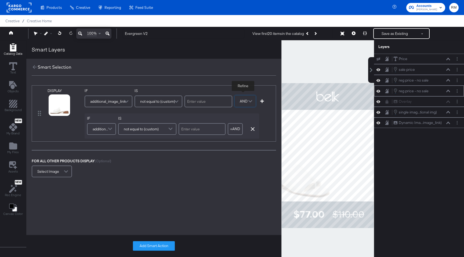
click at [112, 128] on span at bounding box center [110, 129] width 9 height 11
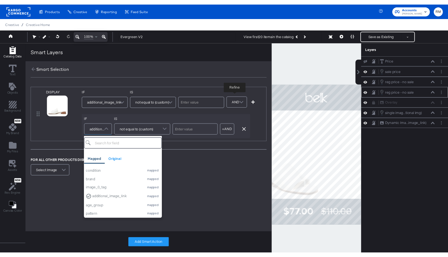
scroll to position [72, 0]
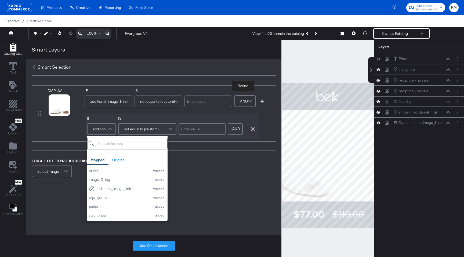
click at [182, 187] on div "DISPLAY link mapped image_link mapped additional_image_link mapped adwords_redi…" at bounding box center [153, 150] width 255 height 149
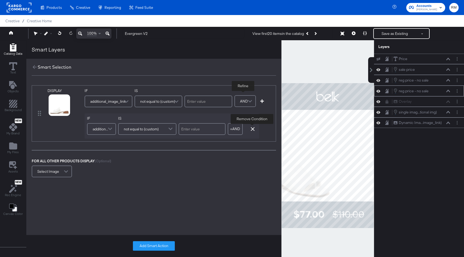
click at [250, 130] on button "button" at bounding box center [253, 129] width 8 height 4
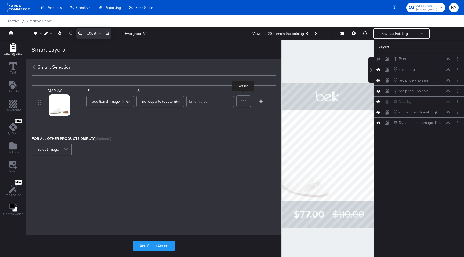
click at [62, 150] on span at bounding box center [66, 149] width 9 height 11
click at [161, 247] on button "Add Smart Action" at bounding box center [154, 246] width 42 height 10
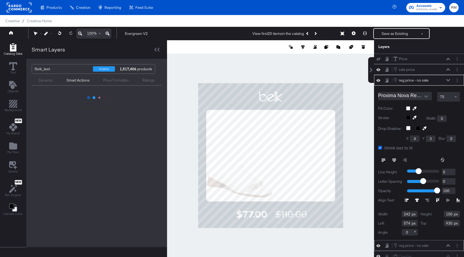
click at [380, 81] on icon at bounding box center [379, 80] width 4 height 5
click at [444, 81] on div "reg price - no sale reg price - no sale" at bounding box center [422, 80] width 57 height 6
click at [455, 80] on button "Layer Options" at bounding box center [458, 81] width 6 height 6
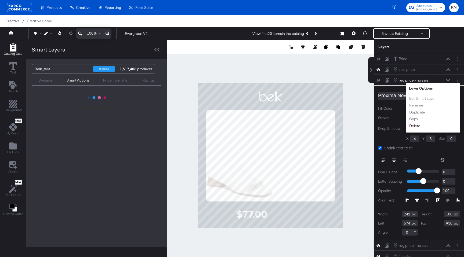
click at [417, 124] on button "Delete" at bounding box center [415, 126] width 12 height 6
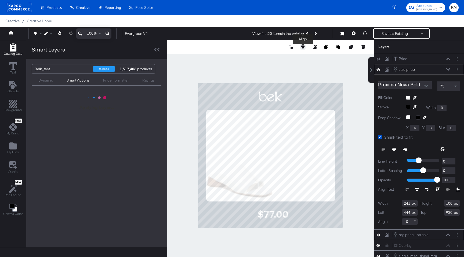
click at [303, 49] on button at bounding box center [302, 46] width 5 height 5
click at [265, 55] on icon at bounding box center [263, 57] width 4 height 4
type input "419"
click at [287, 67] on div at bounding box center [270, 155] width 207 height 231
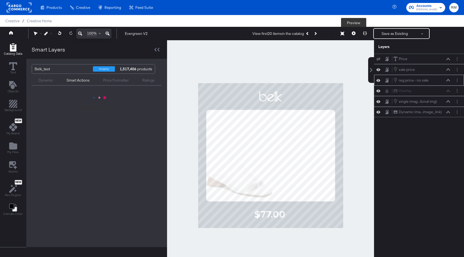
click at [355, 34] on icon at bounding box center [354, 33] width 4 height 4
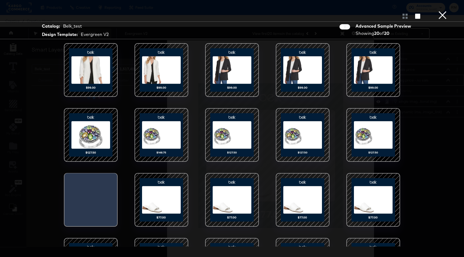
click at [372, 149] on div at bounding box center [374, 135] width 46 height 46
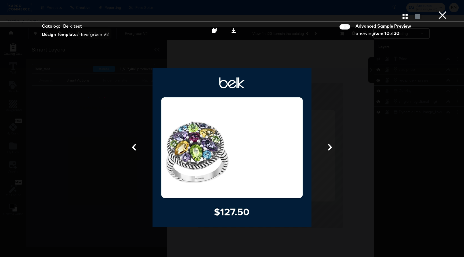
click at [444, 11] on button "×" at bounding box center [442, 5] width 11 height 11
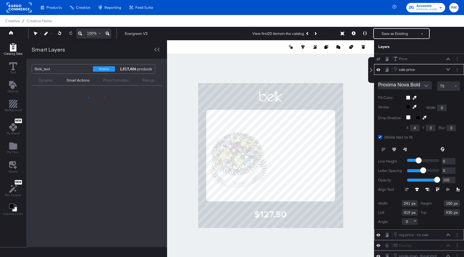
click at [449, 70] on icon at bounding box center [448, 69] width 4 height 2
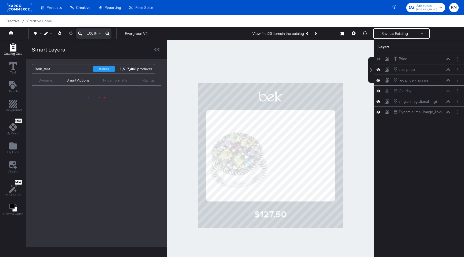
click at [447, 81] on icon at bounding box center [448, 80] width 4 height 2
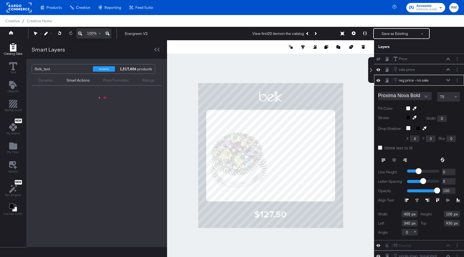
click at [447, 81] on icon at bounding box center [448, 80] width 4 height 3
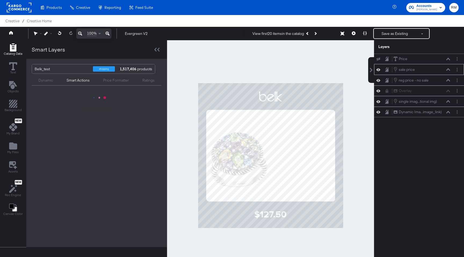
click at [447, 68] on icon at bounding box center [448, 69] width 4 height 3
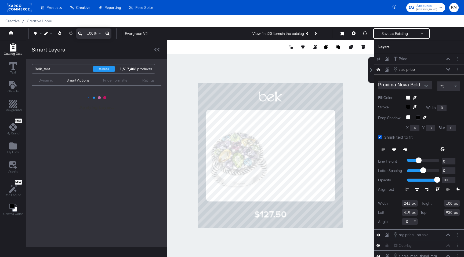
click at [447, 68] on icon at bounding box center [448, 69] width 4 height 2
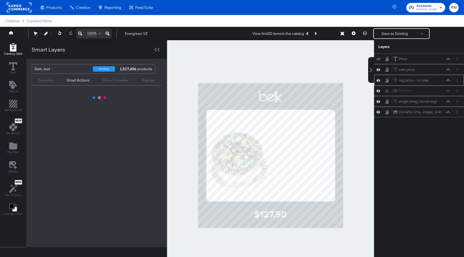
click at [447, 80] on icon at bounding box center [448, 80] width 4 height 2
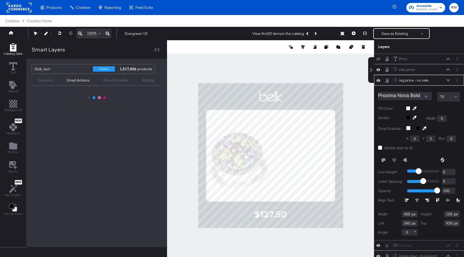
click at [447, 80] on icon at bounding box center [448, 80] width 4 height 2
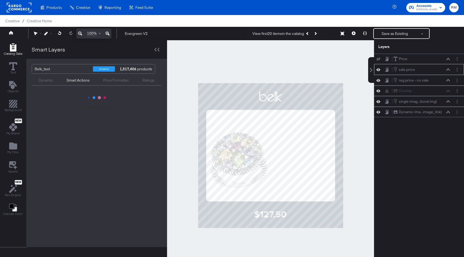
click at [447, 69] on icon at bounding box center [448, 69] width 4 height 3
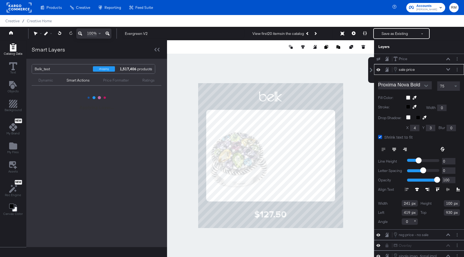
click at [403, 203] on input "241" at bounding box center [410, 203] width 16 height 6
type input "400"
click at [304, 46] on icon at bounding box center [303, 47] width 4 height 4
click at [264, 57] on icon at bounding box center [263, 57] width 4 height 4
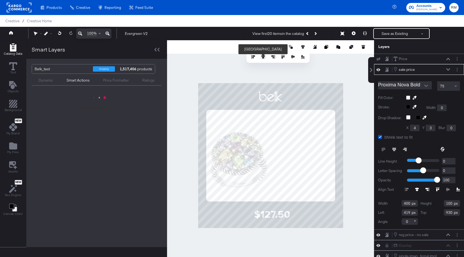
type input "340"
click at [396, 149] on button at bounding box center [394, 150] width 11 height 10
click at [448, 67] on div "sale price sale price" at bounding box center [422, 70] width 57 height 6
click at [447, 71] on icon at bounding box center [448, 69] width 4 height 3
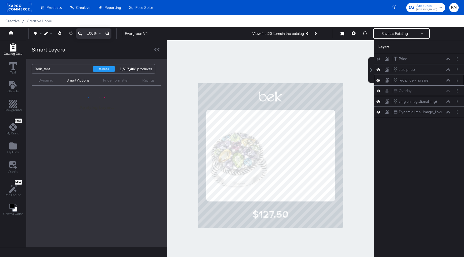
click at [447, 79] on icon at bounding box center [448, 80] width 4 height 3
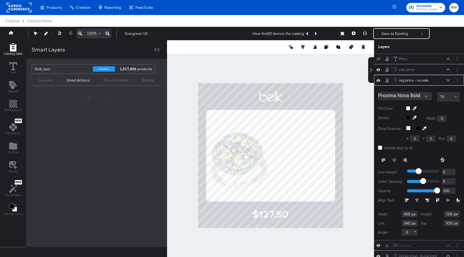
click at [447, 79] on icon at bounding box center [448, 80] width 4 height 3
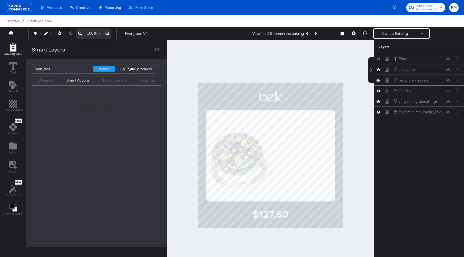
click at [448, 68] on div "sale price sale price" at bounding box center [422, 70] width 57 height 6
click at [449, 70] on icon at bounding box center [448, 69] width 4 height 3
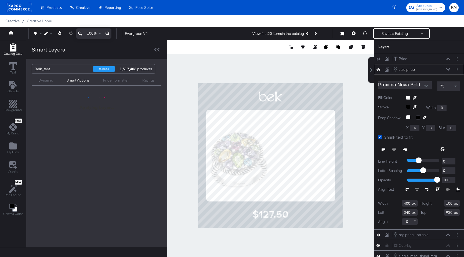
click at [449, 70] on icon at bounding box center [448, 69] width 4 height 3
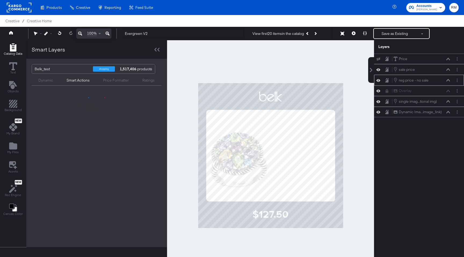
click at [449, 81] on icon at bounding box center [448, 80] width 4 height 3
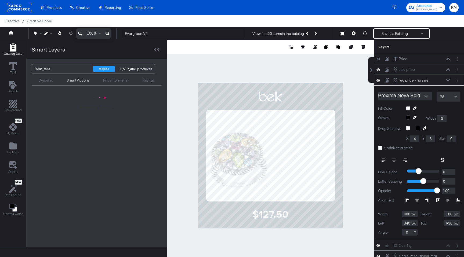
click at [449, 81] on icon at bounding box center [448, 80] width 4 height 3
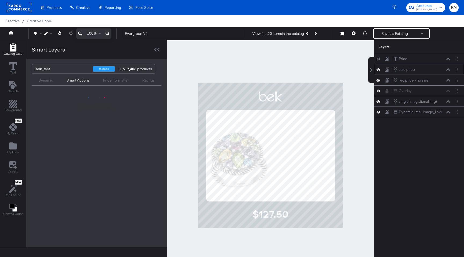
click at [449, 69] on icon at bounding box center [448, 69] width 4 height 2
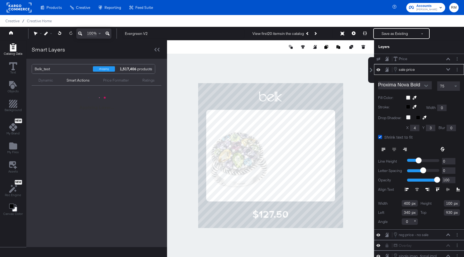
click at [449, 70] on icon at bounding box center [448, 69] width 4 height 3
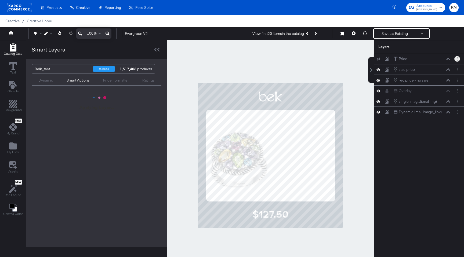
click at [456, 61] on button "Layer Options" at bounding box center [458, 59] width 6 height 6
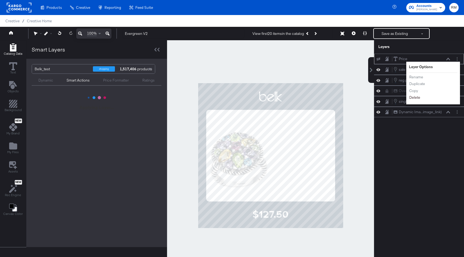
click at [417, 97] on button "Delete" at bounding box center [415, 98] width 12 height 6
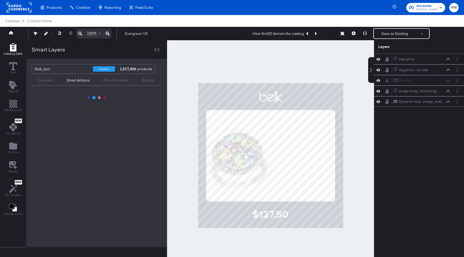
click at [53, 78] on div "Dynamic" at bounding box center [46, 80] width 28 height 6
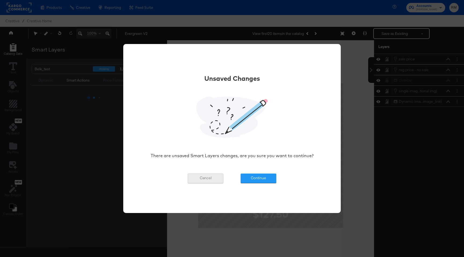
click at [214, 177] on button "Cancel" at bounding box center [206, 179] width 36 height 10
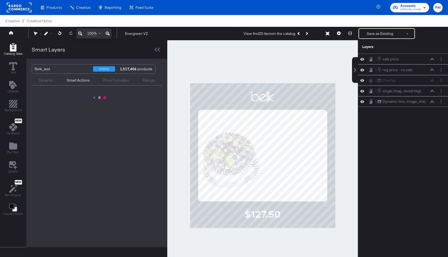
click at [3, 147] on div "Catalog Data Text Objects Background New My Brand My Files Assets New Rec Engin…" at bounding box center [13, 130] width 26 height 179
click at [82, 80] on div "Smart Actions" at bounding box center [78, 80] width 23 height 5
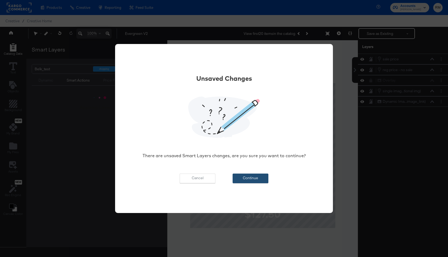
click at [246, 179] on button "Continue" at bounding box center [250, 179] width 36 height 10
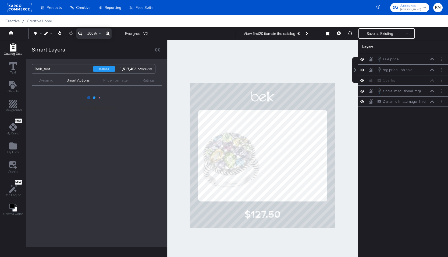
click at [39, 82] on div "Dynamic" at bounding box center [45, 80] width 15 height 5
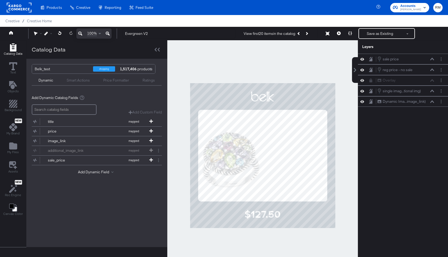
click at [78, 80] on div "Smart Actions" at bounding box center [78, 80] width 23 height 5
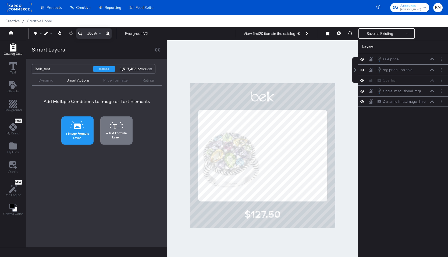
click at [77, 129] on button "Image Formula Layer" at bounding box center [77, 131] width 32 height 28
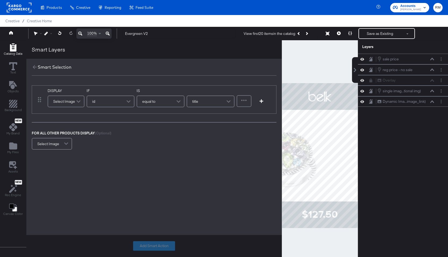
click at [63, 95] on div "Select Image" at bounding box center [66, 101] width 37 height 15
click at [63, 101] on div "Select Image" at bounding box center [66, 101] width 36 height 11
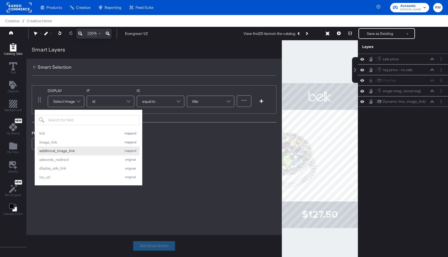
click at [63, 150] on div "additional_image_link" at bounding box center [79, 151] width 80 height 5
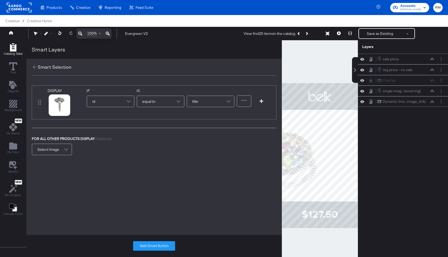
click at [120, 103] on div "id" at bounding box center [110, 101] width 47 height 11
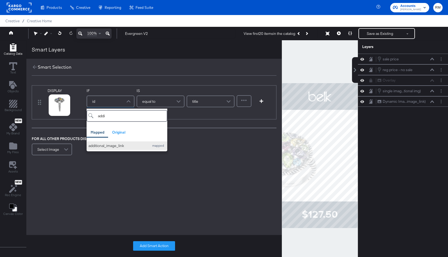
type input "addi"
click at [112, 147] on div "additional_image_link" at bounding box center [117, 145] width 58 height 5
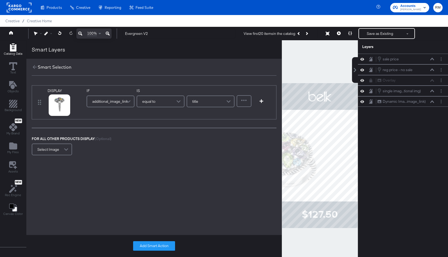
click at [166, 96] on div "equal to" at bounding box center [160, 101] width 47 height 11
click at [62, 148] on span at bounding box center [66, 149] width 9 height 11
click at [154, 250] on button "Add Smart Action" at bounding box center [154, 246] width 42 height 10
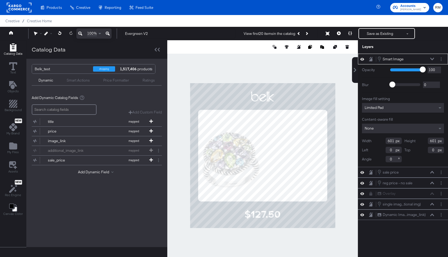
type input "423"
type input "192"
type input "469"
type input "555"
type input "694"
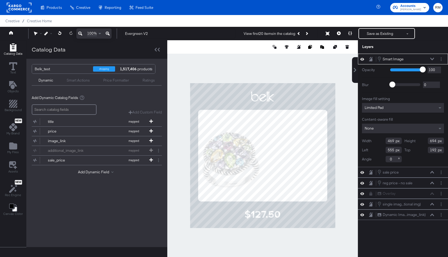
click at [378, 107] on span "Limited Pad" at bounding box center [373, 107] width 19 height 5
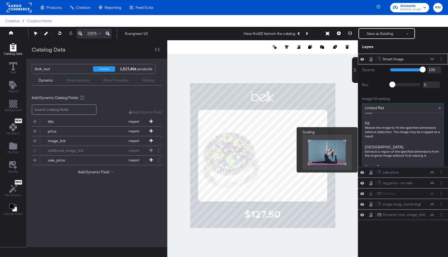
scroll to position [86, 0]
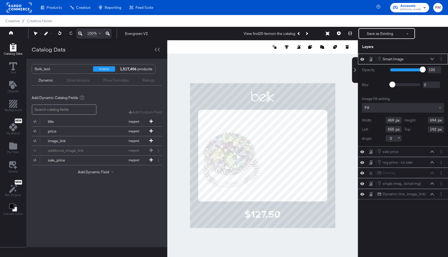
click at [431, 60] on icon at bounding box center [432, 59] width 4 height 2
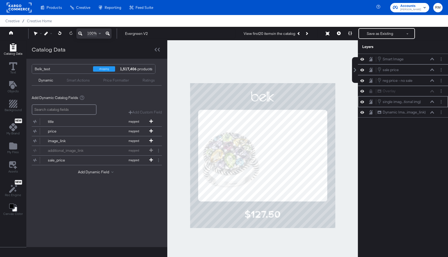
click at [432, 102] on icon at bounding box center [432, 101] width 4 height 3
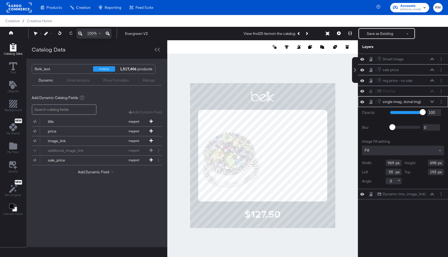
click at [432, 102] on icon at bounding box center [432, 101] width 4 height 3
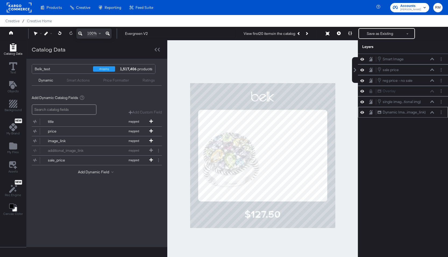
click at [434, 113] on button at bounding box center [432, 112] width 4 height 3
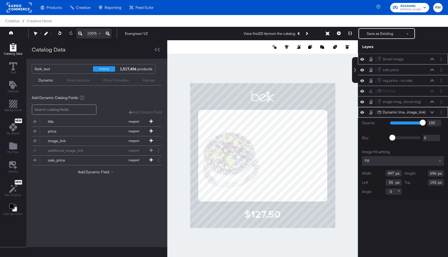
click at [427, 55] on div "Smart Image Smart Image" at bounding box center [403, 59] width 90 height 11
click at [429, 60] on div "Smart Image Smart Image" at bounding box center [405, 59] width 57 height 6
click at [433, 110] on div "Dynamic Ima...image_link) Dynamic Image (image_link)" at bounding box center [405, 113] width 57 height 6
click at [433, 113] on icon at bounding box center [432, 112] width 4 height 3
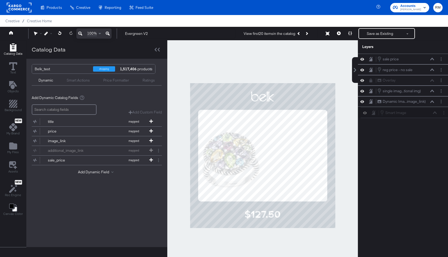
drag, startPoint x: 414, startPoint y: 62, endPoint x: 416, endPoint y: 119, distance: 56.7
click at [416, 119] on div "Smart Image Smart Image sale price sale price reg price - no sale reg price - n…" at bounding box center [399, 158] width 97 height 209
click at [432, 103] on icon at bounding box center [432, 101] width 4 height 3
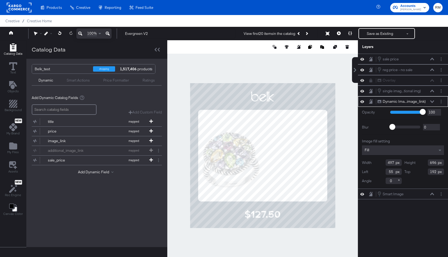
click at [432, 103] on icon at bounding box center [432, 101] width 4 height 3
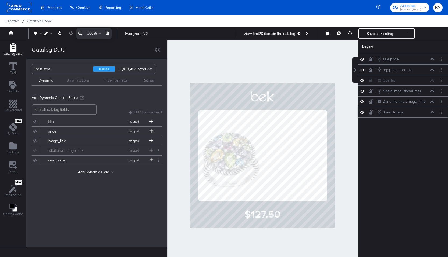
click at [432, 113] on icon at bounding box center [432, 112] width 4 height 3
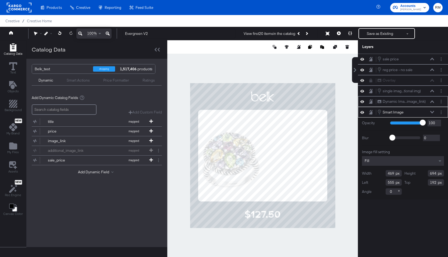
click at [431, 102] on icon at bounding box center [432, 101] width 4 height 3
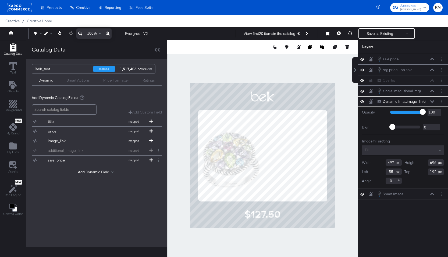
click at [432, 195] on icon at bounding box center [432, 194] width 4 height 3
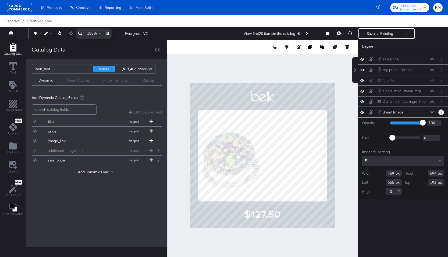
click at [439, 110] on button "Layer Options" at bounding box center [441, 113] width 6 height 6
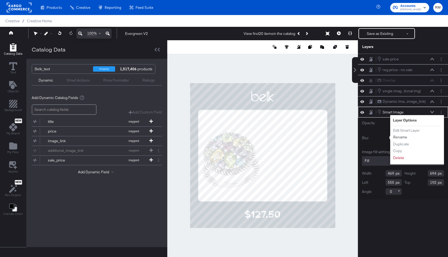
click at [404, 136] on button "Rename" at bounding box center [399, 138] width 15 height 6
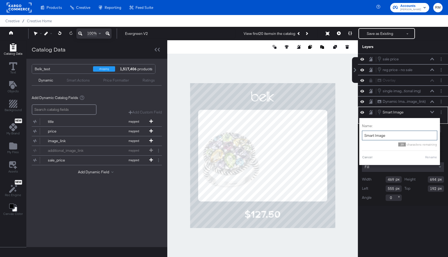
click at [403, 135] on input "Smart Image" at bounding box center [399, 136] width 75 height 10
type input "additional image"
click at [421, 155] on button "Rename" at bounding box center [424, 157] width 12 height 5
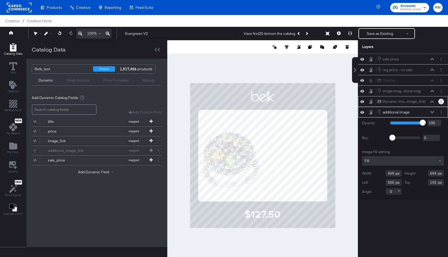
click at [442, 102] on button "Layer Options" at bounding box center [441, 102] width 6 height 6
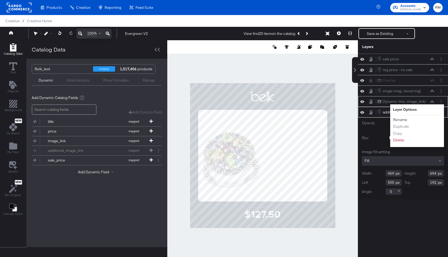
click at [402, 120] on button "Rename" at bounding box center [399, 120] width 15 height 6
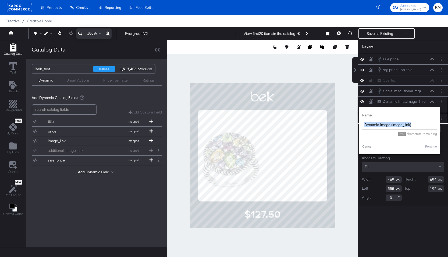
click at [402, 120] on div "Name: Dynamic Image (image_link)" at bounding box center [399, 121] width 75 height 17
click at [402, 120] on input "Dynamic Image (image_link)" at bounding box center [399, 125] width 75 height 10
type input "i"
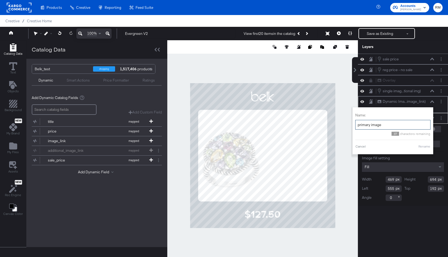
type input "primary image"
click at [424, 144] on div "Name: primary image 37 characters remaining Cancel Rename" at bounding box center [392, 131] width 75 height 42
click at [426, 147] on button "Rename" at bounding box center [424, 146] width 12 height 5
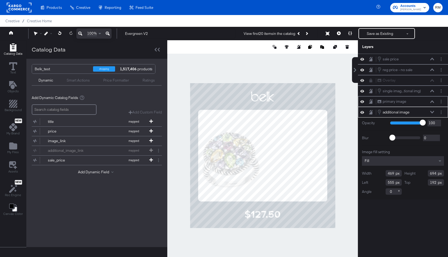
click at [432, 112] on icon at bounding box center [432, 112] width 4 height 3
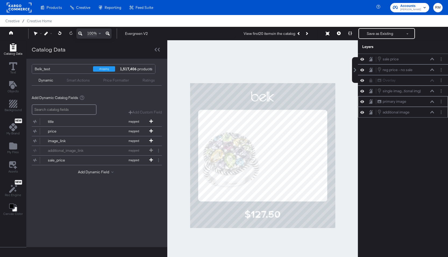
click at [363, 114] on icon at bounding box center [362, 112] width 4 height 5
click at [362, 112] on icon at bounding box center [362, 112] width 4 height 3
click at [337, 37] on button at bounding box center [338, 33] width 11 height 11
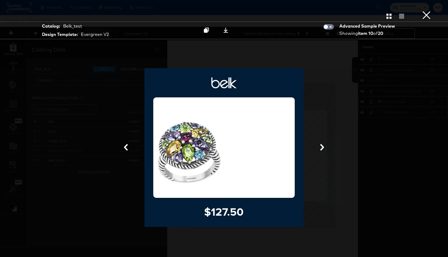
click at [392, 21] on div "Gallery View" at bounding box center [224, 16] width 448 height 11
click at [388, 17] on icon "button" at bounding box center [388, 16] width 5 height 5
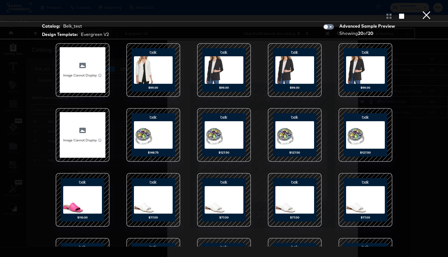
click at [428, 11] on button "×" at bounding box center [426, 5] width 11 height 11
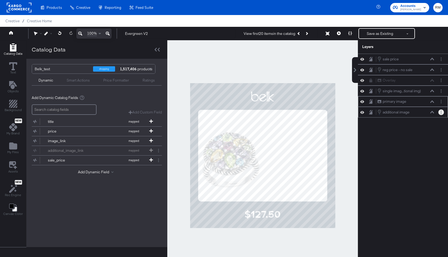
click at [441, 114] on button "Layer Options" at bounding box center [441, 113] width 6 height 6
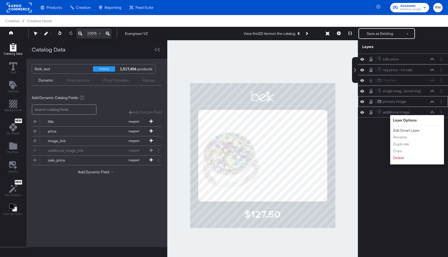
click at [412, 130] on button "Edit Smart Layer" at bounding box center [405, 131] width 27 height 6
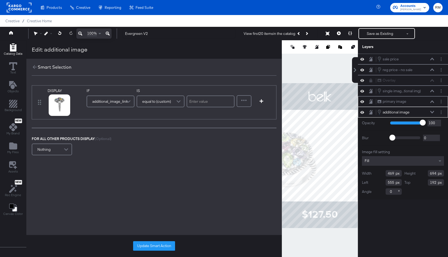
click at [164, 98] on span "equal to (custom)" at bounding box center [156, 101] width 29 height 9
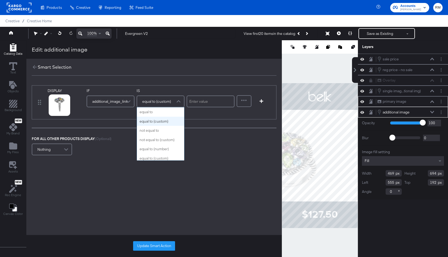
scroll to position [9, 0]
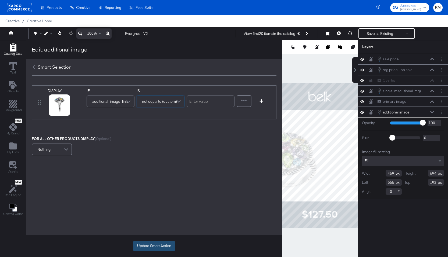
click at [147, 243] on button "Update Smart Action" at bounding box center [154, 246] width 42 height 10
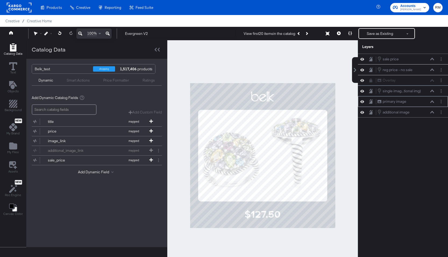
click at [431, 101] on icon at bounding box center [432, 101] width 4 height 3
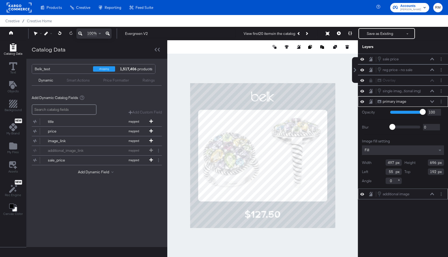
click at [432, 194] on icon at bounding box center [432, 194] width 4 height 2
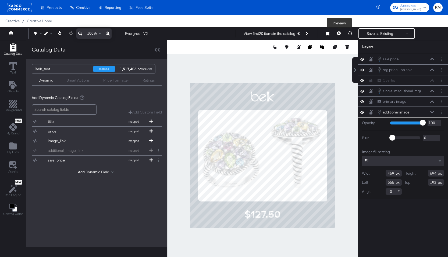
click at [337, 35] on button at bounding box center [338, 33] width 11 height 11
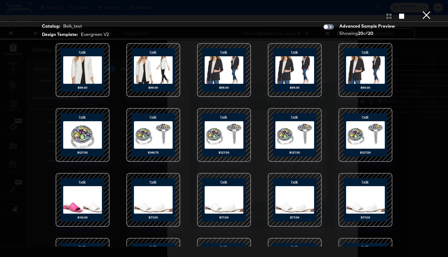
scroll to position [45, 0]
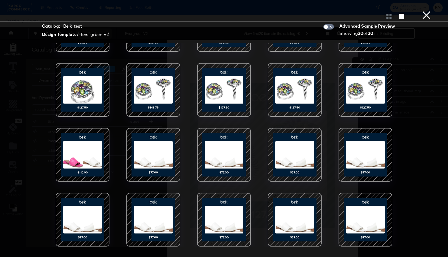
click at [249, 154] on div at bounding box center [224, 155] width 54 height 54
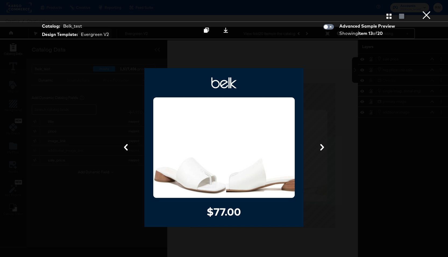
click at [427, 11] on button "×" at bounding box center [426, 5] width 11 height 11
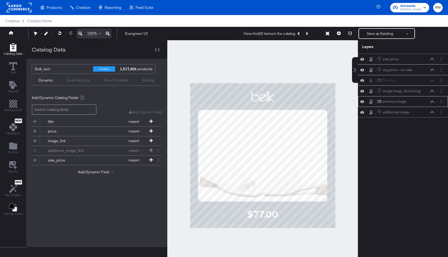
click at [431, 102] on icon at bounding box center [432, 101] width 4 height 2
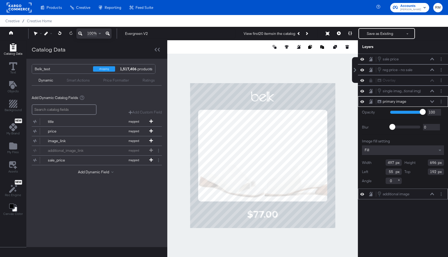
click at [431, 194] on icon at bounding box center [432, 194] width 4 height 3
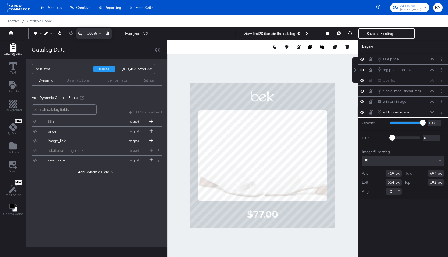
type input "553"
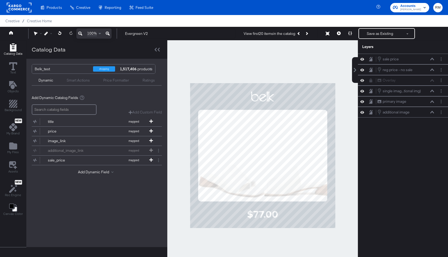
click at [328, 233] on div at bounding box center [262, 155] width 190 height 231
click at [433, 103] on div "primary image primary image" at bounding box center [405, 102] width 57 height 6
click at [433, 103] on icon at bounding box center [432, 101] width 4 height 2
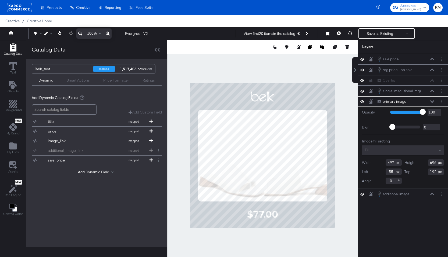
type input "56"
click at [355, 219] on div at bounding box center [262, 155] width 190 height 231
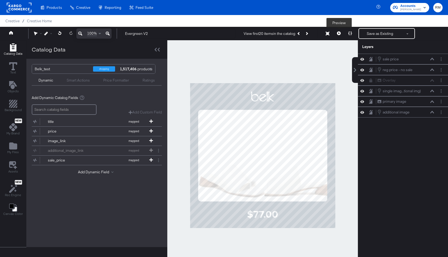
click at [340, 36] on button at bounding box center [338, 33] width 11 height 11
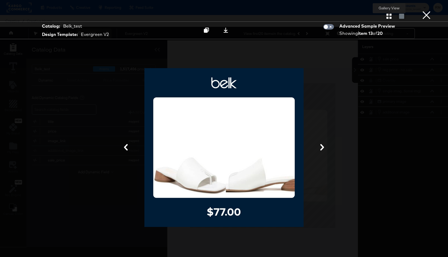
click at [387, 19] on icon "button" at bounding box center [388, 16] width 5 height 5
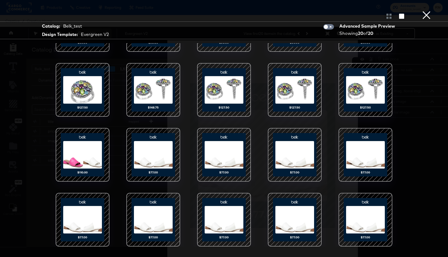
click at [427, 11] on button "×" at bounding box center [426, 5] width 11 height 11
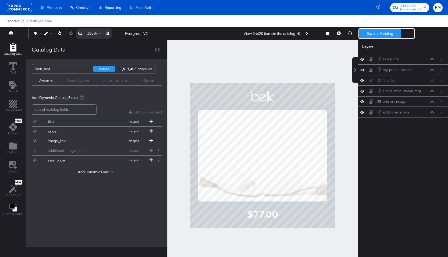
click at [374, 37] on button "Save as Existing" at bounding box center [380, 34] width 42 height 10
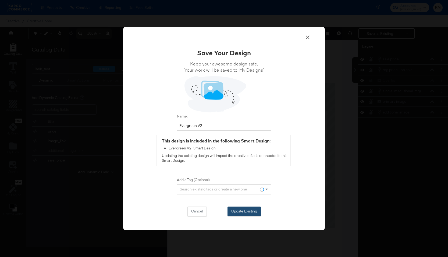
click at [241, 214] on button "Update Existing" at bounding box center [243, 212] width 33 height 10
